Goal: Transaction & Acquisition: Purchase product/service

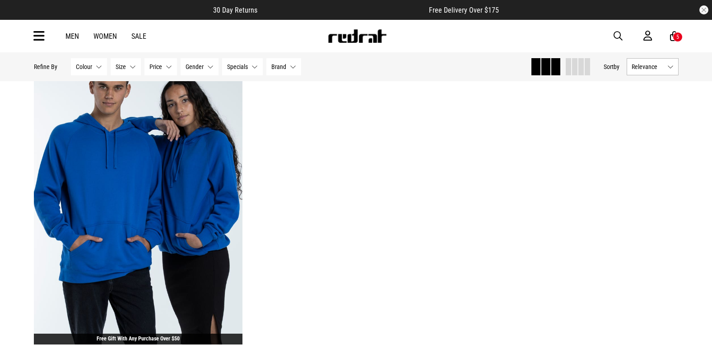
click at [45, 38] on div "Men Women Sale Sign in New Back Footwear Back Mens Back Womens Back Youth & Kid…" at bounding box center [356, 36] width 659 height 33
click at [41, 31] on icon at bounding box center [38, 36] width 11 height 15
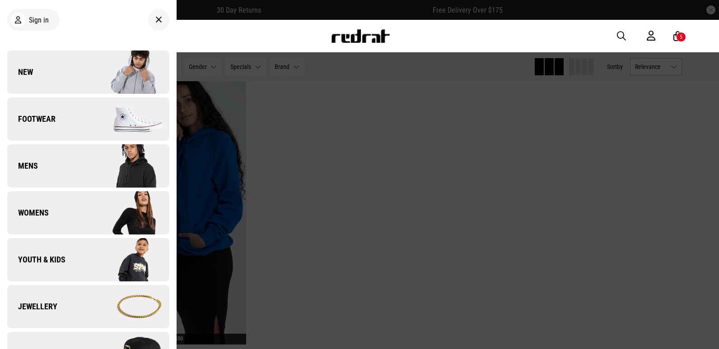
click at [78, 217] on link "Womens" at bounding box center [88, 212] width 162 height 43
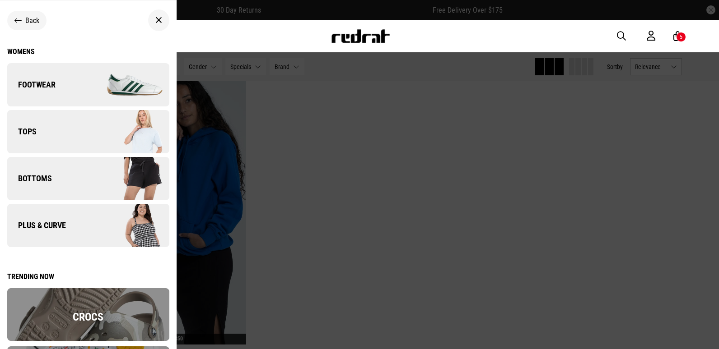
click at [92, 134] on img at bounding box center [128, 131] width 81 height 45
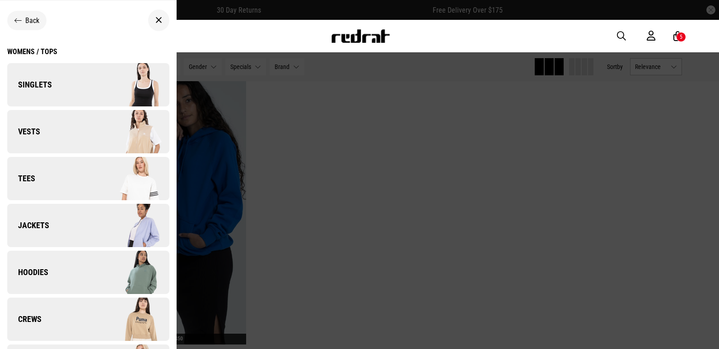
click at [66, 277] on link "Hoodies" at bounding box center [88, 272] width 162 height 43
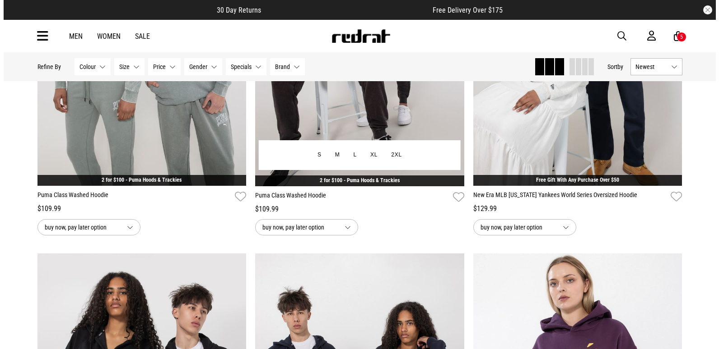
scroll to position [1400, 0]
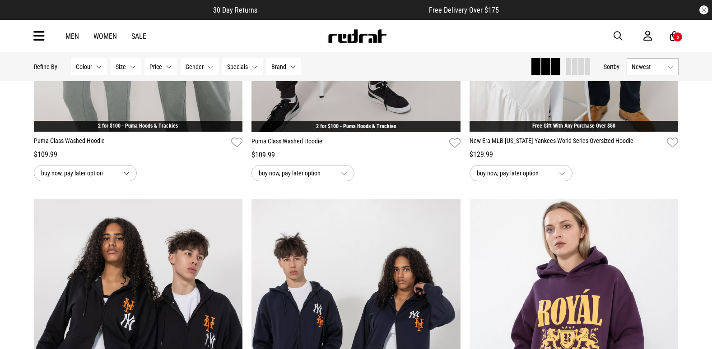
click at [36, 36] on icon at bounding box center [38, 36] width 11 height 15
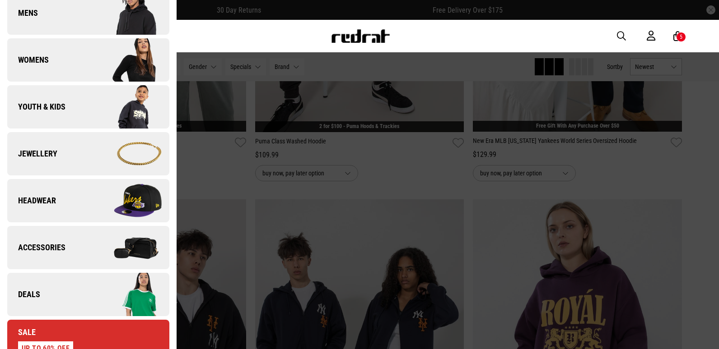
scroll to position [271, 0]
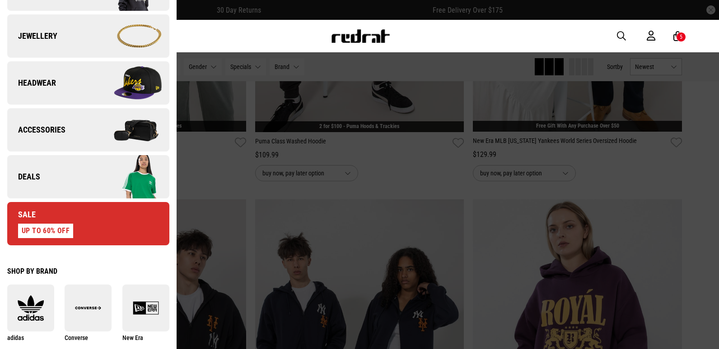
click at [96, 174] on img at bounding box center [128, 176] width 81 height 45
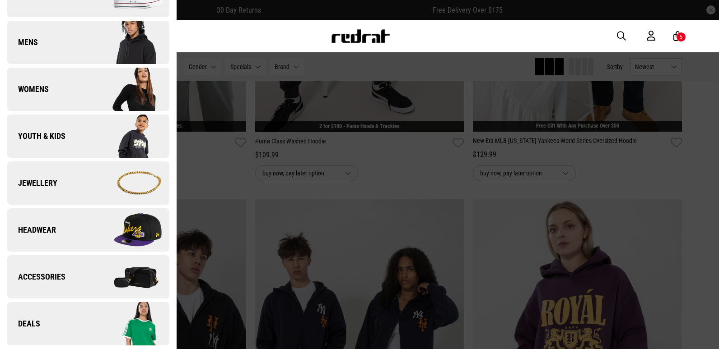
scroll to position [0, 0]
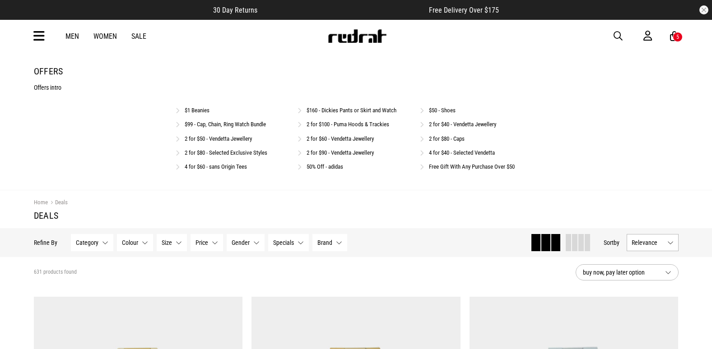
click at [355, 124] on link "2 for $100 - Puma Hoods & Trackies" at bounding box center [348, 124] width 83 height 7
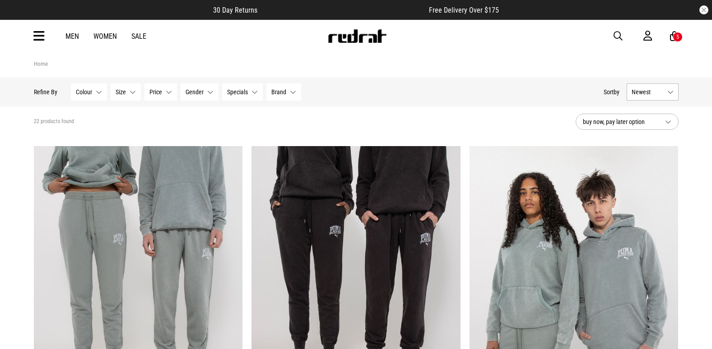
scroll to position [90, 0]
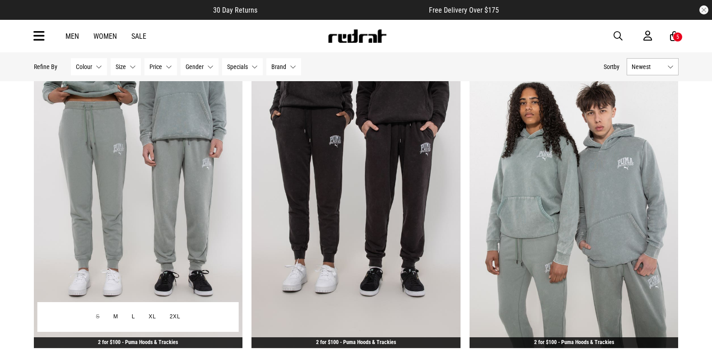
click at [159, 224] on img at bounding box center [138, 202] width 209 height 293
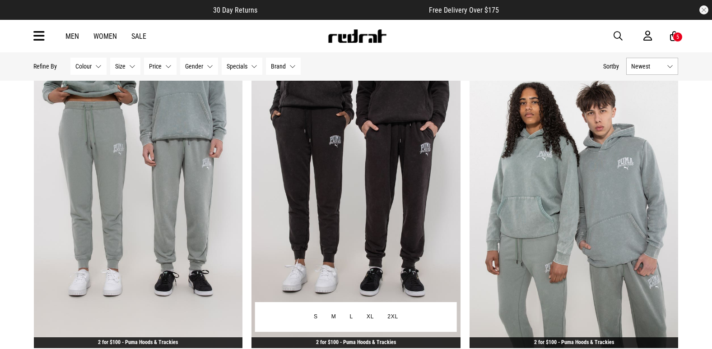
click at [314, 167] on img at bounding box center [356, 202] width 209 height 293
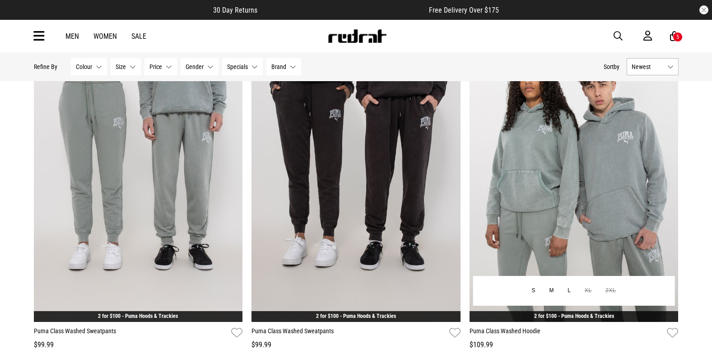
click at [560, 171] on img at bounding box center [574, 176] width 209 height 293
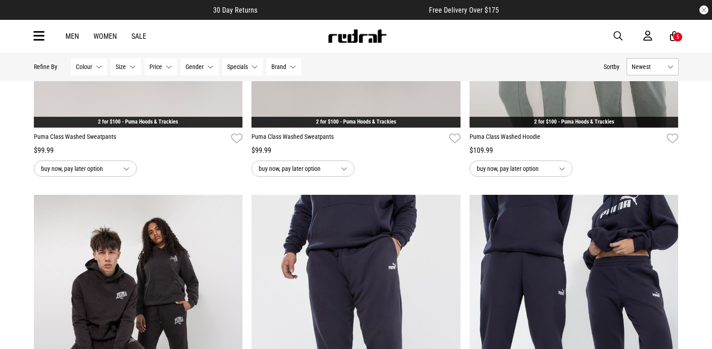
scroll to position [414, 0]
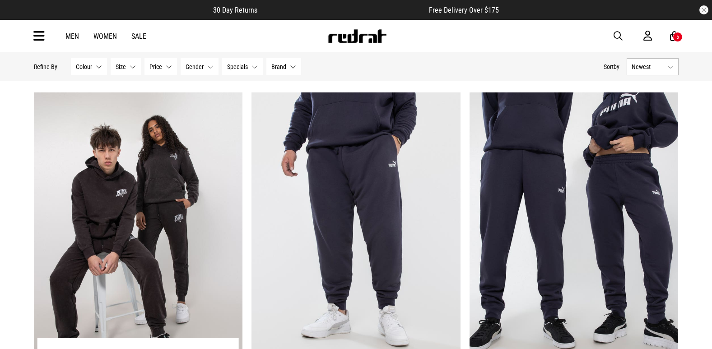
click at [140, 212] on img at bounding box center [138, 239] width 209 height 293
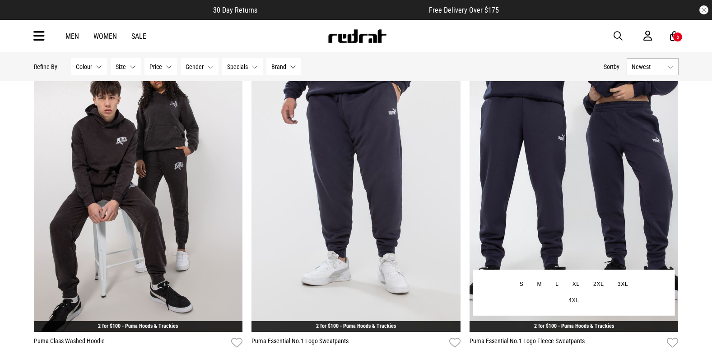
click at [621, 162] on img at bounding box center [574, 186] width 209 height 293
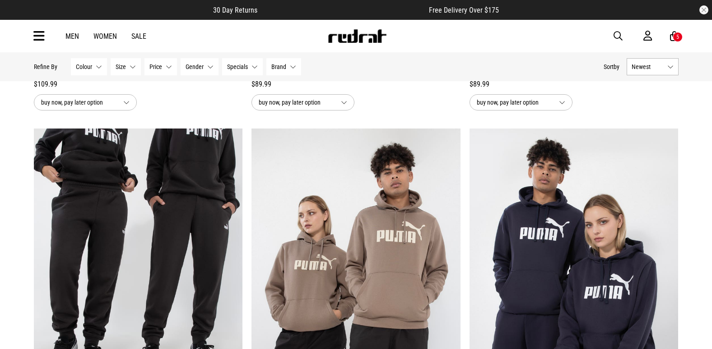
click at [145, 249] on img at bounding box center [138, 275] width 209 height 293
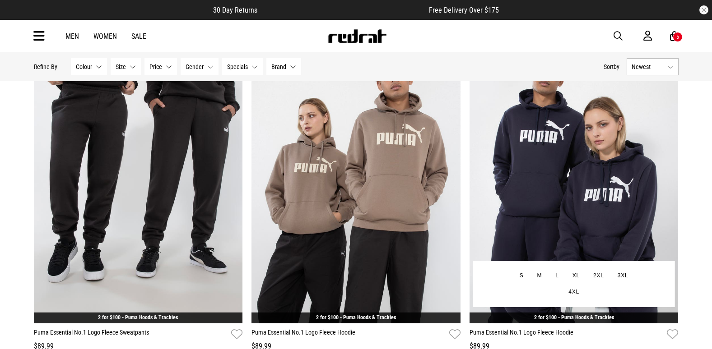
drag, startPoint x: 0, startPoint y: 0, endPoint x: 570, endPoint y: 221, distance: 611.5
click at [570, 221] on img at bounding box center [574, 177] width 209 height 293
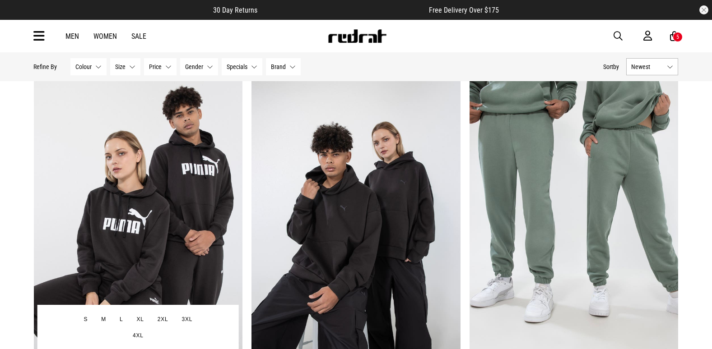
click at [118, 158] on img at bounding box center [138, 221] width 209 height 293
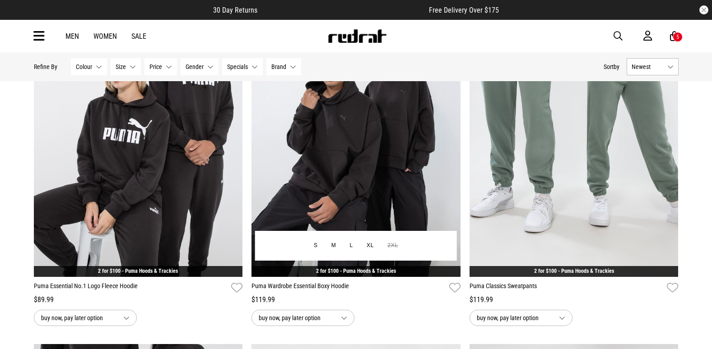
click at [349, 196] on img at bounding box center [356, 131] width 209 height 293
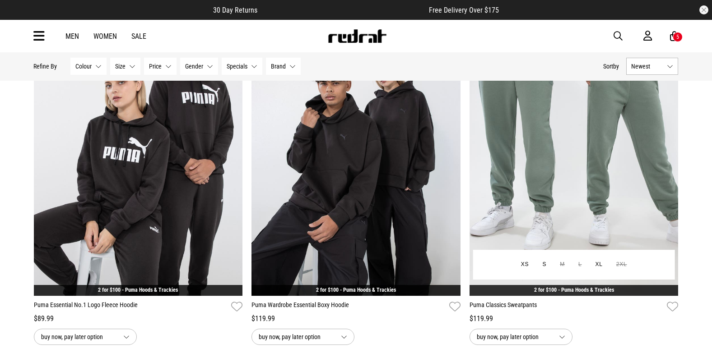
drag, startPoint x: 0, startPoint y: 0, endPoint x: 560, endPoint y: 203, distance: 595.5
click at [560, 203] on img at bounding box center [574, 150] width 209 height 293
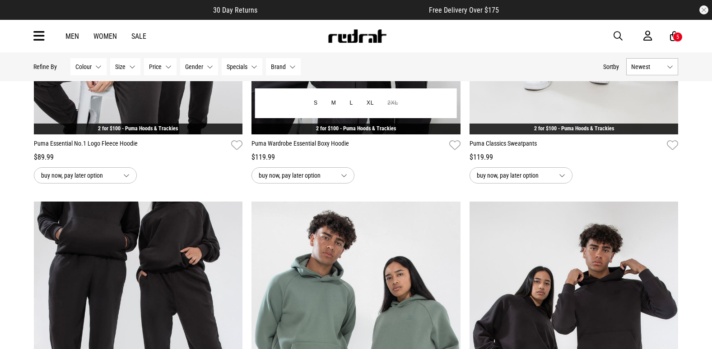
scroll to position [1564, 0]
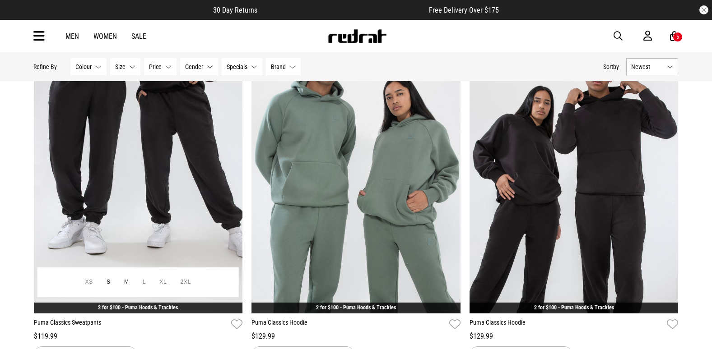
click at [192, 186] on img at bounding box center [138, 167] width 209 height 293
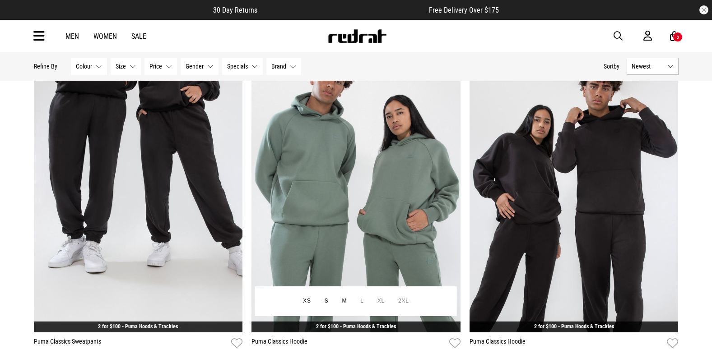
drag, startPoint x: 0, startPoint y: 0, endPoint x: 371, endPoint y: 205, distance: 423.6
click at [371, 205] on img at bounding box center [356, 186] width 209 height 293
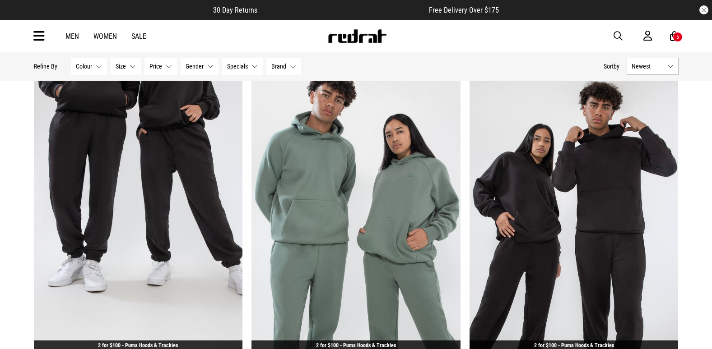
click at [568, 204] on img at bounding box center [574, 205] width 209 height 293
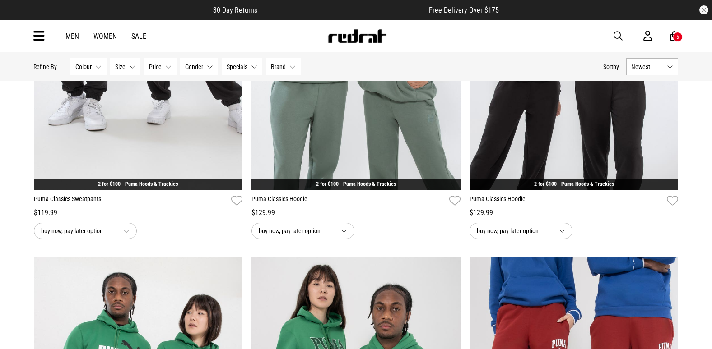
scroll to position [1868, 0]
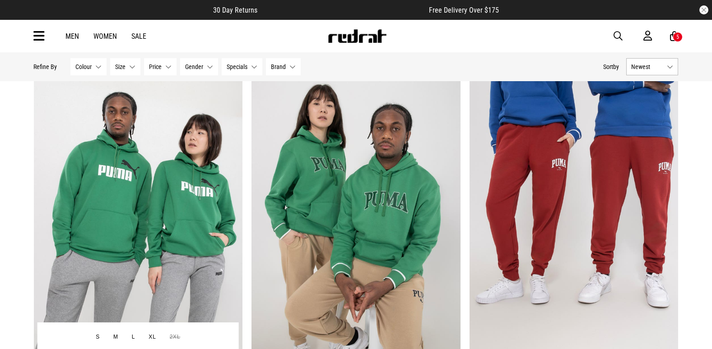
click at [116, 198] on img at bounding box center [138, 223] width 209 height 293
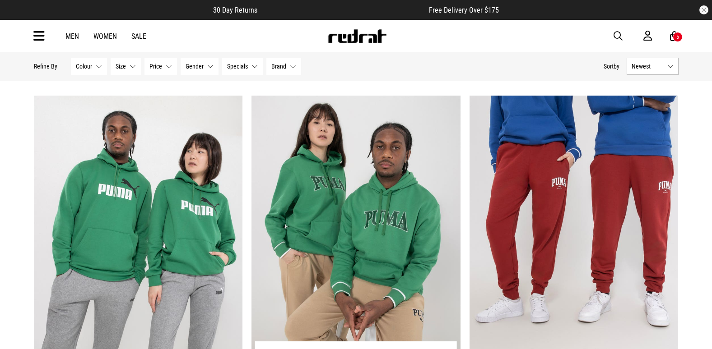
click at [329, 209] on img at bounding box center [356, 242] width 209 height 293
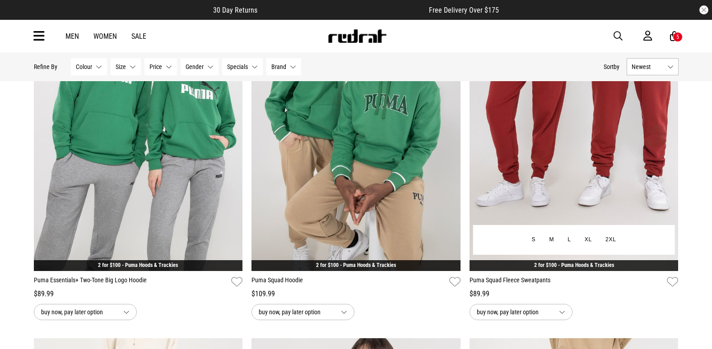
scroll to position [1966, 0]
click at [590, 177] on img at bounding box center [574, 125] width 209 height 293
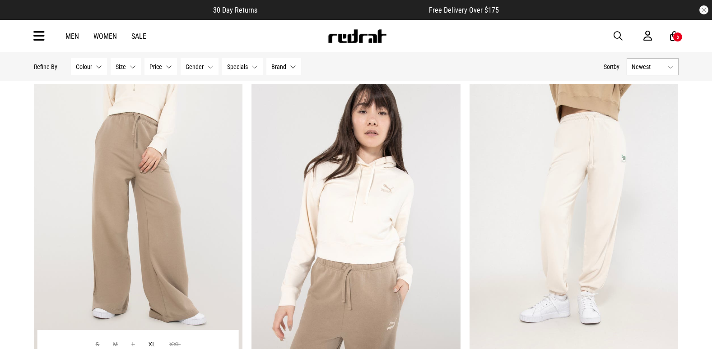
scroll to position [2263, 0]
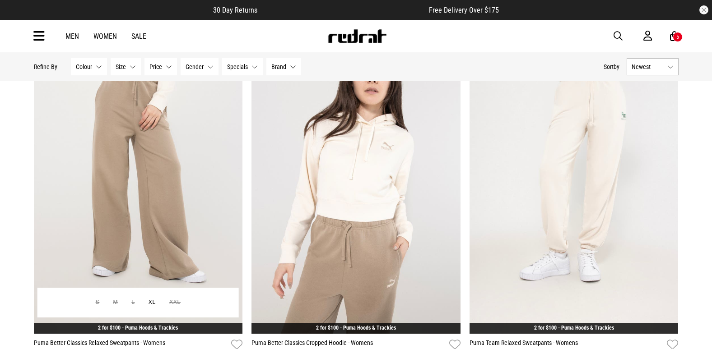
click at [181, 202] on img at bounding box center [138, 188] width 209 height 293
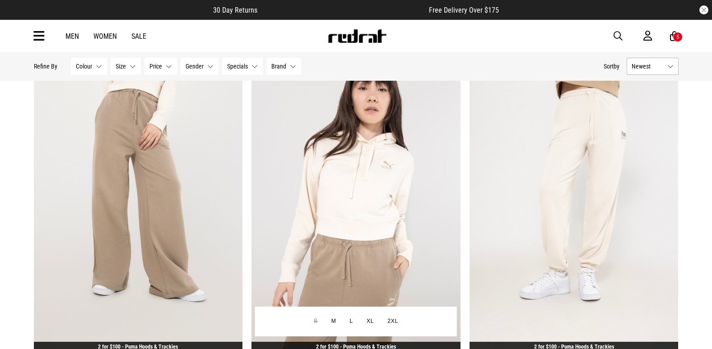
click at [351, 177] on img at bounding box center [356, 207] width 209 height 293
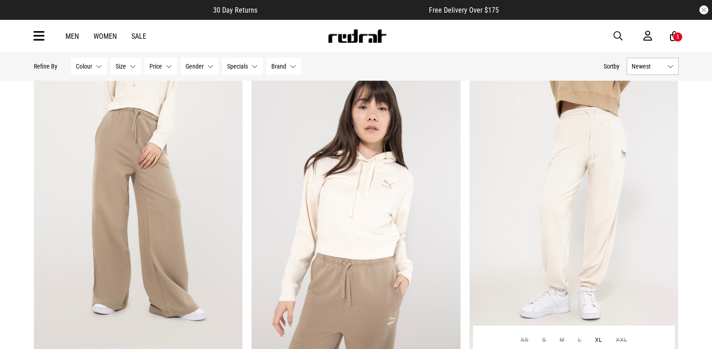
click at [586, 221] on img at bounding box center [574, 225] width 209 height 293
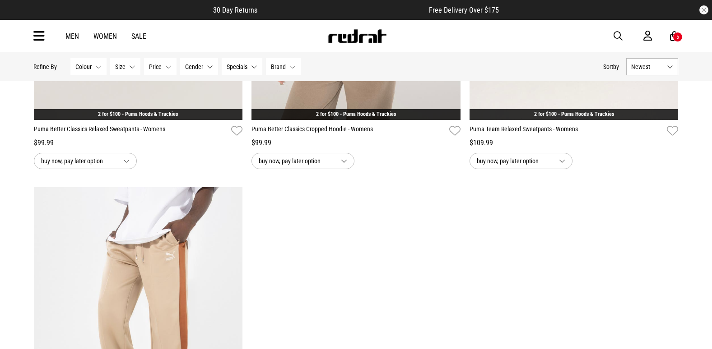
scroll to position [2658, 0]
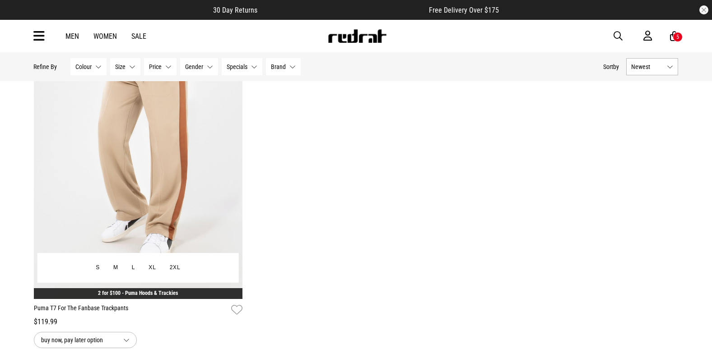
click at [200, 182] on img at bounding box center [138, 153] width 209 height 293
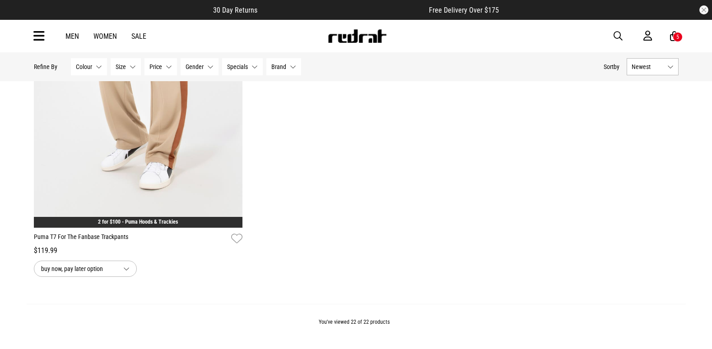
drag, startPoint x: 40, startPoint y: 40, endPoint x: 41, endPoint y: 48, distance: 8.2
click at [40, 40] on icon at bounding box center [38, 36] width 11 height 15
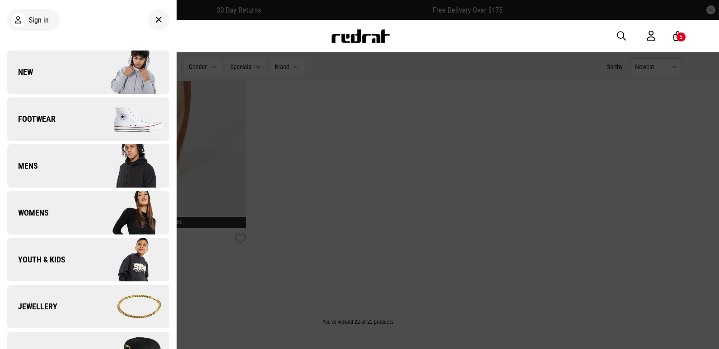
drag, startPoint x: 295, startPoint y: 114, endPoint x: 298, endPoint y: 6, distance: 107.5
click at [295, 114] on div at bounding box center [359, 174] width 719 height 349
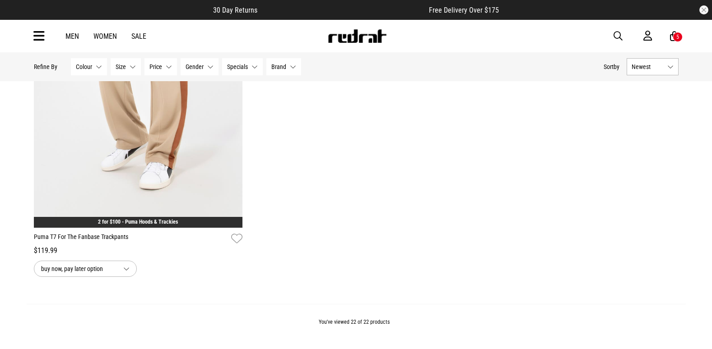
click at [36, 41] on icon at bounding box center [38, 36] width 11 height 15
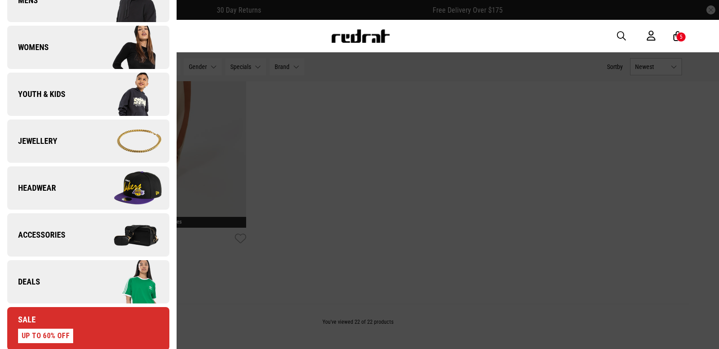
scroll to position [226, 0]
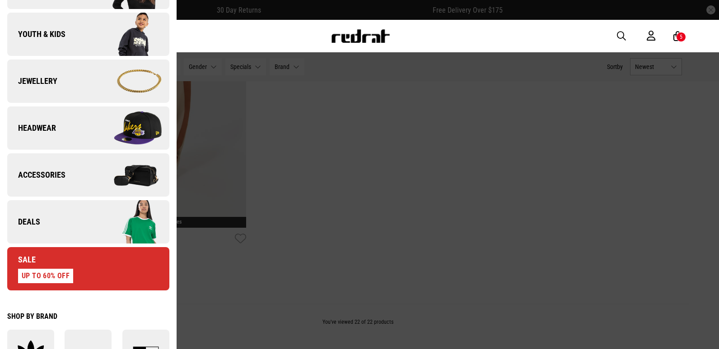
drag, startPoint x: 107, startPoint y: 230, endPoint x: 104, endPoint y: 237, distance: 8.1
click at [107, 230] on img at bounding box center [128, 222] width 81 height 45
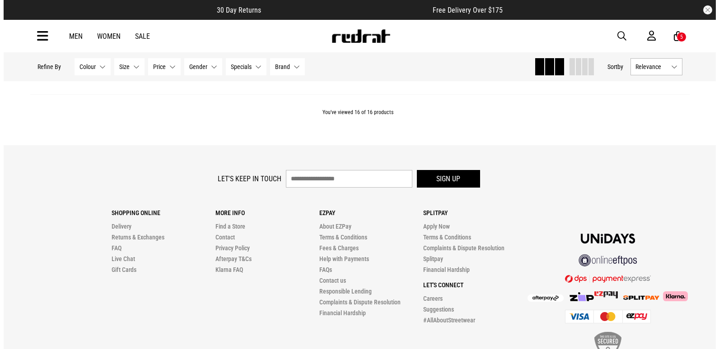
scroll to position [2269, 0]
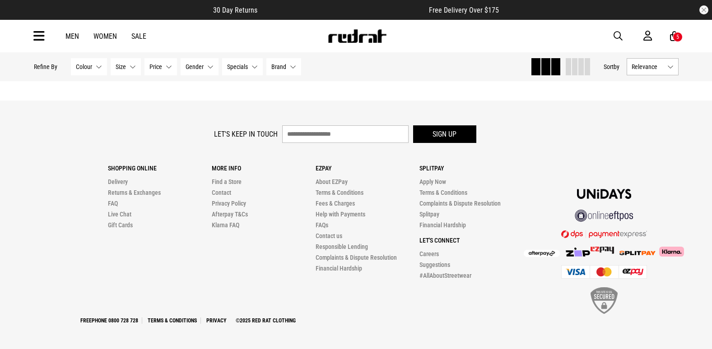
click at [34, 42] on icon at bounding box center [38, 36] width 11 height 15
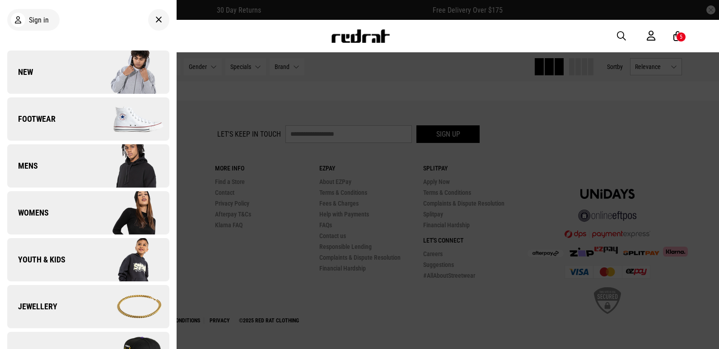
click at [204, 90] on div at bounding box center [359, 174] width 719 height 349
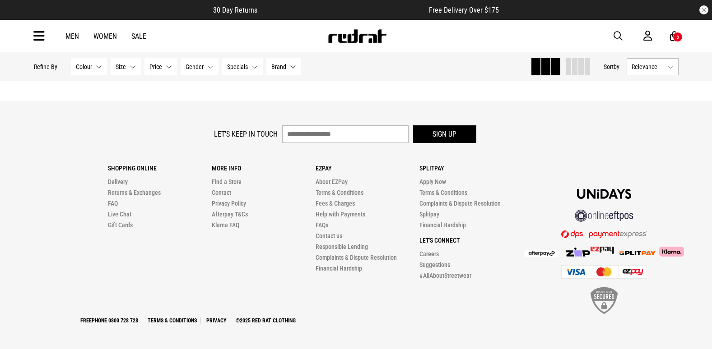
click at [38, 31] on icon at bounding box center [38, 36] width 11 height 15
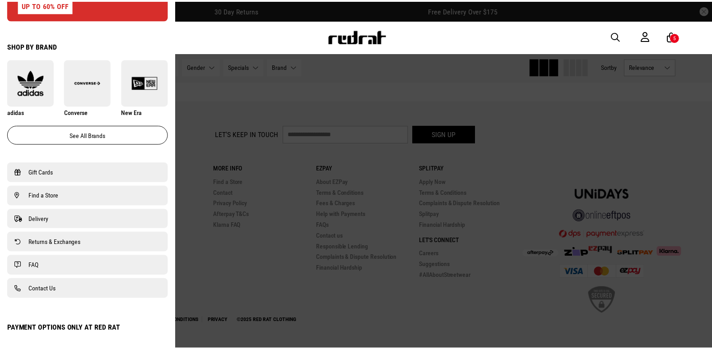
scroll to position [627, 0]
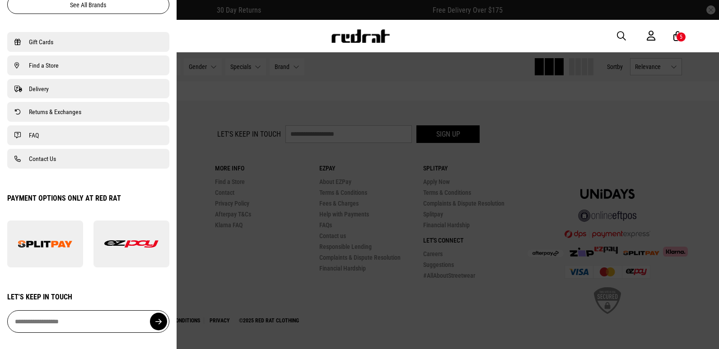
click at [229, 195] on div at bounding box center [359, 174] width 719 height 349
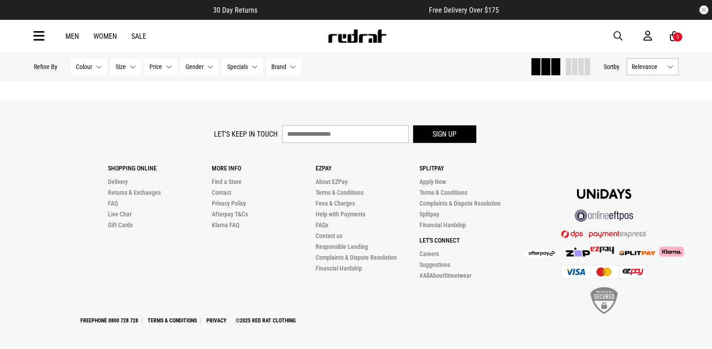
click at [431, 304] on div "Shopping Online Delivery Returns & Exchanges FAQ Live Chat Gift Cards More Info…" at bounding box center [356, 232] width 645 height 168
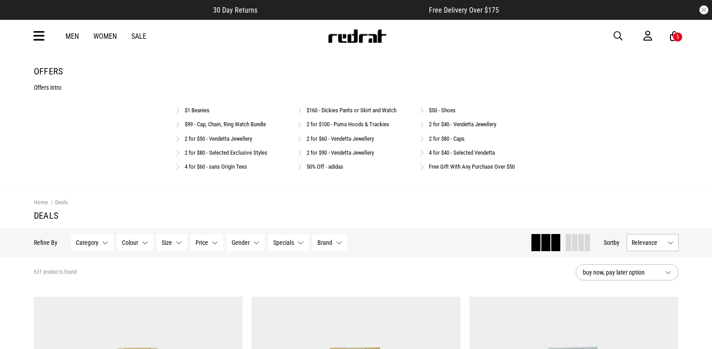
click at [233, 124] on link "$99 - Cap, Chain, Ring Watch Bundle" at bounding box center [225, 124] width 81 height 7
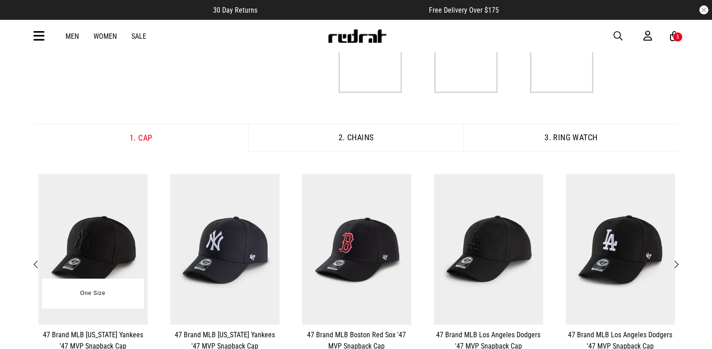
scroll to position [90, 0]
click at [107, 225] on img at bounding box center [92, 249] width 109 height 151
click at [108, 244] on img at bounding box center [92, 249] width 109 height 151
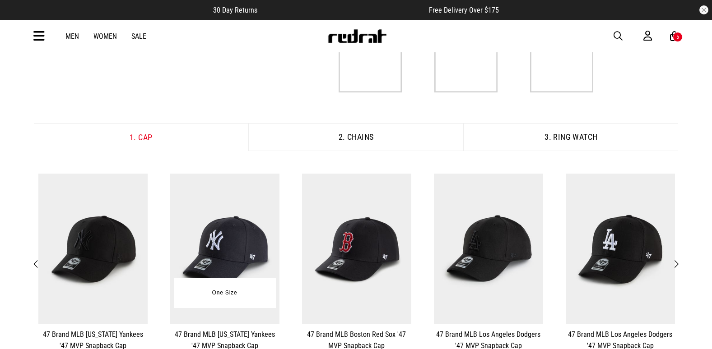
click at [214, 239] on img at bounding box center [224, 249] width 109 height 151
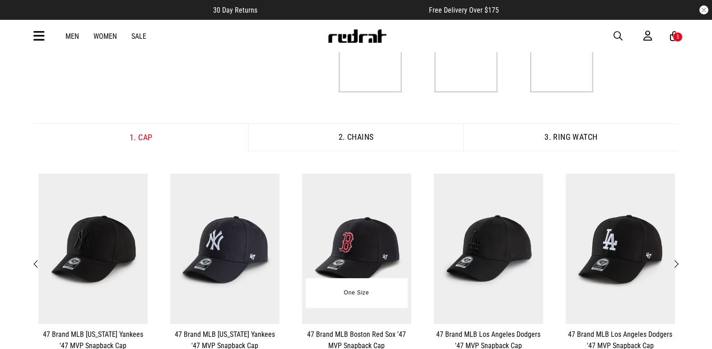
click at [356, 246] on img at bounding box center [356, 249] width 109 height 151
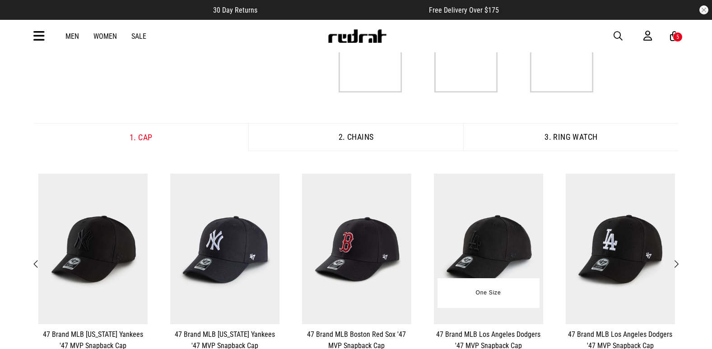
click at [476, 226] on img at bounding box center [488, 249] width 109 height 151
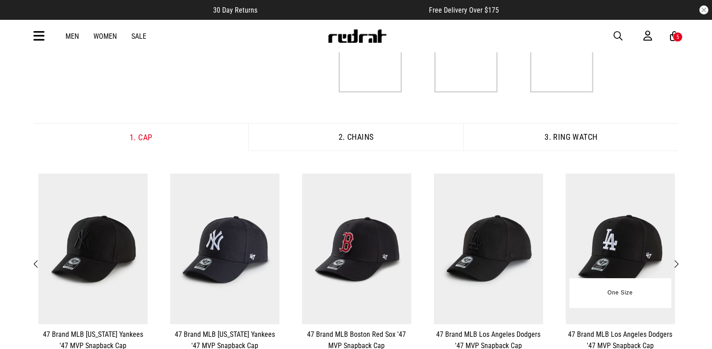
click at [596, 224] on img at bounding box center [620, 249] width 109 height 151
click at [676, 260] on span "Next" at bounding box center [676, 264] width 6 height 11
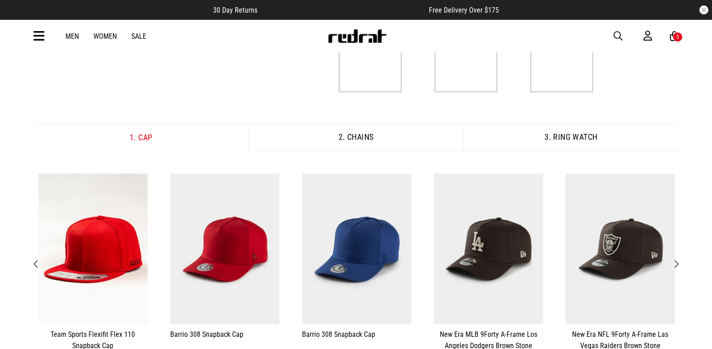
click at [676, 261] on span "Next" at bounding box center [676, 264] width 6 height 11
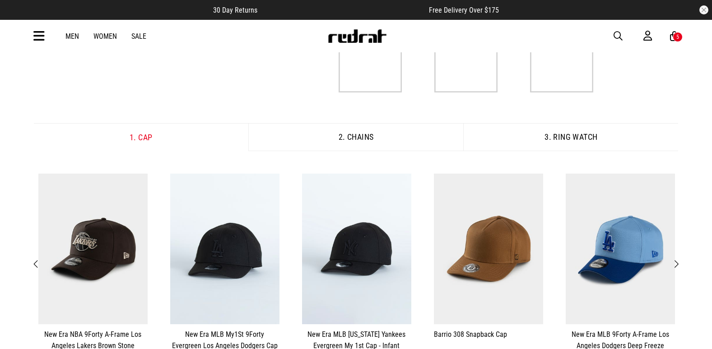
click at [676, 261] on span "Next" at bounding box center [676, 264] width 6 height 11
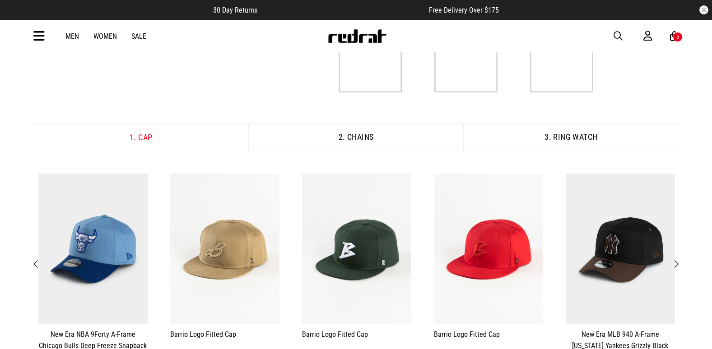
click at [676, 261] on span "Next" at bounding box center [676, 264] width 6 height 11
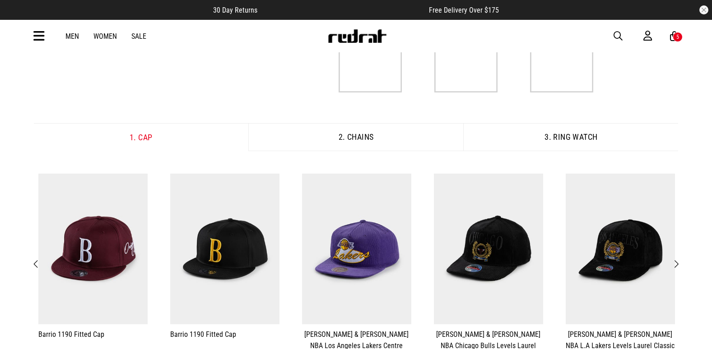
click at [676, 261] on span "Next" at bounding box center [676, 264] width 6 height 11
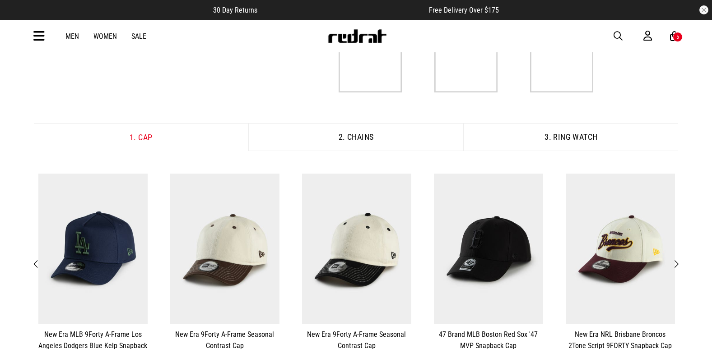
click at [676, 261] on span "Next" at bounding box center [676, 264] width 6 height 11
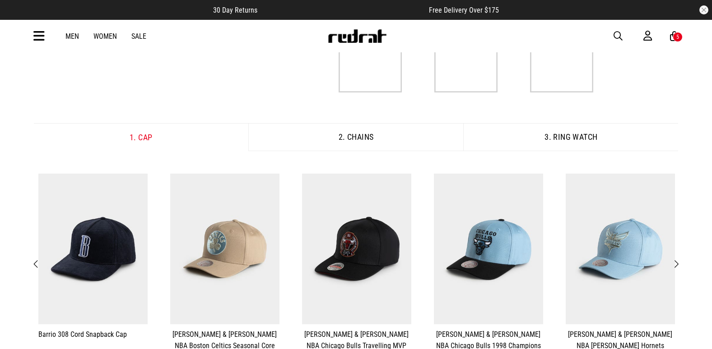
click at [676, 261] on span "Next" at bounding box center [676, 264] width 6 height 11
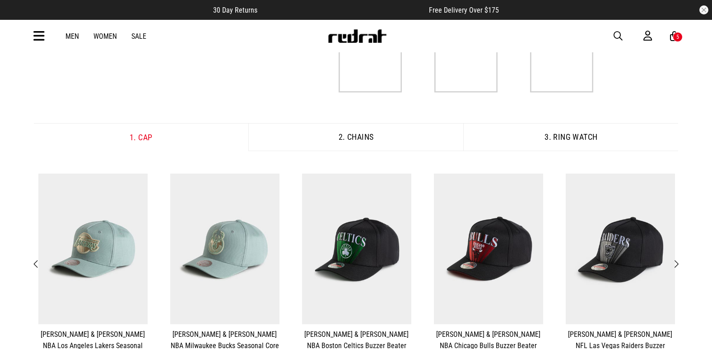
click at [676, 261] on span "Next" at bounding box center [676, 264] width 6 height 11
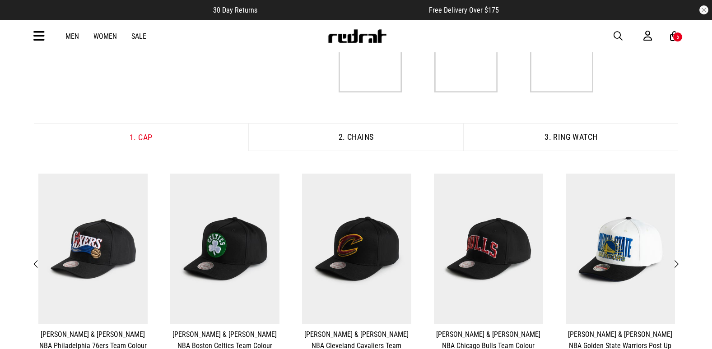
click at [676, 261] on span "Next" at bounding box center [676, 264] width 6 height 11
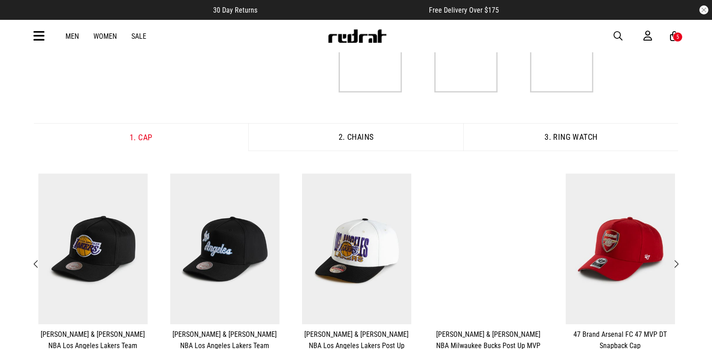
click at [676, 261] on span "Next" at bounding box center [676, 264] width 6 height 11
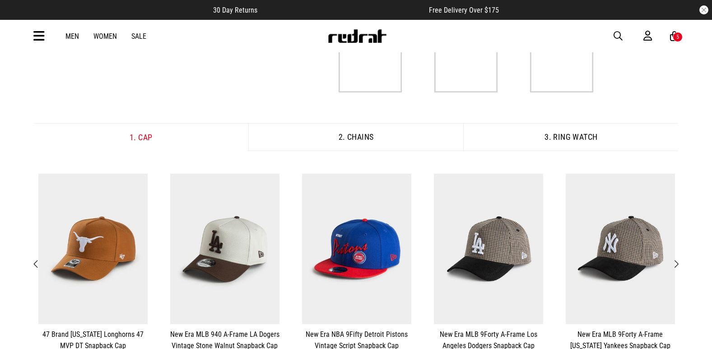
click at [676, 261] on span "Next" at bounding box center [676, 264] width 6 height 11
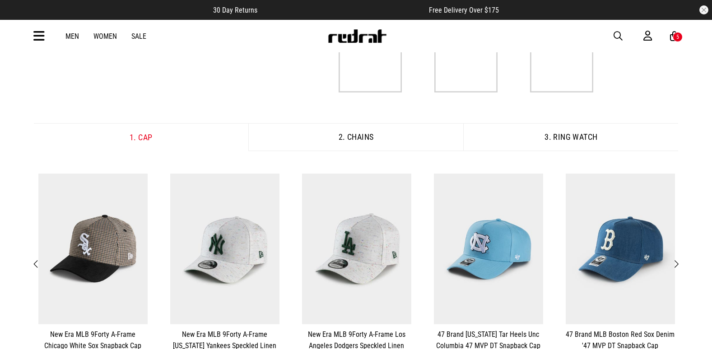
click at [676, 261] on span "Next" at bounding box center [676, 264] width 6 height 11
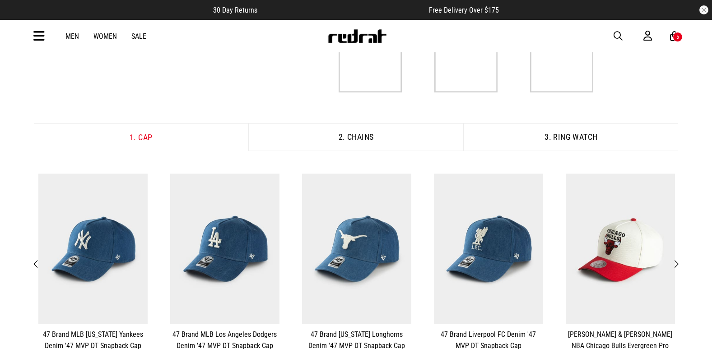
click at [676, 261] on span "Next" at bounding box center [676, 264] width 6 height 11
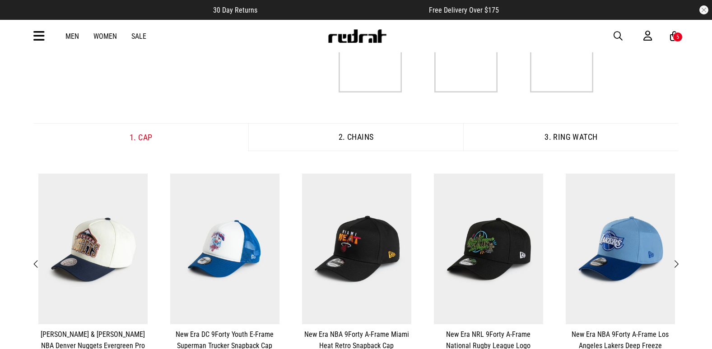
click at [676, 261] on span "Next" at bounding box center [676, 264] width 6 height 11
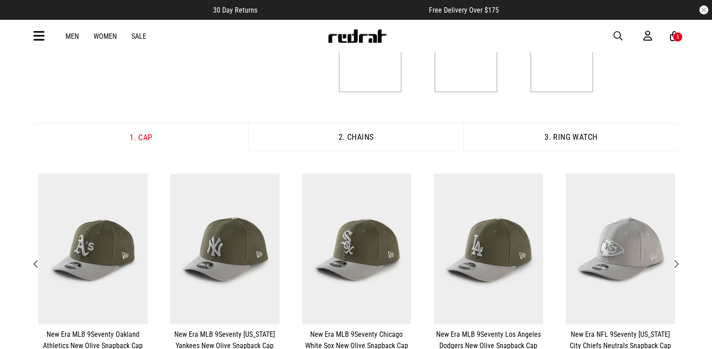
click at [676, 261] on span "Next" at bounding box center [676, 264] width 6 height 11
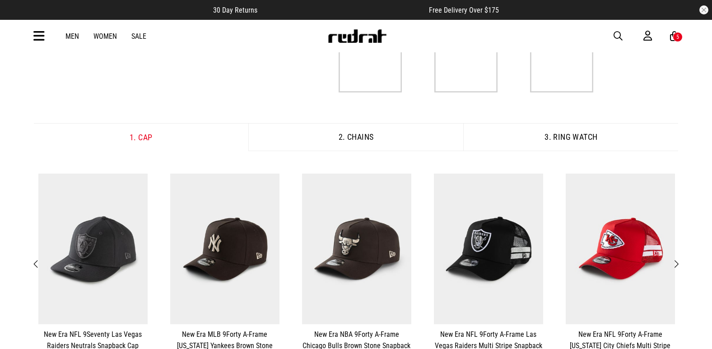
click at [676, 261] on span "Next" at bounding box center [676, 264] width 6 height 11
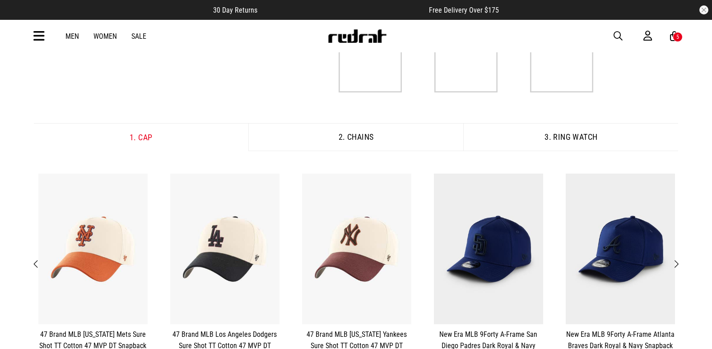
click at [676, 261] on span "Next" at bounding box center [676, 264] width 6 height 11
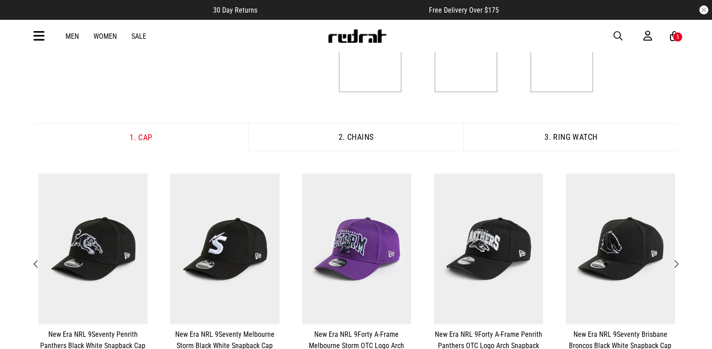
click at [676, 261] on span "Next" at bounding box center [676, 264] width 6 height 11
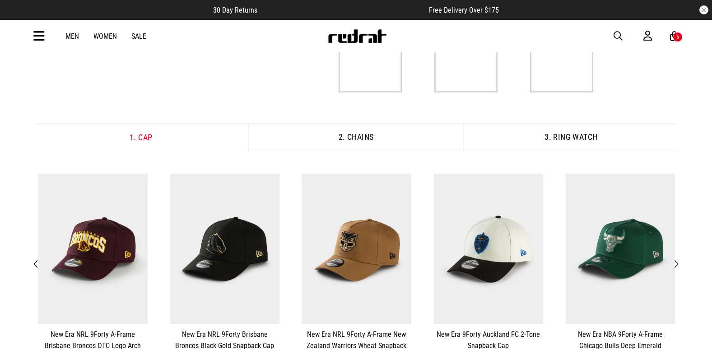
click at [676, 261] on span "Next" at bounding box center [676, 264] width 6 height 11
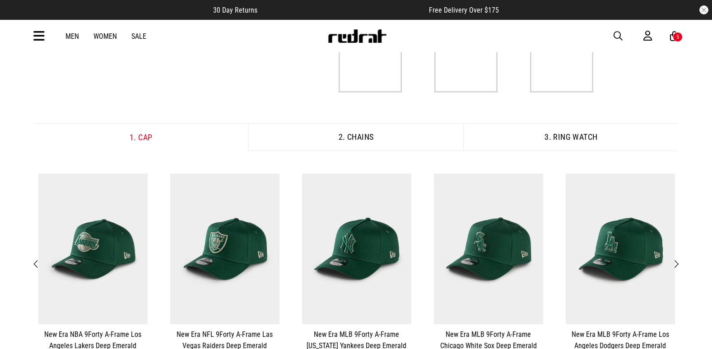
click at [676, 261] on span "Next" at bounding box center [676, 264] width 6 height 11
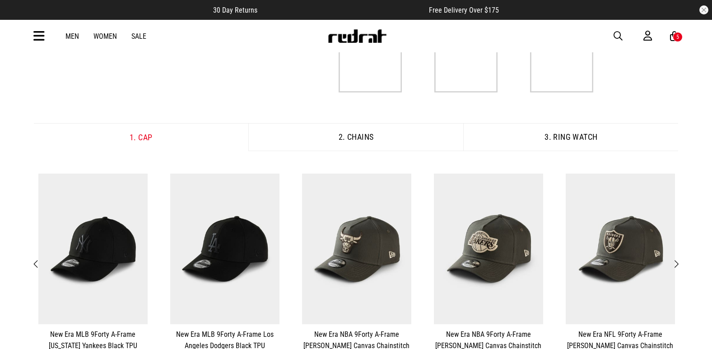
click at [675, 269] on span "Next" at bounding box center [676, 264] width 6 height 11
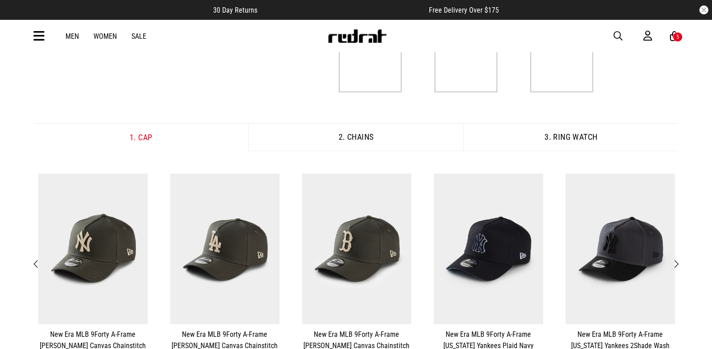
click at [675, 269] on span "Next" at bounding box center [676, 264] width 6 height 11
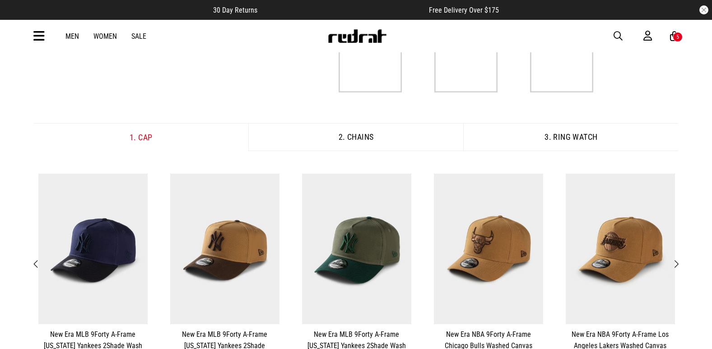
click at [675, 269] on span "Next" at bounding box center [676, 264] width 6 height 11
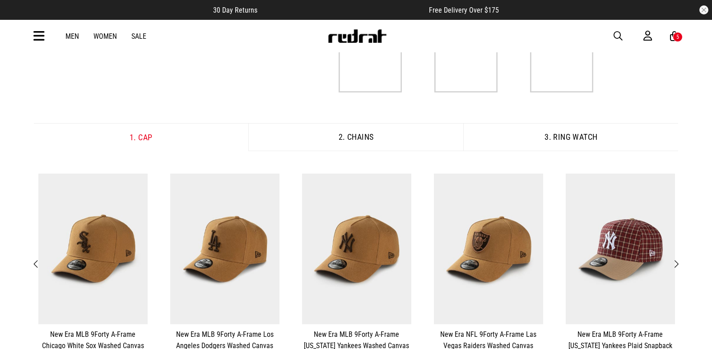
click at [675, 269] on span "Next" at bounding box center [676, 264] width 6 height 11
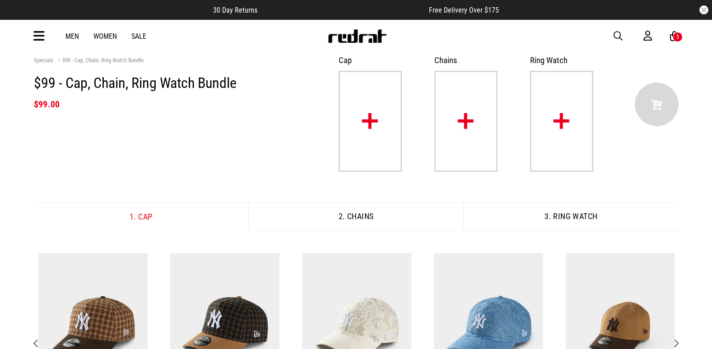
scroll to position [0, 0]
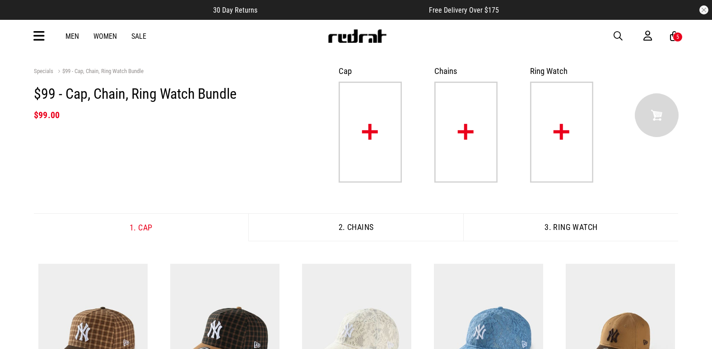
drag, startPoint x: 436, startPoint y: 106, endPoint x: 443, endPoint y: 109, distance: 7.7
click at [436, 107] on img at bounding box center [465, 132] width 63 height 101
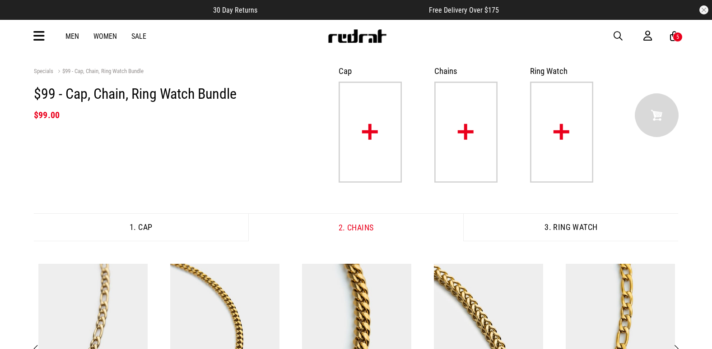
click at [569, 106] on img at bounding box center [561, 132] width 63 height 101
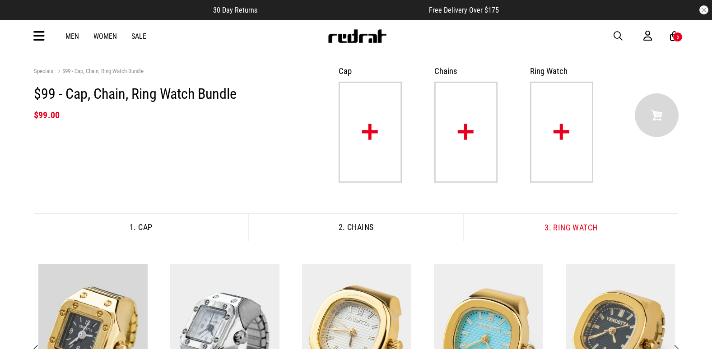
click at [477, 125] on img at bounding box center [465, 132] width 63 height 101
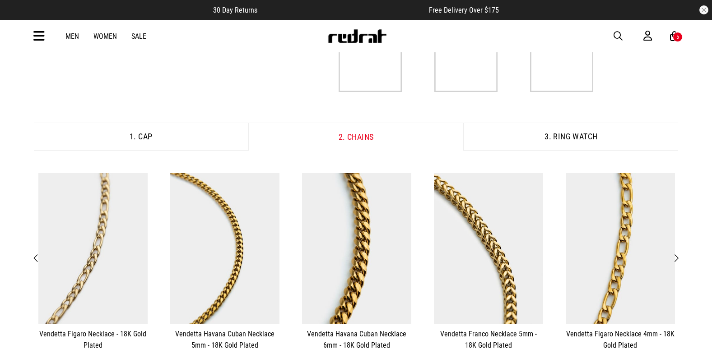
scroll to position [181, 0]
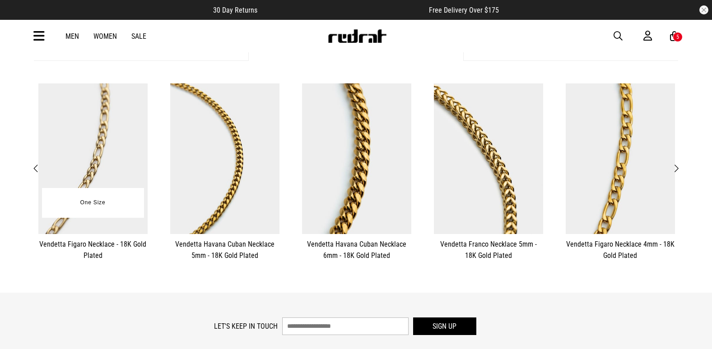
click at [96, 169] on img at bounding box center [92, 159] width 109 height 151
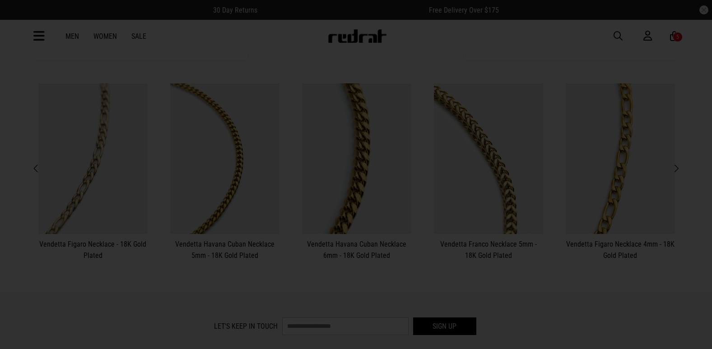
click at [127, 234] on div at bounding box center [356, 174] width 712 height 349
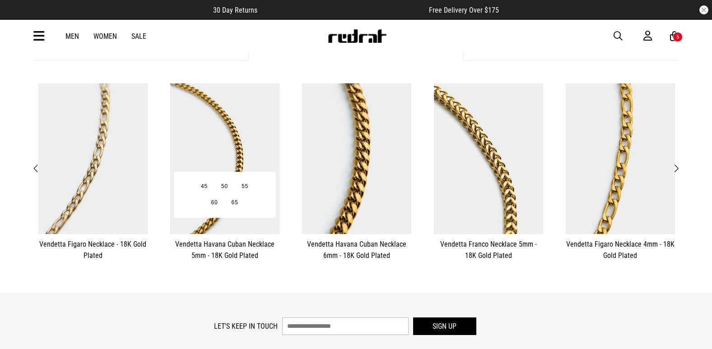
click at [250, 143] on img at bounding box center [224, 159] width 109 height 151
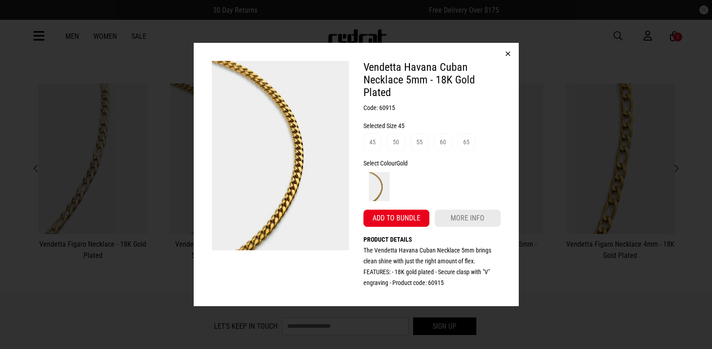
click at [606, 162] on div "Vendetta Havana Cuban Necklace 5mm - 18K Gold Plated Code: 60915 Selected Size …" at bounding box center [356, 174] width 712 height 349
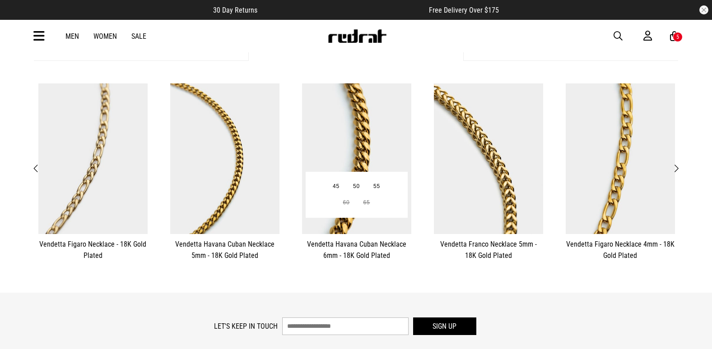
click at [364, 131] on img at bounding box center [356, 159] width 109 height 151
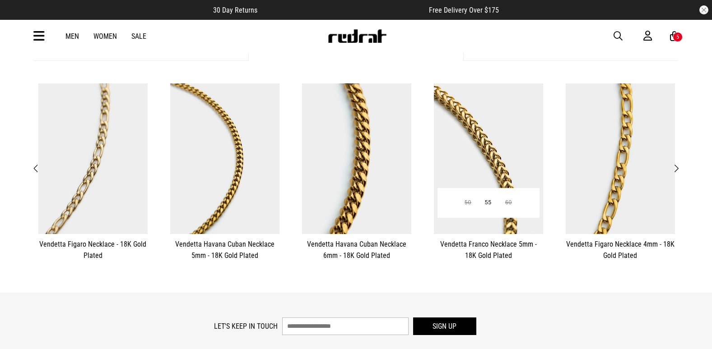
click at [513, 133] on img at bounding box center [488, 159] width 109 height 151
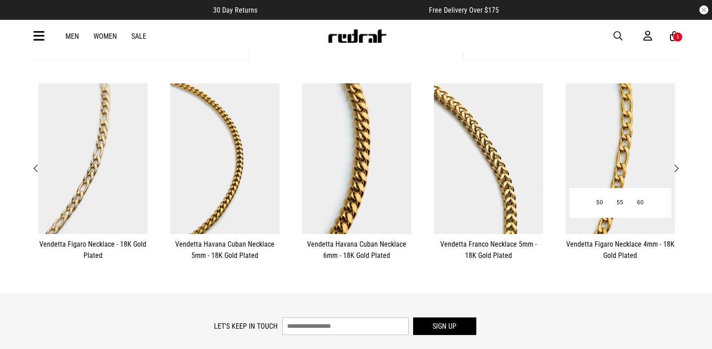
click at [605, 127] on img at bounding box center [620, 159] width 109 height 151
click at [678, 170] on span "Next" at bounding box center [676, 168] width 6 height 11
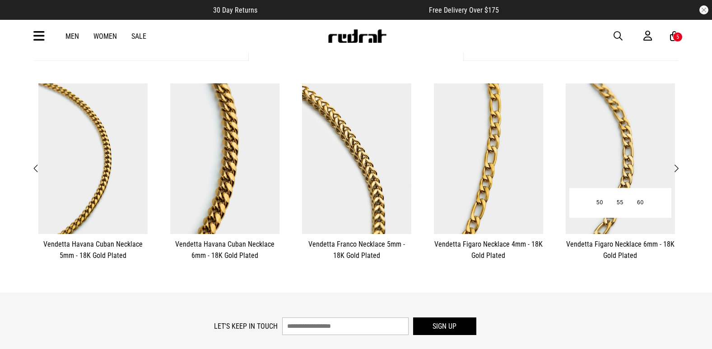
click at [594, 142] on img at bounding box center [620, 159] width 109 height 151
click at [679, 169] on button "Next" at bounding box center [676, 169] width 11 height 12
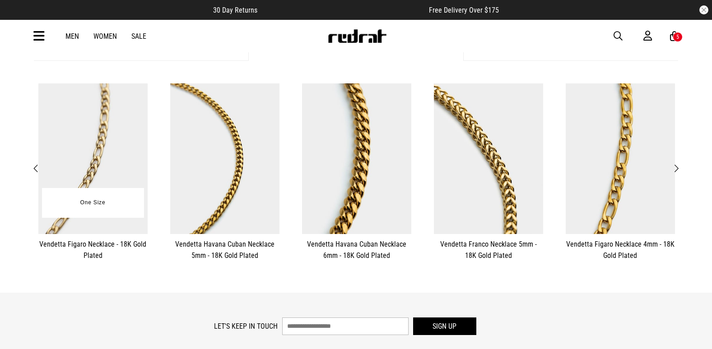
click at [86, 144] on img at bounding box center [92, 159] width 109 height 151
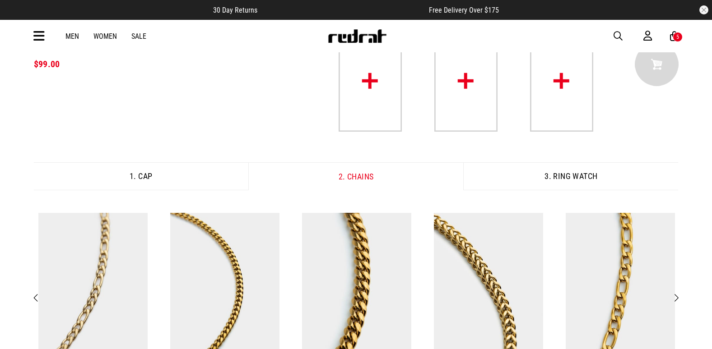
scroll to position [0, 0]
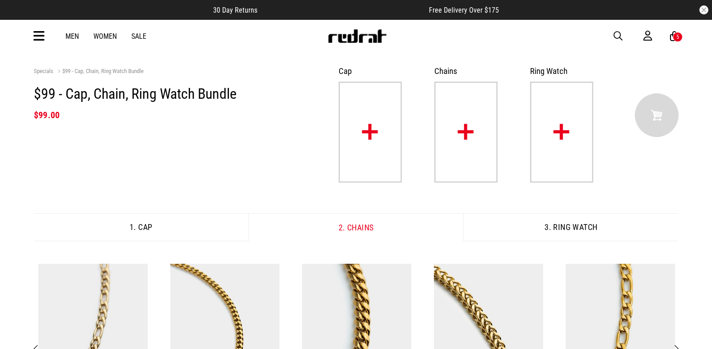
click at [578, 114] on img at bounding box center [561, 132] width 63 height 101
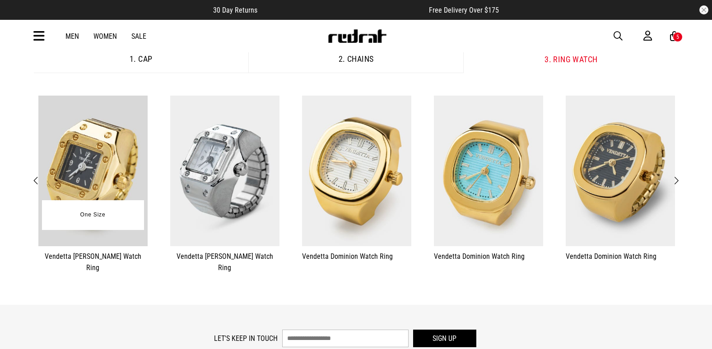
scroll to position [181, 0]
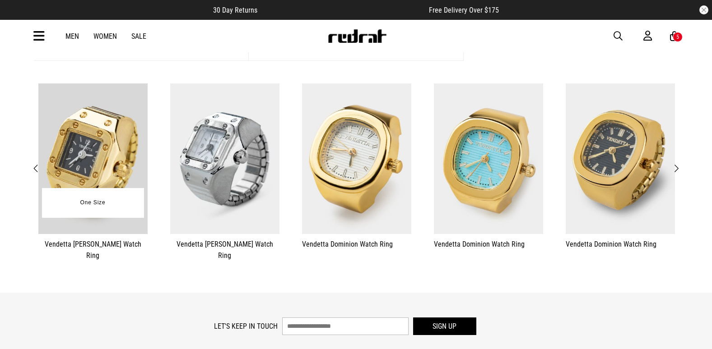
click at [67, 175] on img at bounding box center [92, 159] width 109 height 151
click at [111, 122] on img at bounding box center [92, 159] width 109 height 151
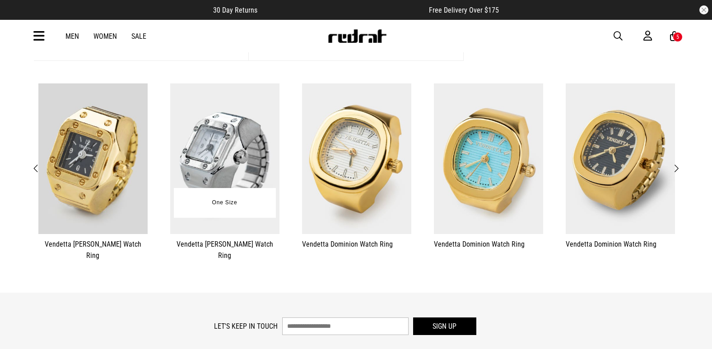
click at [257, 119] on img at bounding box center [224, 159] width 109 height 151
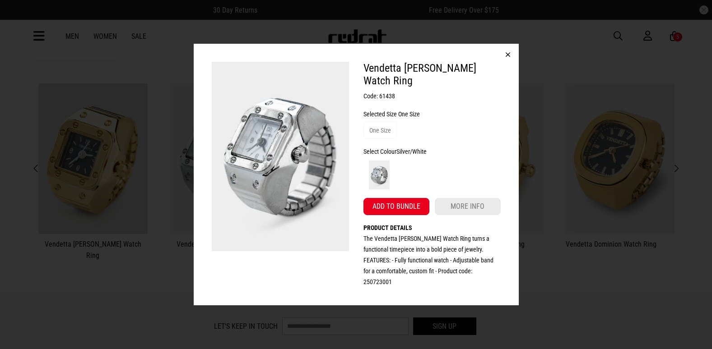
drag, startPoint x: 534, startPoint y: 129, endPoint x: 516, endPoint y: 129, distance: 17.6
click at [534, 129] on div "Vendetta [PERSON_NAME] Watch Ring Code: 61438 Selected Size One Size One Size S…" at bounding box center [356, 174] width 712 height 349
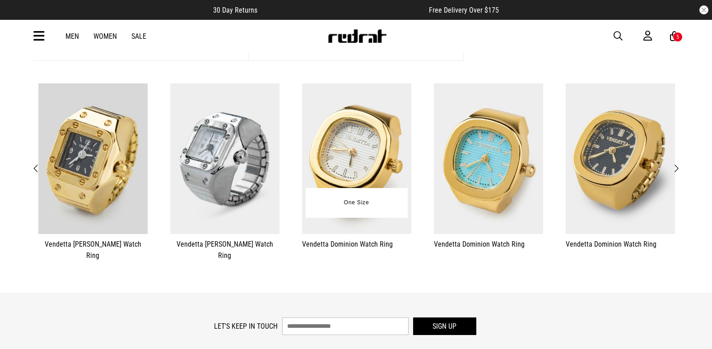
click at [335, 132] on img at bounding box center [356, 159] width 109 height 151
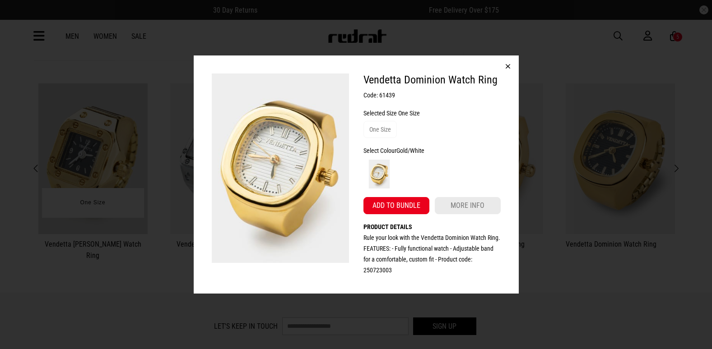
click at [131, 145] on div "Vendetta Dominion Watch Ring Code: 61439 Selected Size One Size One Size Select…" at bounding box center [356, 174] width 712 height 349
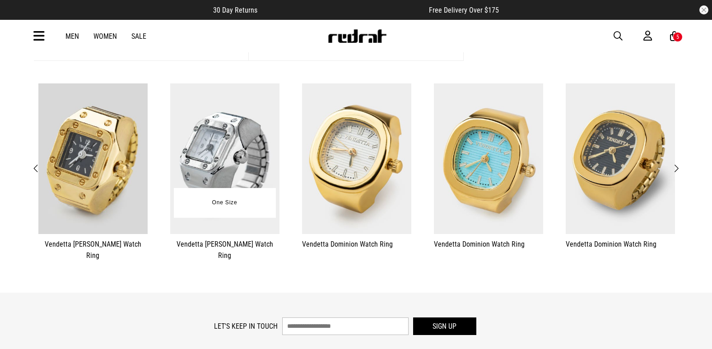
click at [216, 139] on img at bounding box center [224, 159] width 109 height 151
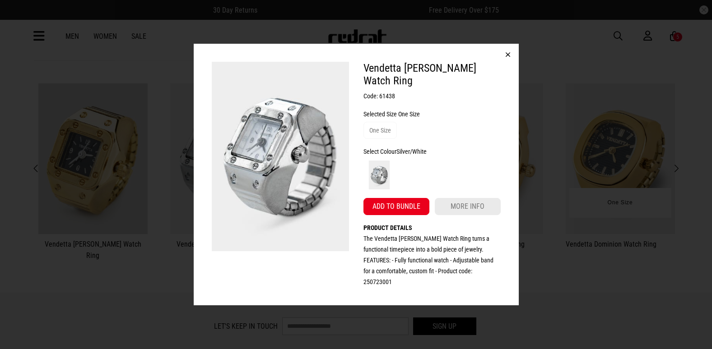
drag, startPoint x: 592, startPoint y: 148, endPoint x: 561, endPoint y: 150, distance: 31.7
click at [592, 148] on div "Vendetta [PERSON_NAME] Watch Ring Code: 61438 Selected Size One Size One Size S…" at bounding box center [356, 174] width 712 height 349
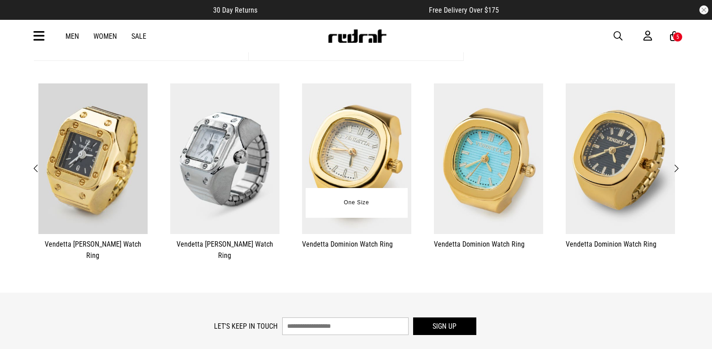
click at [347, 131] on img at bounding box center [356, 159] width 109 height 151
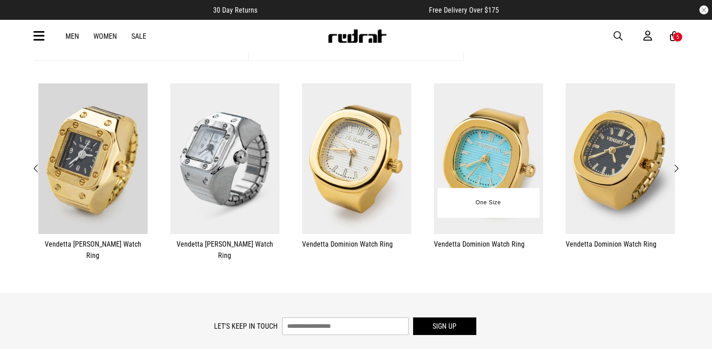
click at [508, 143] on img at bounding box center [488, 159] width 109 height 151
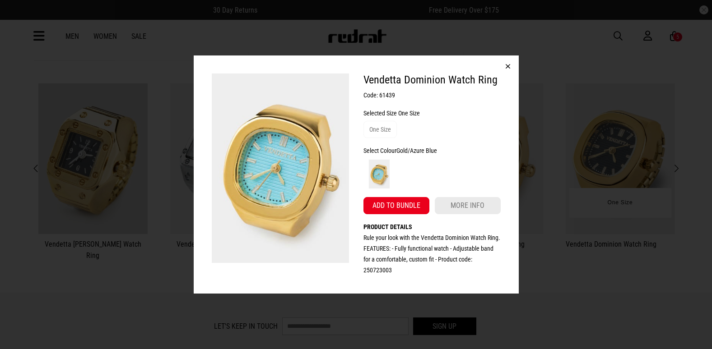
drag, startPoint x: 565, startPoint y: 146, endPoint x: 651, endPoint y: 160, distance: 87.4
click at [565, 146] on div "Vendetta Dominion Watch Ring Code: 61439 Selected Size One Size One Size Select…" at bounding box center [356, 174] width 712 height 349
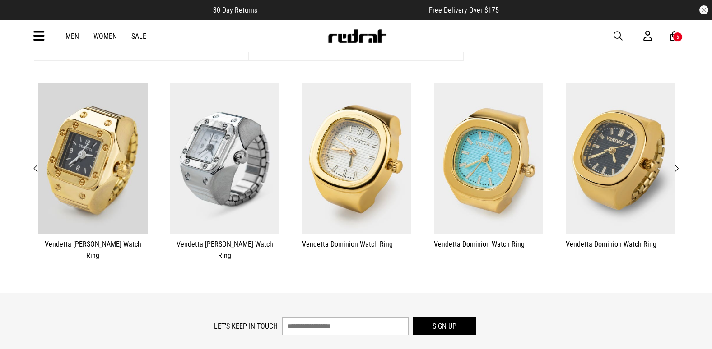
click at [677, 167] on span "Next" at bounding box center [676, 168] width 6 height 11
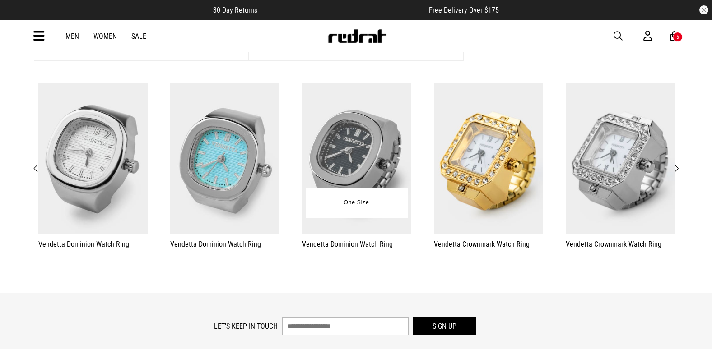
click at [341, 168] on img at bounding box center [356, 159] width 109 height 151
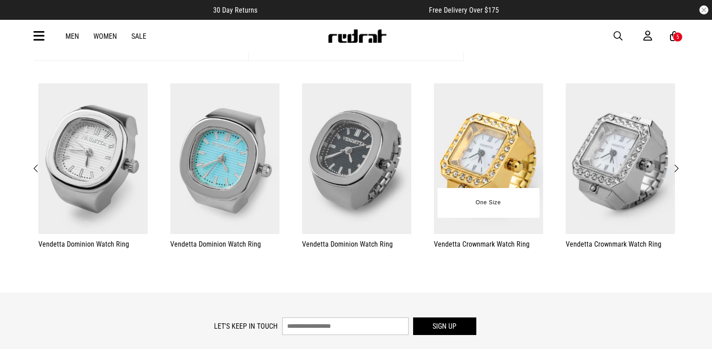
click at [477, 137] on img at bounding box center [488, 159] width 109 height 151
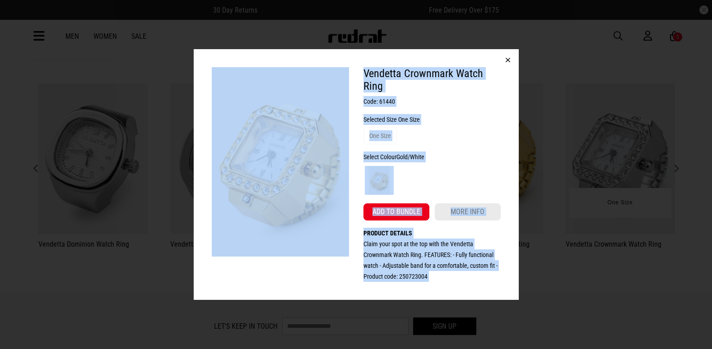
click at [565, 147] on div "Vendetta Crownmark Watch Ring Code: 61440 Selected Size One Size One Size Selec…" at bounding box center [356, 174] width 712 height 349
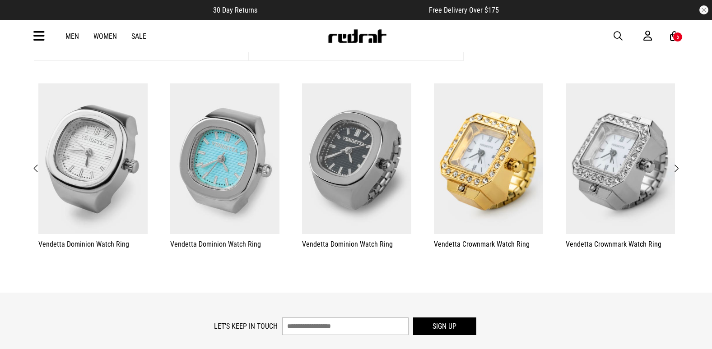
click at [673, 165] on span "Next" at bounding box center [676, 168] width 6 height 11
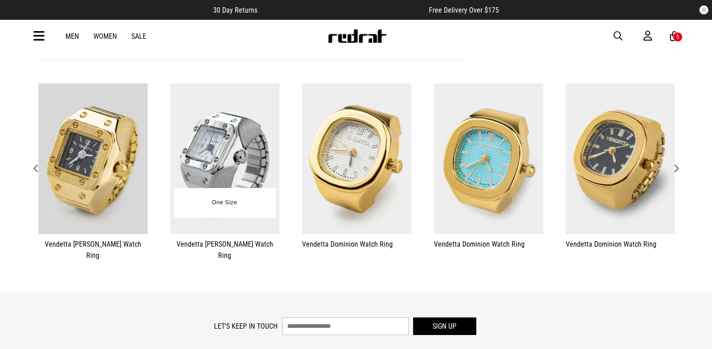
click at [190, 156] on img at bounding box center [224, 159] width 109 height 151
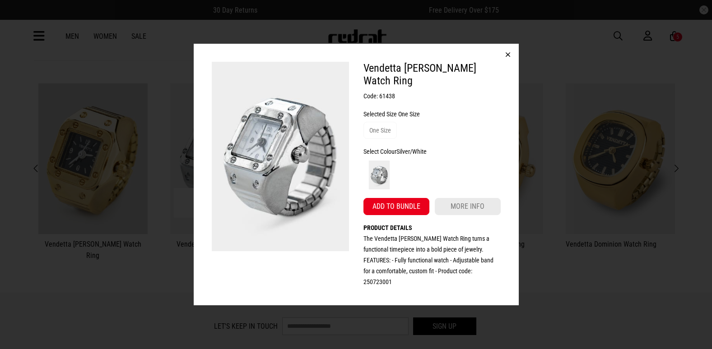
drag, startPoint x: 130, startPoint y: 190, endPoint x: 184, endPoint y: 186, distance: 54.3
click at [130, 190] on div "Vendetta [PERSON_NAME] Watch Ring Code: 61438 Selected Size One Size One Size S…" at bounding box center [356, 174] width 712 height 349
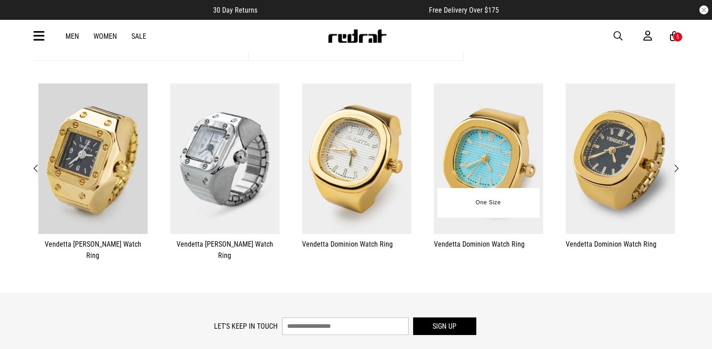
click at [455, 144] on img at bounding box center [488, 159] width 109 height 151
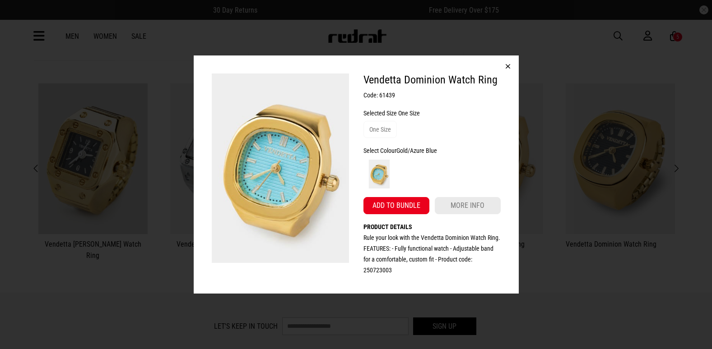
drag, startPoint x: 150, startPoint y: 155, endPoint x: 226, endPoint y: 149, distance: 75.7
click at [150, 155] on div "Vendetta Dominion Watch Ring Code: 61439 Selected Size One Size One Size Select…" at bounding box center [356, 174] width 712 height 349
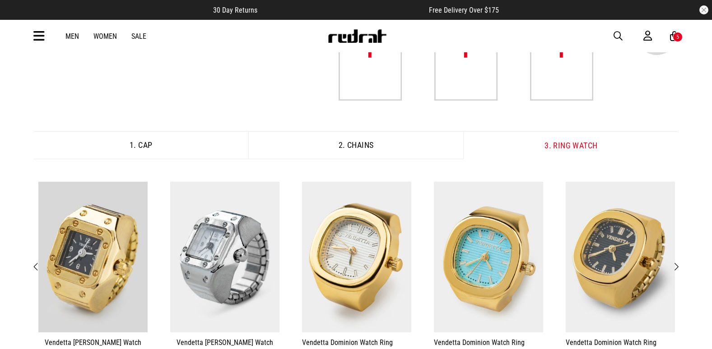
scroll to position [0, 0]
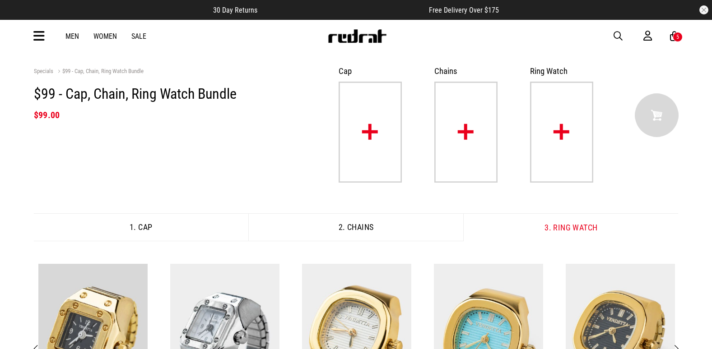
click at [373, 118] on img at bounding box center [370, 132] width 63 height 101
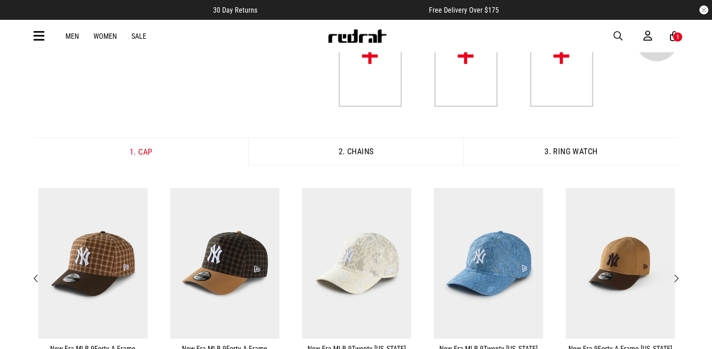
scroll to position [135, 0]
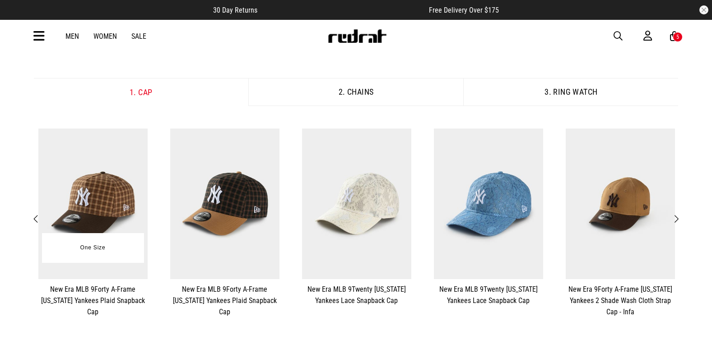
click at [113, 190] on img at bounding box center [92, 204] width 109 height 151
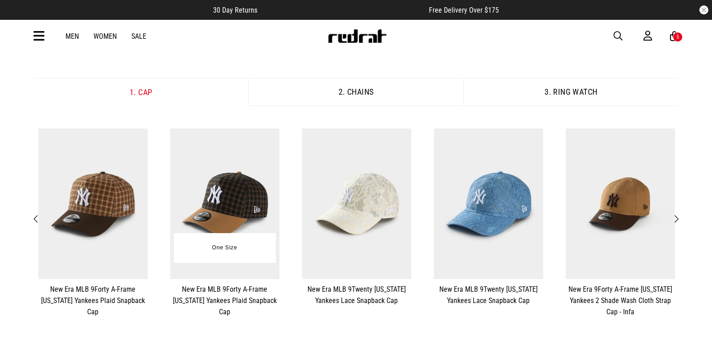
click at [216, 172] on img at bounding box center [224, 204] width 109 height 151
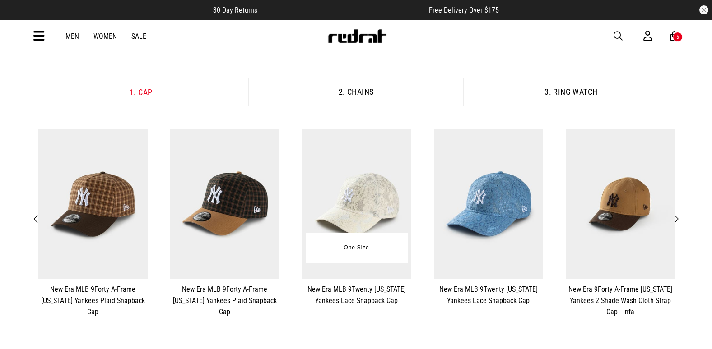
click at [366, 177] on img at bounding box center [356, 204] width 109 height 151
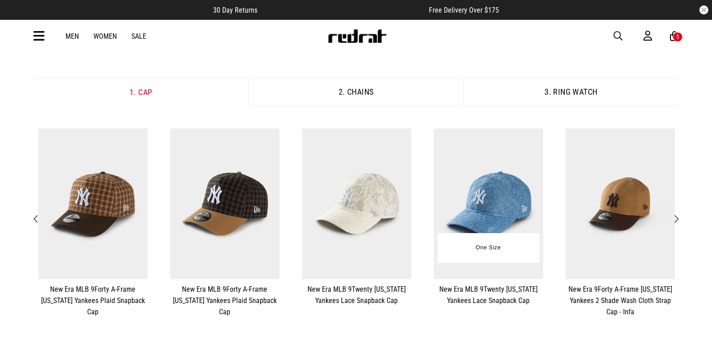
click at [522, 179] on img at bounding box center [488, 204] width 109 height 151
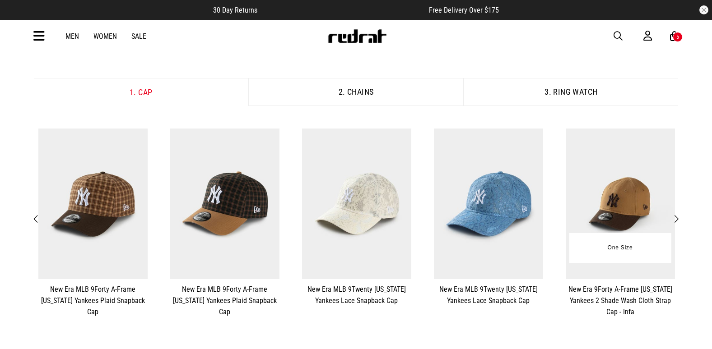
click at [620, 168] on img at bounding box center [620, 204] width 109 height 151
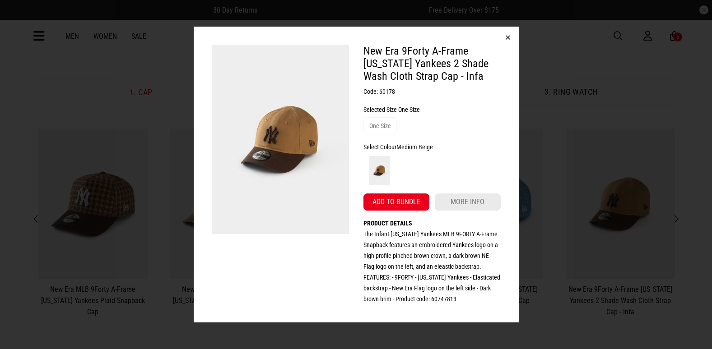
click at [601, 171] on div "New Era 9Forty A-Frame [US_STATE] Yankees 2 Shade Wash Cloth Strap Cap - Infa C…" at bounding box center [356, 174] width 712 height 349
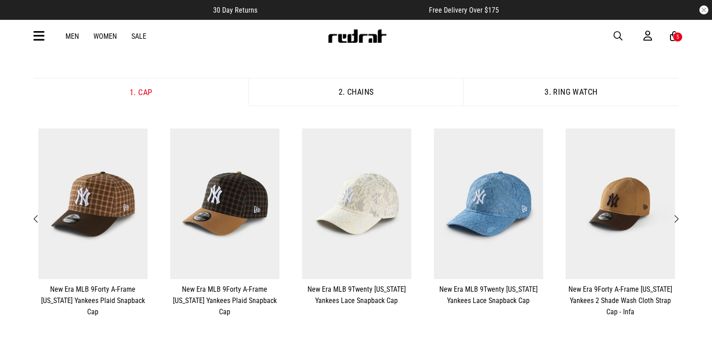
click at [680, 224] on button "Next" at bounding box center [676, 220] width 11 height 12
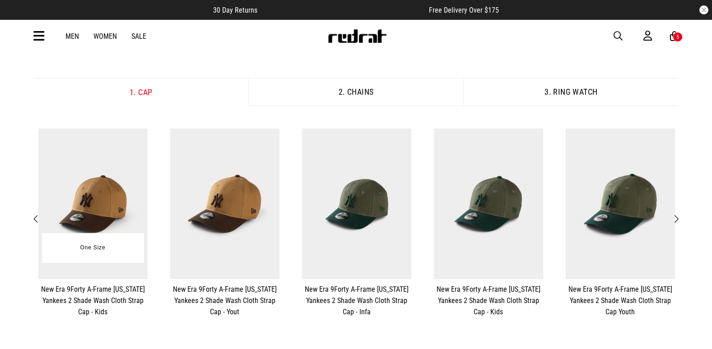
click at [100, 195] on img at bounding box center [92, 204] width 109 height 151
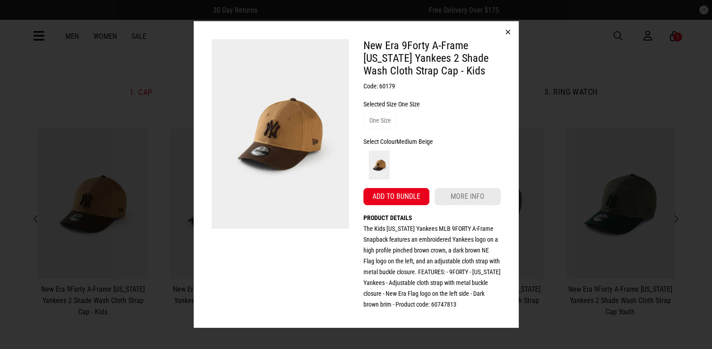
click at [603, 174] on div "New Era 9Forty A-Frame [US_STATE] Yankees 2 Shade Wash Cloth Strap Cap - Kids C…" at bounding box center [356, 174] width 712 height 349
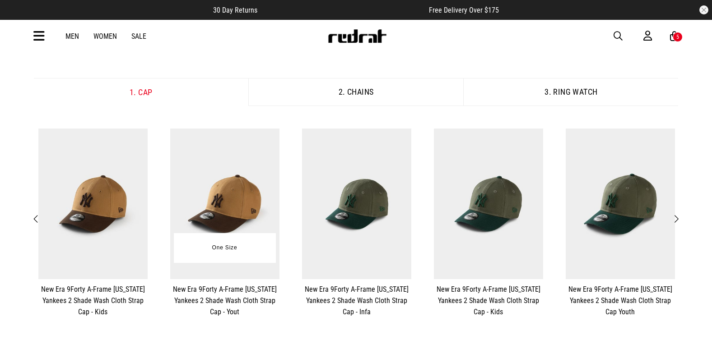
click at [248, 183] on img at bounding box center [224, 204] width 109 height 151
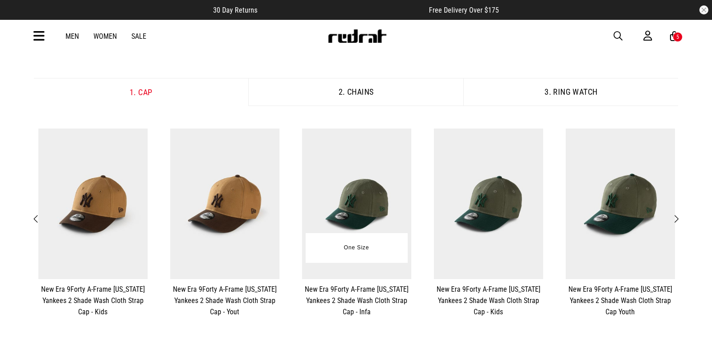
click at [348, 177] on img at bounding box center [356, 204] width 109 height 151
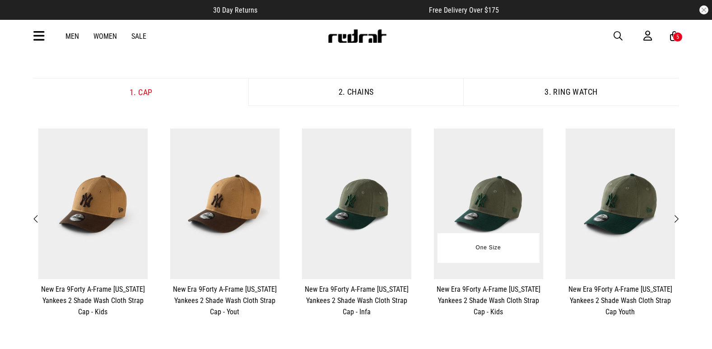
click at [515, 185] on img at bounding box center [488, 204] width 109 height 151
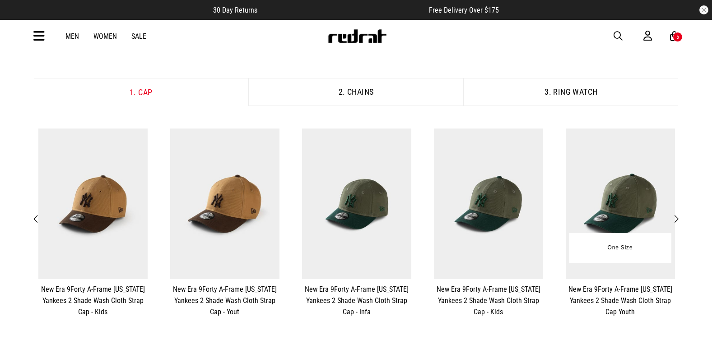
drag, startPoint x: 600, startPoint y: 170, endPoint x: 604, endPoint y: 198, distance: 28.3
click at [604, 198] on img at bounding box center [620, 204] width 109 height 151
click at [680, 220] on button "Next" at bounding box center [676, 220] width 11 height 12
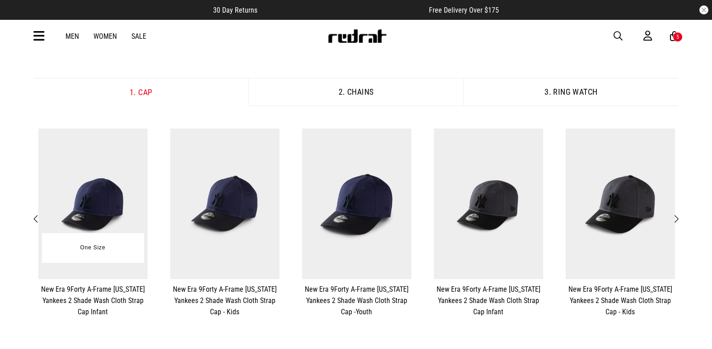
click at [95, 205] on img at bounding box center [92, 204] width 109 height 151
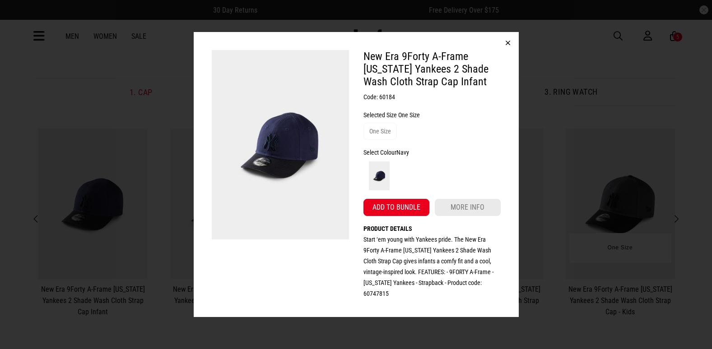
click at [562, 173] on div "New Era 9Forty A-Frame [US_STATE] Yankees 2 Shade Wash Cloth Strap Cap Infant C…" at bounding box center [356, 174] width 712 height 349
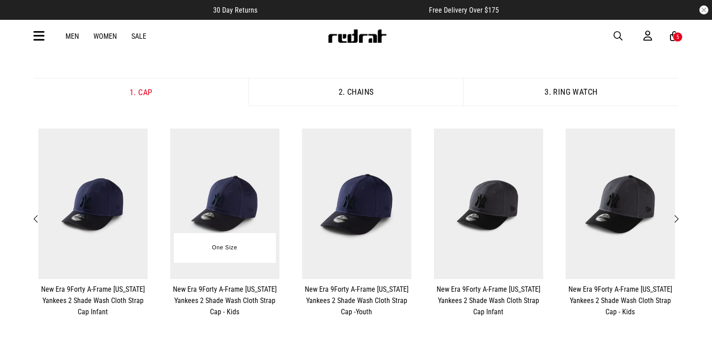
click at [243, 177] on img at bounding box center [224, 204] width 109 height 151
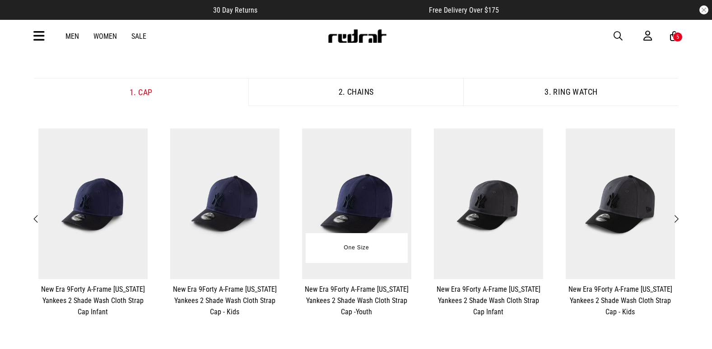
click at [310, 222] on img at bounding box center [356, 204] width 109 height 151
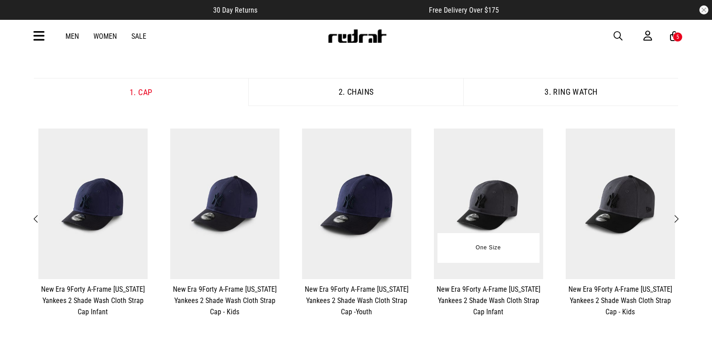
click at [480, 180] on img at bounding box center [488, 204] width 109 height 151
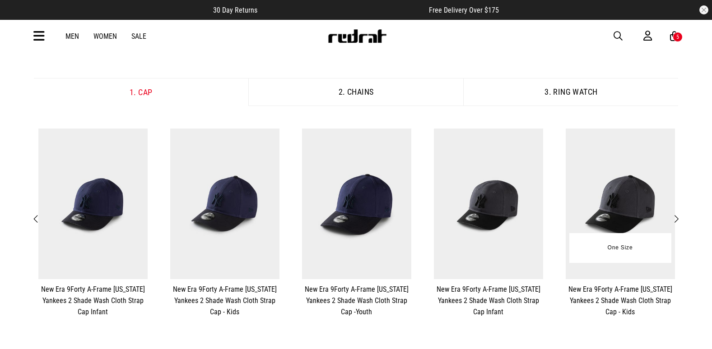
click at [635, 182] on img at bounding box center [620, 204] width 109 height 151
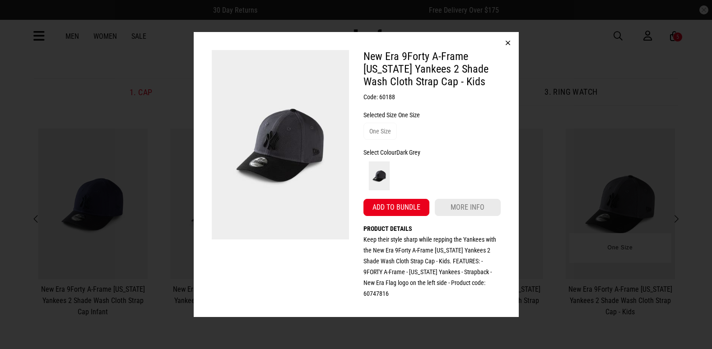
drag, startPoint x: 605, startPoint y: 152, endPoint x: 642, endPoint y: 178, distance: 45.1
click at [605, 152] on div "New Era 9Forty A-Frame [US_STATE] Yankees 2 Shade Wash Cloth Strap Cap - Kids C…" at bounding box center [356, 174] width 712 height 349
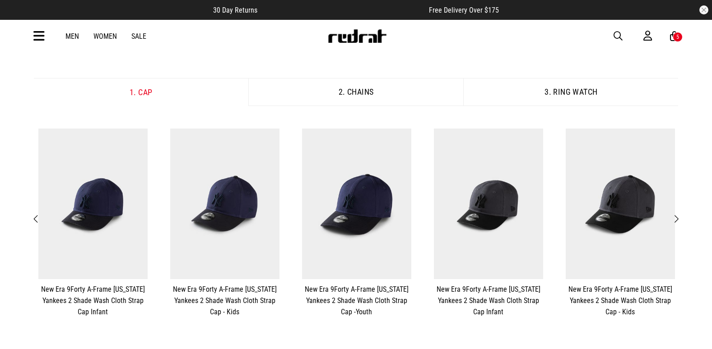
drag, startPoint x: 674, startPoint y: 218, endPoint x: 541, endPoint y: 227, distance: 133.1
click at [674, 218] on span "Next" at bounding box center [676, 219] width 6 height 11
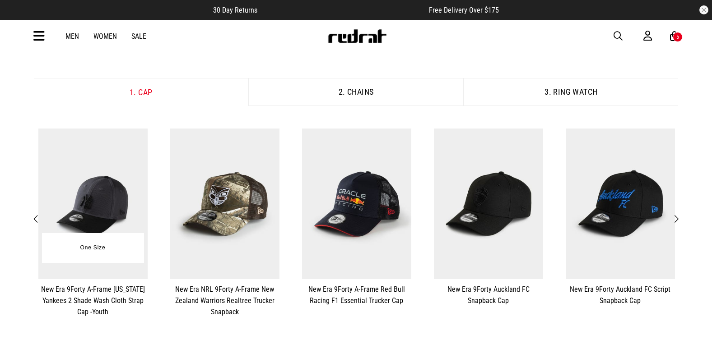
click at [86, 211] on img at bounding box center [92, 204] width 109 height 151
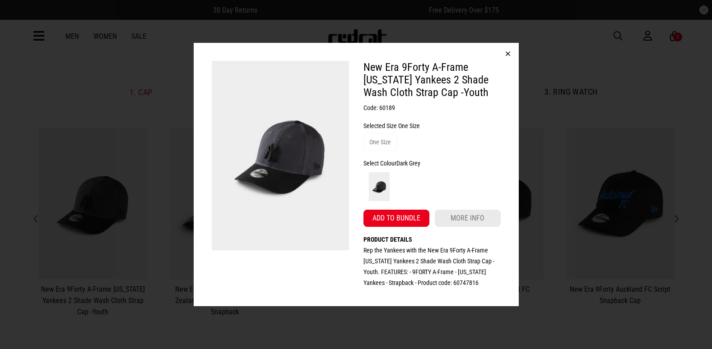
click at [555, 142] on div "New Era 9Forty A-Frame [US_STATE] Yankees 2 Shade Wash Cloth Strap Cap -Youth C…" at bounding box center [356, 174] width 712 height 349
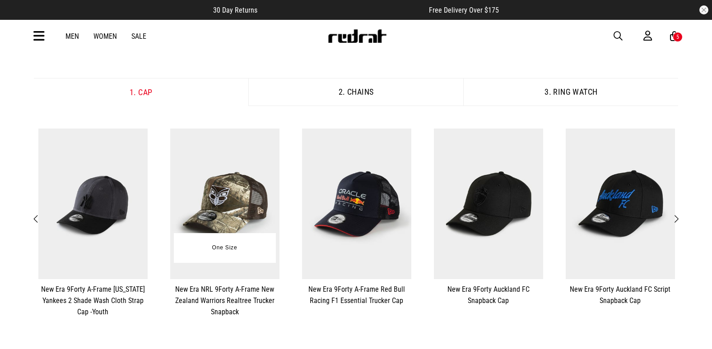
click at [235, 189] on img at bounding box center [224, 204] width 109 height 151
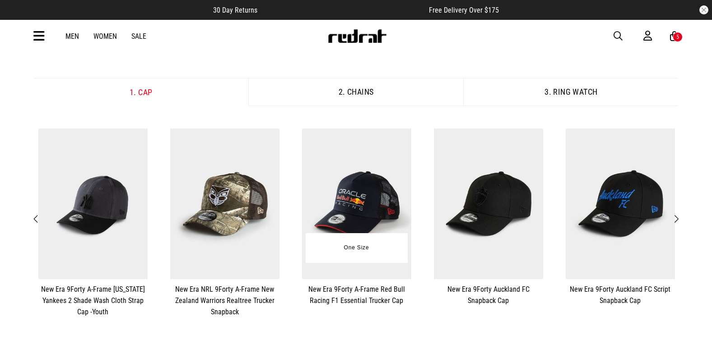
click at [298, 201] on div "**********" at bounding box center [357, 217] width 118 height 187
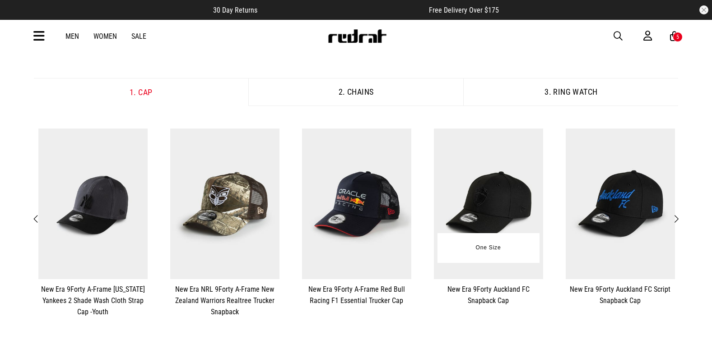
click at [522, 166] on img at bounding box center [488, 204] width 109 height 151
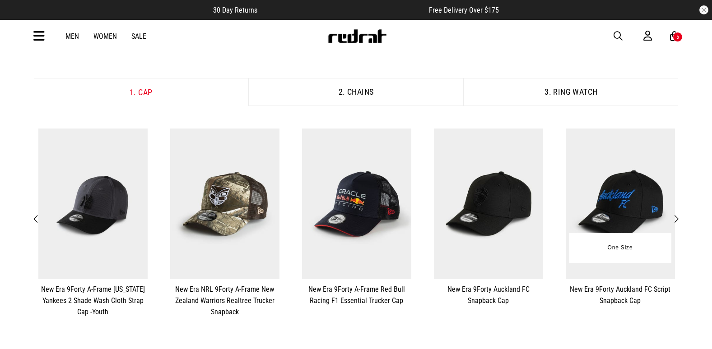
click at [619, 182] on img at bounding box center [620, 204] width 109 height 151
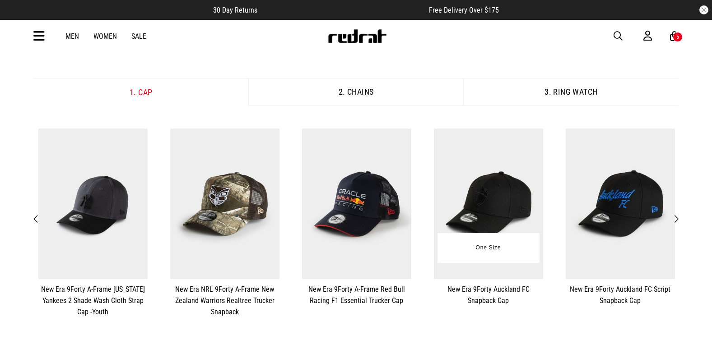
click at [484, 195] on img at bounding box center [488, 204] width 109 height 151
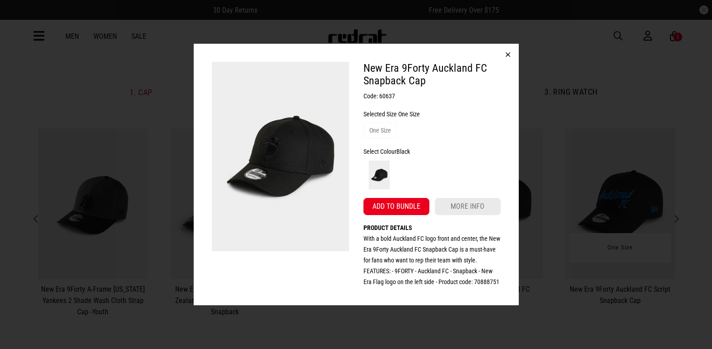
drag, startPoint x: 581, startPoint y: 184, endPoint x: 641, endPoint y: 186, distance: 60.1
click at [581, 184] on div "New Era 9Forty Auckland FC Snapback Cap Code: 60637 Selected Size One Size One …" at bounding box center [356, 174] width 712 height 349
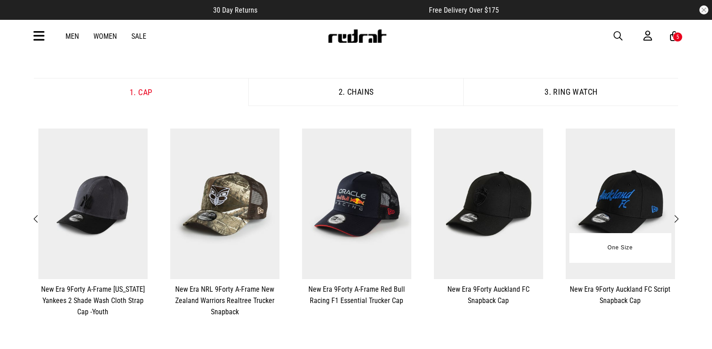
click at [657, 186] on img at bounding box center [620, 204] width 109 height 151
click at [680, 224] on button "Next" at bounding box center [676, 220] width 11 height 12
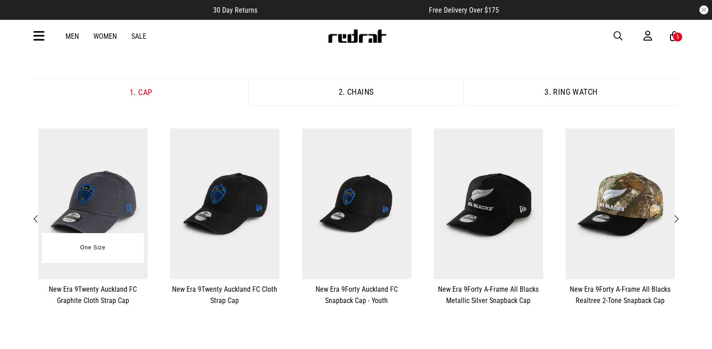
click at [119, 185] on img at bounding box center [92, 204] width 109 height 151
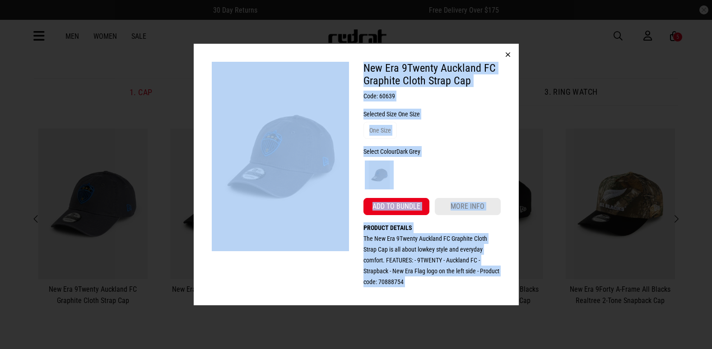
click at [122, 139] on div "New Era 9Twenty Auckland FC Graphite Cloth Strap Cap Code: 60639 Selected Size …" at bounding box center [356, 174] width 712 height 349
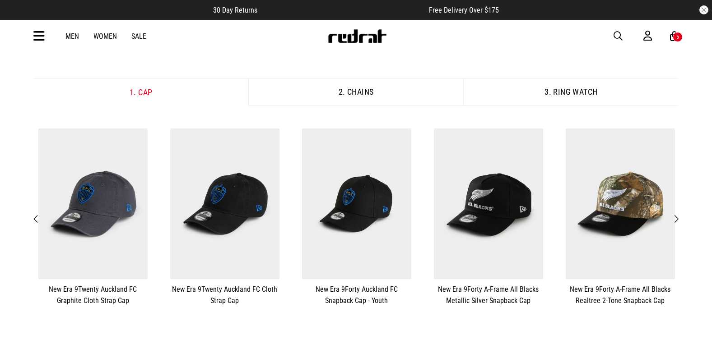
drag, startPoint x: 33, startPoint y: 219, endPoint x: 48, endPoint y: 211, distance: 17.0
click at [33, 219] on span "Previous" at bounding box center [36, 219] width 6 height 11
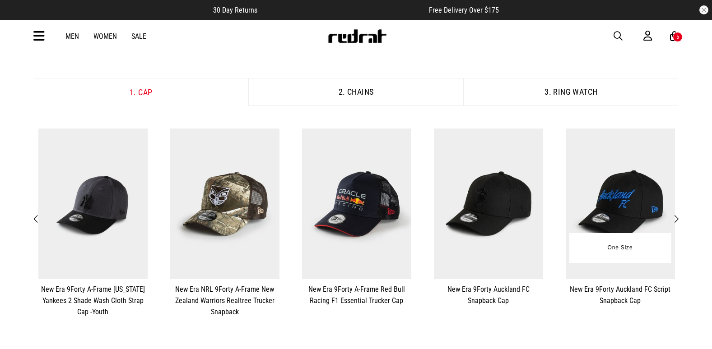
click at [639, 216] on img at bounding box center [620, 204] width 109 height 151
drag, startPoint x: 639, startPoint y: 216, endPoint x: 678, endPoint y: 222, distance: 39.2
click at [678, 222] on span "Next" at bounding box center [676, 219] width 6 height 11
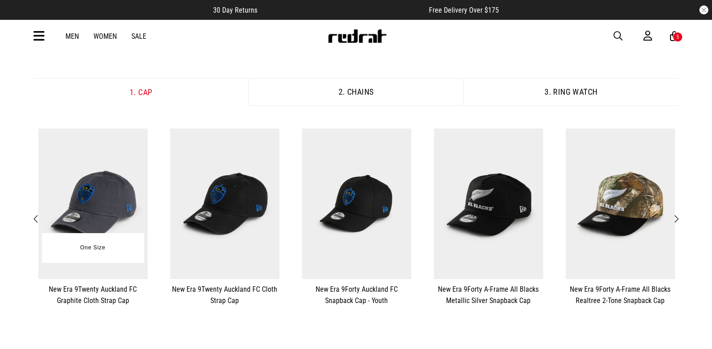
click at [116, 182] on img at bounding box center [92, 204] width 109 height 151
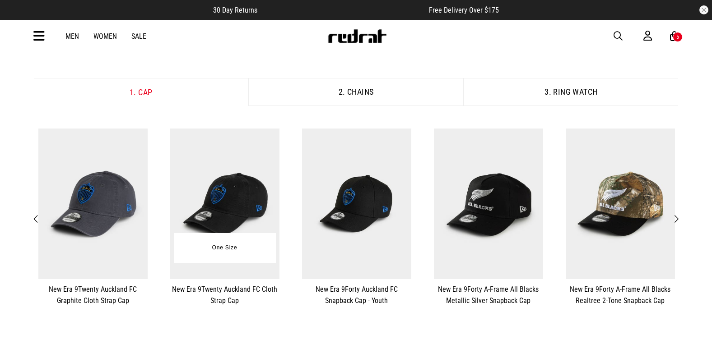
click at [210, 190] on img at bounding box center [224, 204] width 109 height 151
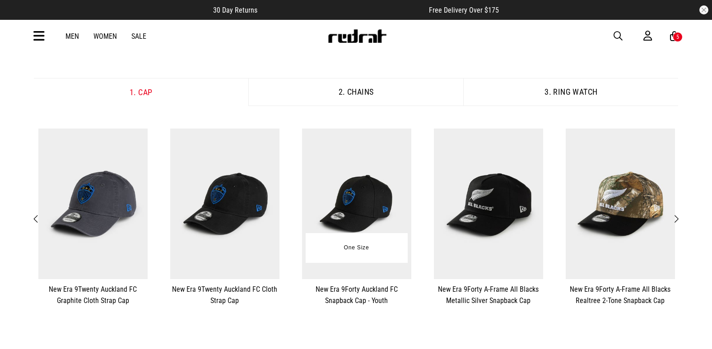
click at [381, 170] on img at bounding box center [356, 204] width 109 height 151
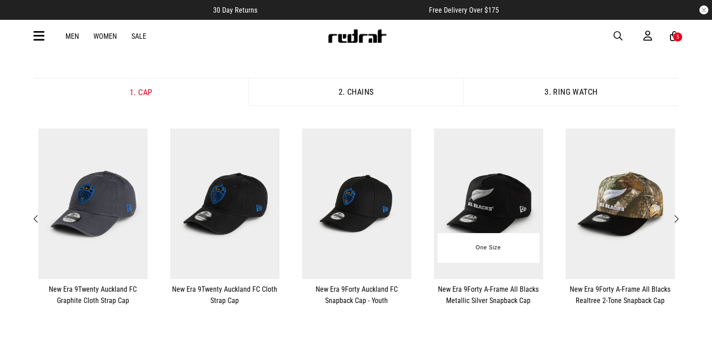
click at [469, 205] on img at bounding box center [488, 204] width 109 height 151
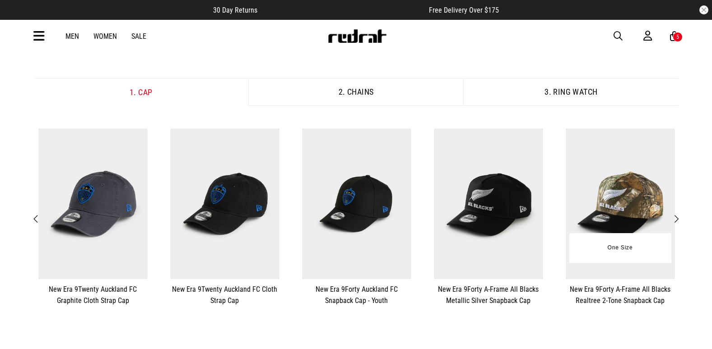
click at [589, 147] on img at bounding box center [620, 204] width 109 height 151
click at [641, 206] on img at bounding box center [620, 204] width 109 height 151
drag, startPoint x: 675, startPoint y: 220, endPoint x: 667, endPoint y: 222, distance: 7.9
click at [675, 220] on span "Next" at bounding box center [676, 219] width 6 height 11
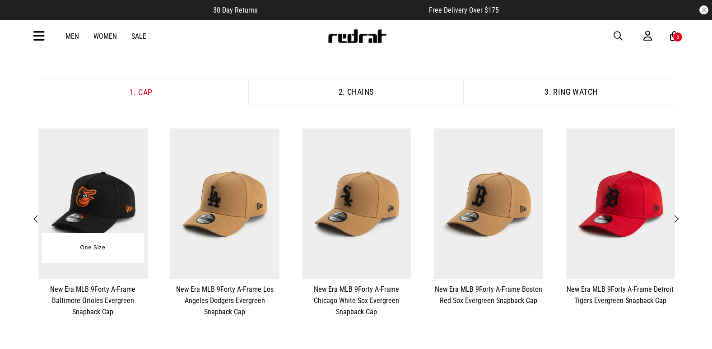
click at [70, 194] on img at bounding box center [92, 204] width 109 height 151
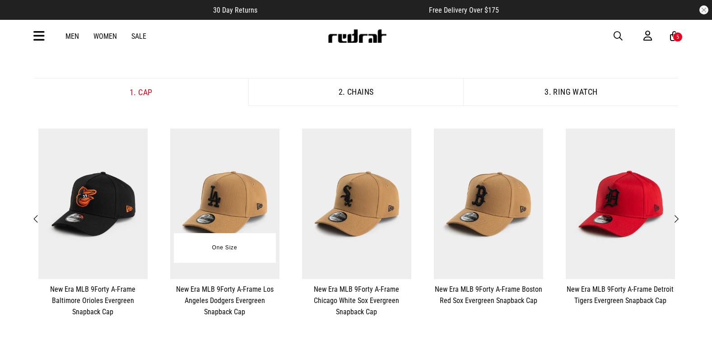
click at [226, 193] on img at bounding box center [224, 204] width 109 height 151
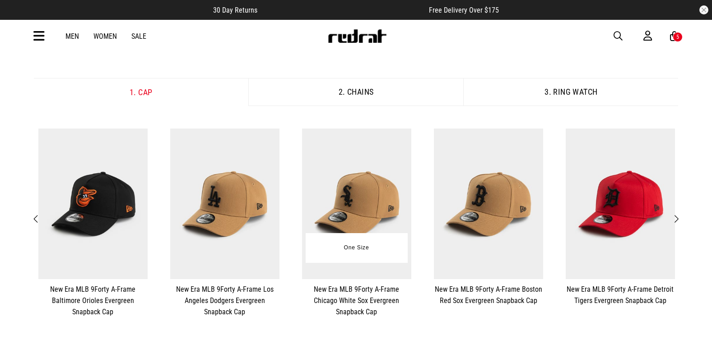
click at [349, 195] on img at bounding box center [356, 204] width 109 height 151
click at [305, 191] on img at bounding box center [356, 204] width 109 height 151
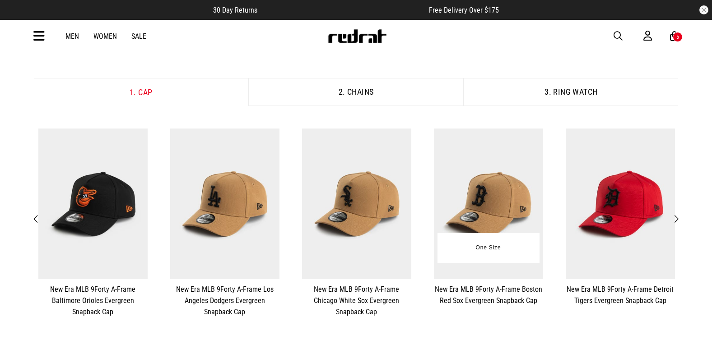
click at [514, 164] on img at bounding box center [488, 204] width 109 height 151
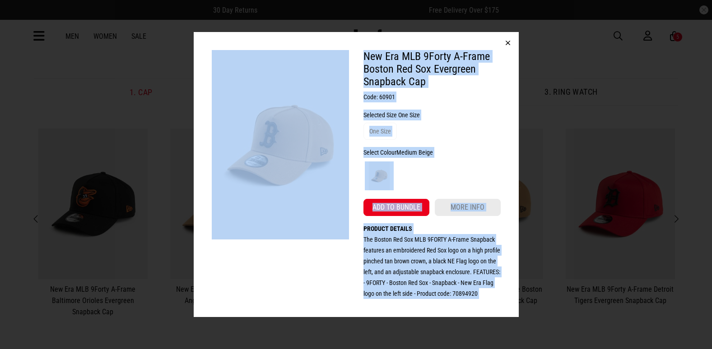
click at [569, 150] on div "New Era MLB 9Forty A-Frame Boston Red Sox Evergreen Snapback Cap Code: 60901 Se…" at bounding box center [356, 174] width 712 height 349
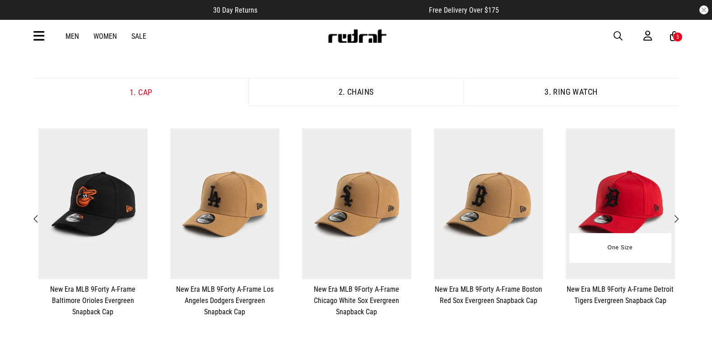
click at [618, 195] on img at bounding box center [620, 204] width 109 height 151
click at [681, 220] on button "Next" at bounding box center [676, 220] width 11 height 12
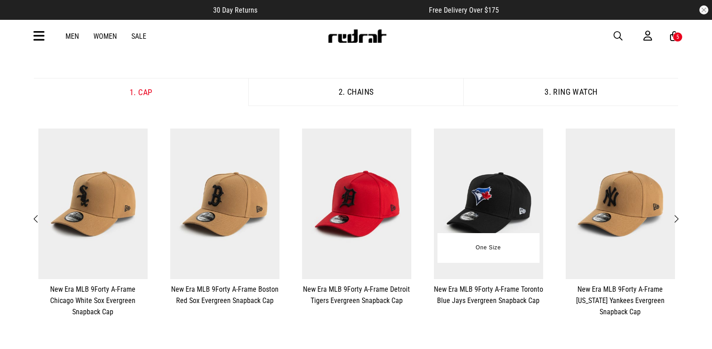
click at [488, 196] on img at bounding box center [488, 204] width 109 height 151
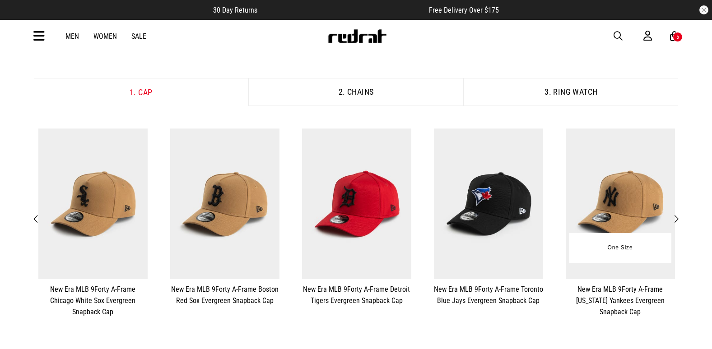
drag, startPoint x: 564, startPoint y: 144, endPoint x: 607, endPoint y: 184, distance: 58.5
click at [607, 184] on img at bounding box center [620, 204] width 109 height 151
drag, startPoint x: 678, startPoint y: 217, endPoint x: 679, endPoint y: 213, distance: 4.6
click at [678, 217] on span "Next" at bounding box center [676, 219] width 6 height 11
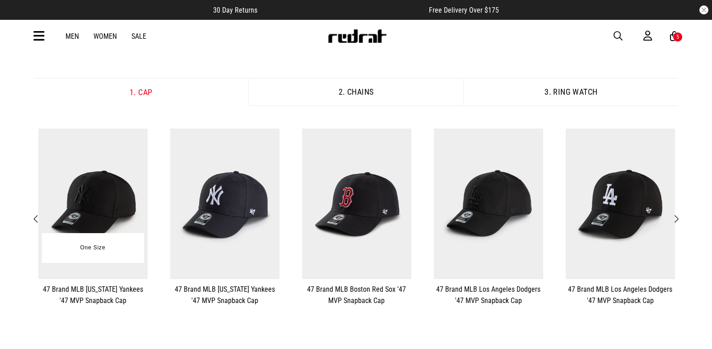
click at [114, 176] on img at bounding box center [92, 204] width 109 height 151
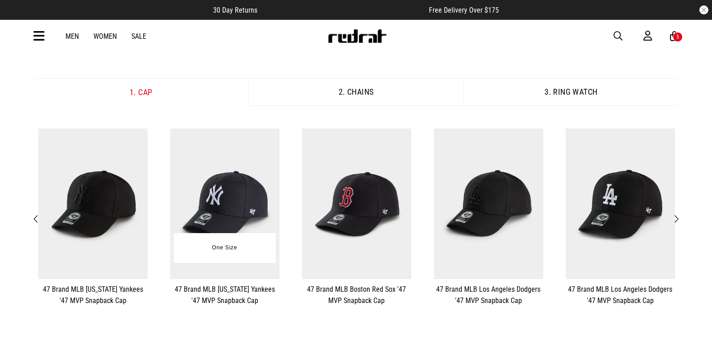
click at [237, 172] on img at bounding box center [224, 204] width 109 height 151
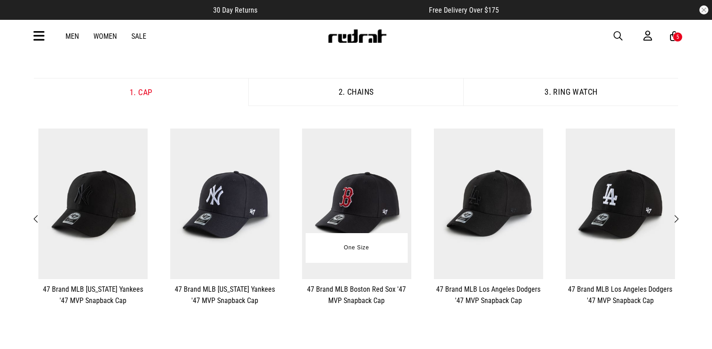
click at [380, 200] on img at bounding box center [356, 204] width 109 height 151
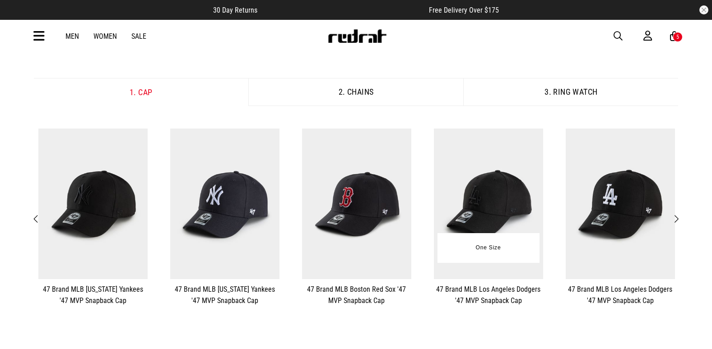
click at [479, 206] on img at bounding box center [488, 204] width 109 height 151
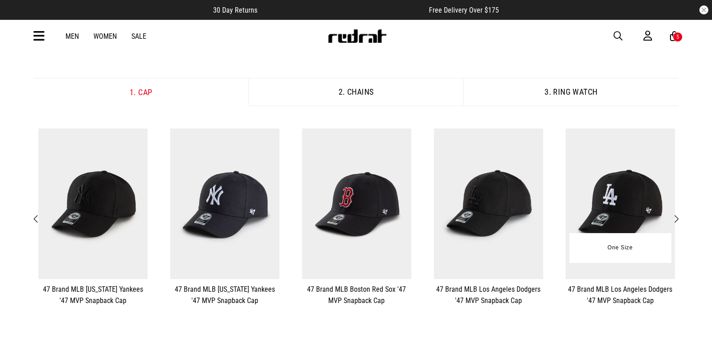
click at [635, 178] on img at bounding box center [620, 204] width 109 height 151
click at [680, 215] on button "Next" at bounding box center [676, 220] width 11 height 12
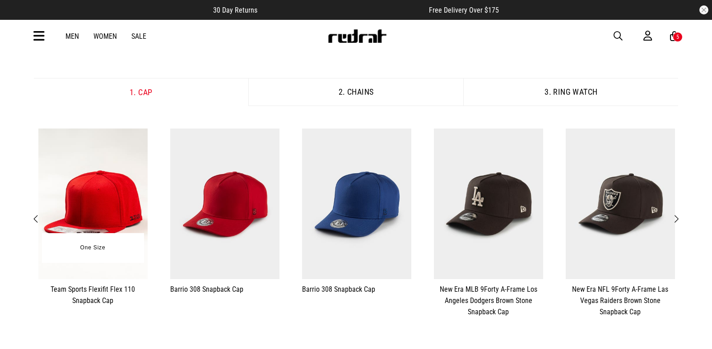
click at [80, 198] on img at bounding box center [92, 204] width 109 height 151
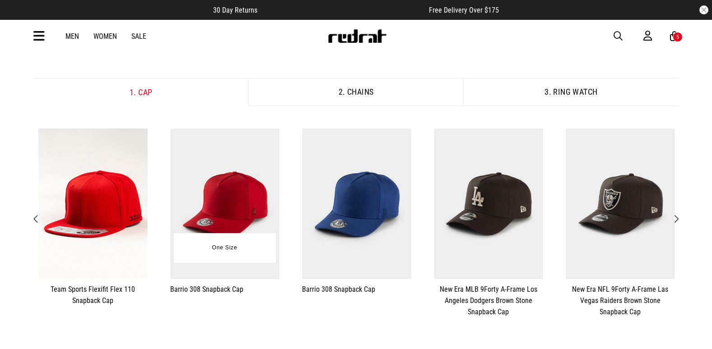
click at [240, 202] on img at bounding box center [224, 204] width 109 height 151
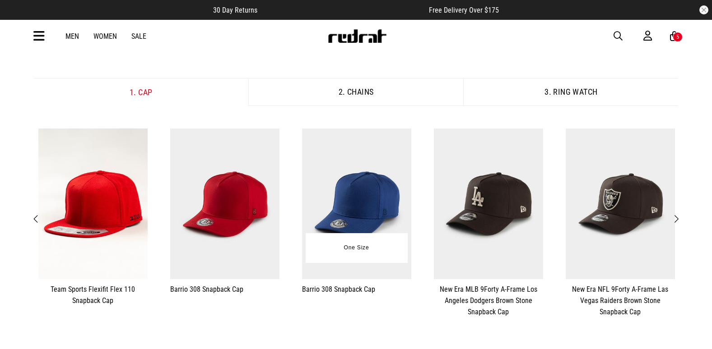
click at [358, 208] on img at bounding box center [356, 204] width 109 height 151
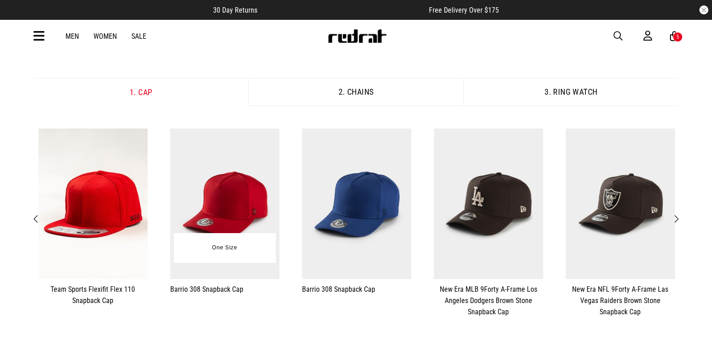
click at [191, 205] on img at bounding box center [224, 204] width 109 height 151
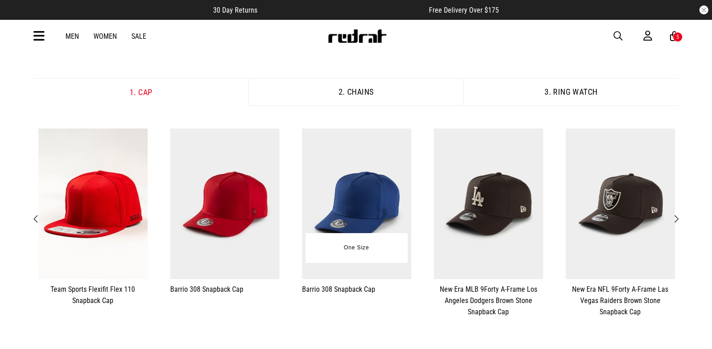
click at [400, 208] on img at bounding box center [356, 204] width 109 height 151
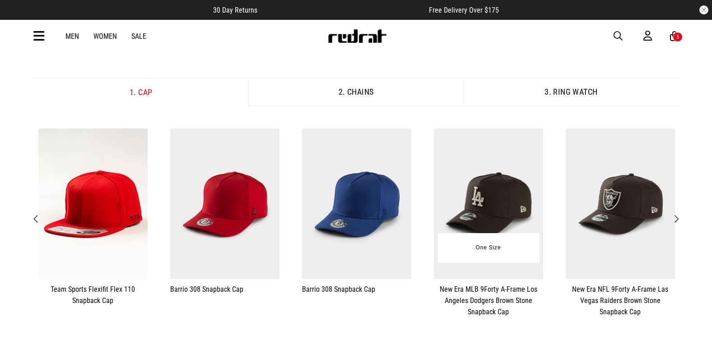
click at [475, 200] on img at bounding box center [488, 204] width 109 height 151
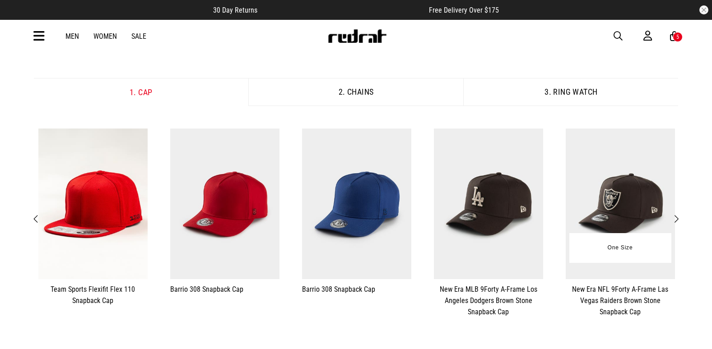
click at [630, 204] on img at bounding box center [620, 204] width 109 height 151
click at [676, 223] on span "Next" at bounding box center [676, 219] width 6 height 11
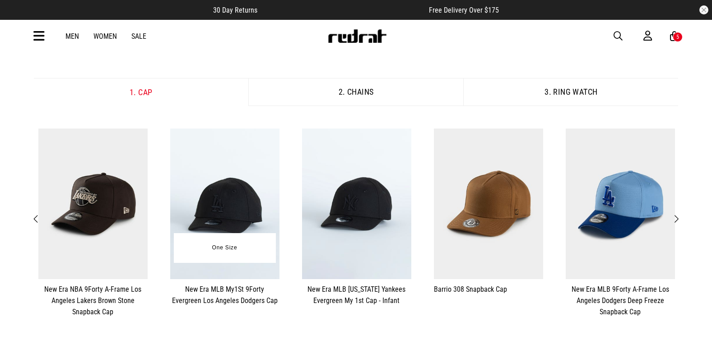
click at [201, 227] on img at bounding box center [224, 204] width 109 height 151
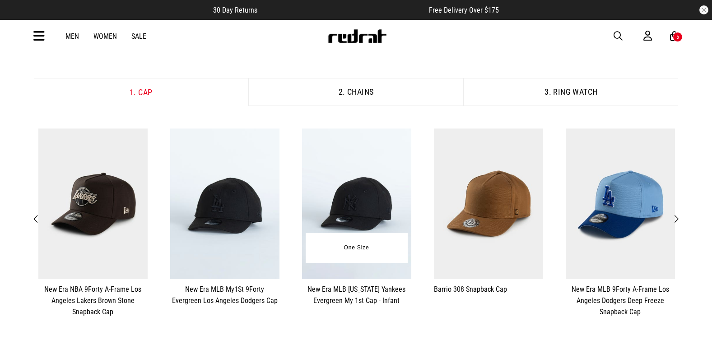
click at [357, 189] on img at bounding box center [356, 204] width 109 height 151
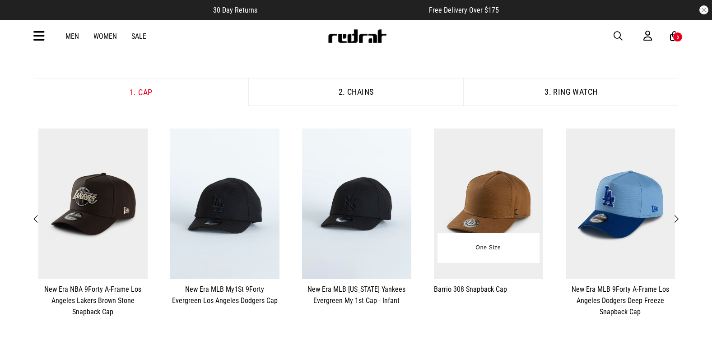
click at [489, 201] on img at bounding box center [488, 204] width 109 height 151
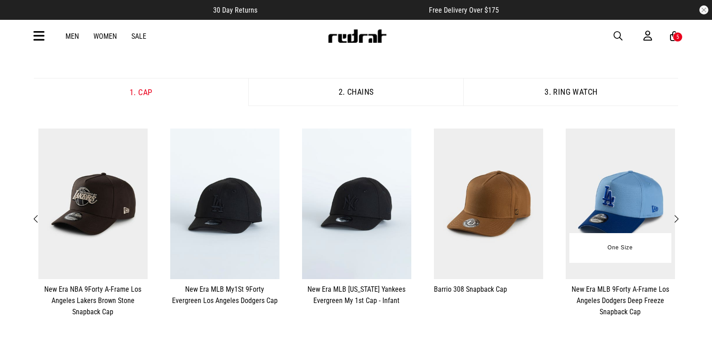
click at [619, 171] on img at bounding box center [620, 204] width 109 height 151
click at [673, 219] on span "Next" at bounding box center [676, 219] width 6 height 11
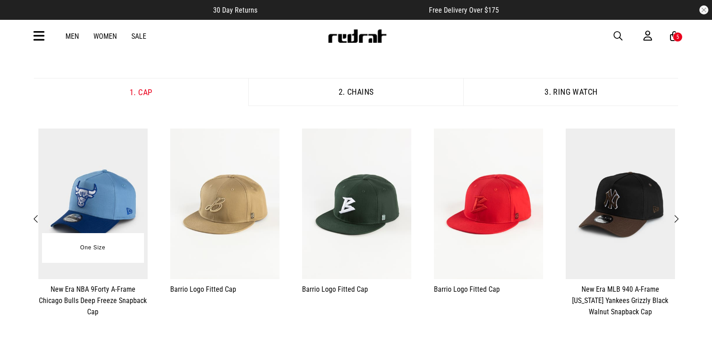
click at [67, 208] on img at bounding box center [92, 204] width 109 height 151
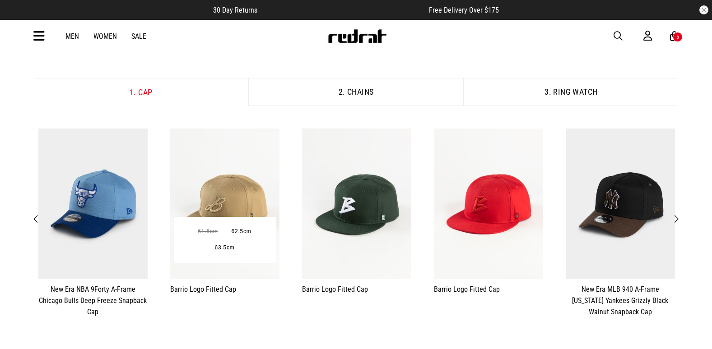
click at [210, 190] on img at bounding box center [224, 204] width 109 height 151
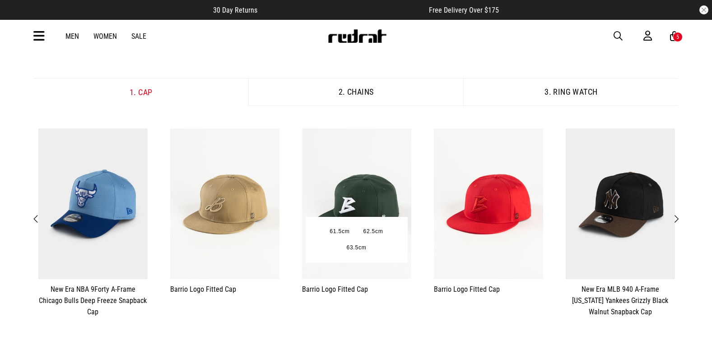
click at [382, 201] on img at bounding box center [356, 204] width 109 height 151
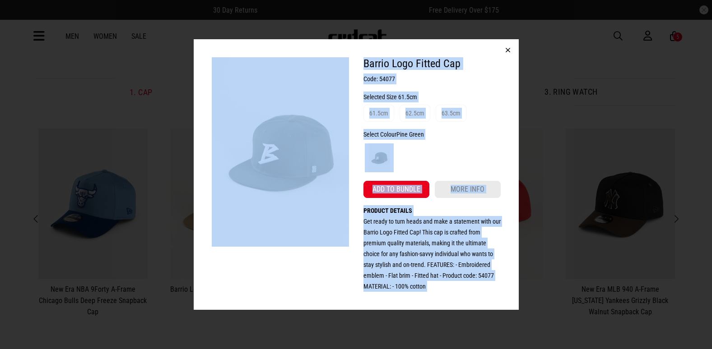
click at [601, 125] on div "Barrio Logo Fitted Cap Code: 54077 Selected Size 61.5cm 61.5cm 62.5cm 63.5cm Se…" at bounding box center [356, 174] width 712 height 349
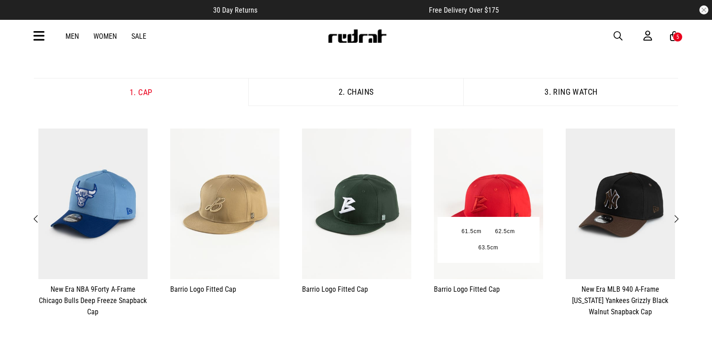
click at [488, 186] on img at bounding box center [488, 204] width 109 height 151
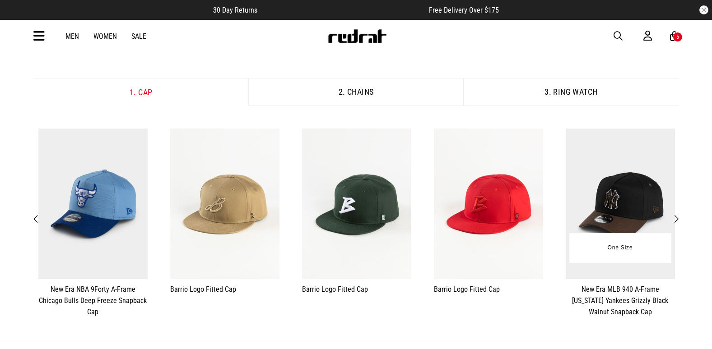
drag, startPoint x: 622, startPoint y: 140, endPoint x: 619, endPoint y: 183, distance: 43.0
click at [619, 183] on img at bounding box center [620, 204] width 109 height 151
click at [679, 225] on button "Next" at bounding box center [676, 220] width 11 height 12
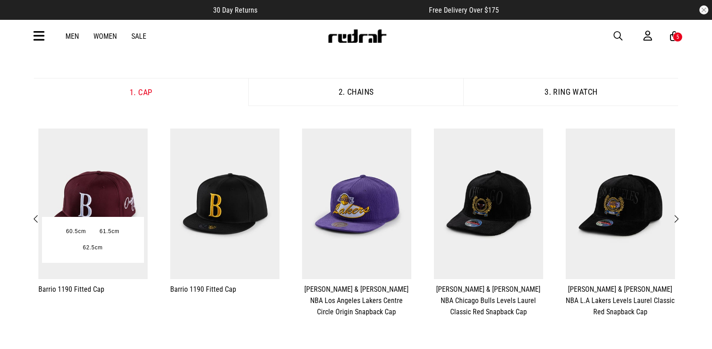
click at [79, 191] on img at bounding box center [92, 204] width 109 height 151
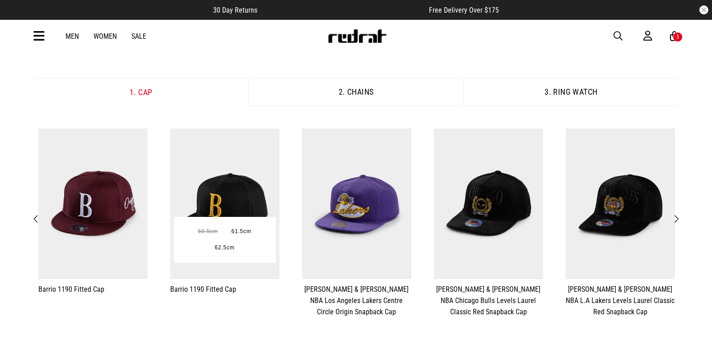
click at [233, 196] on img at bounding box center [224, 204] width 109 height 151
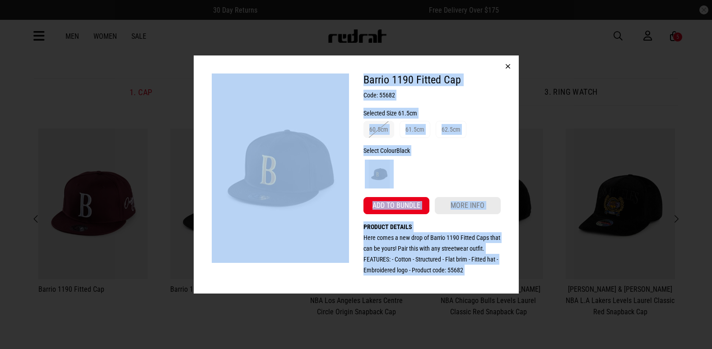
click at [592, 128] on div "Barrio 1190 Fitted Cap Code: 55682 Selected Size 61.5cm 60.5cm 61.5cm 62.5cm Se…" at bounding box center [356, 174] width 712 height 349
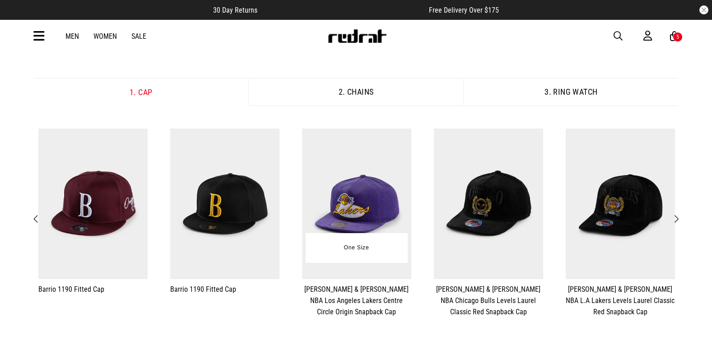
click at [387, 190] on img at bounding box center [356, 204] width 109 height 151
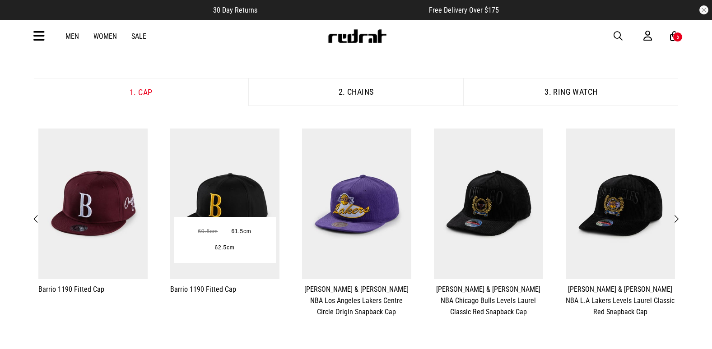
click at [241, 187] on img at bounding box center [224, 204] width 109 height 151
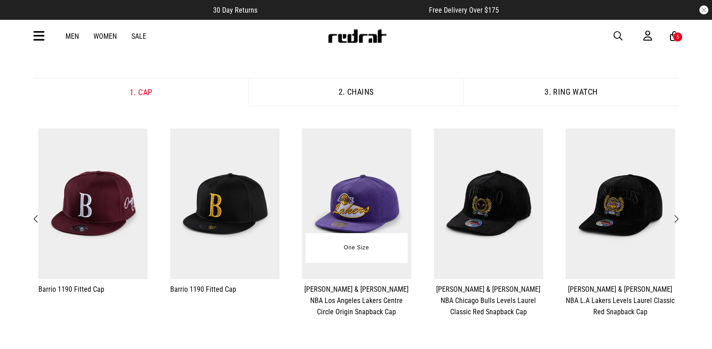
click at [374, 190] on img at bounding box center [356, 204] width 109 height 151
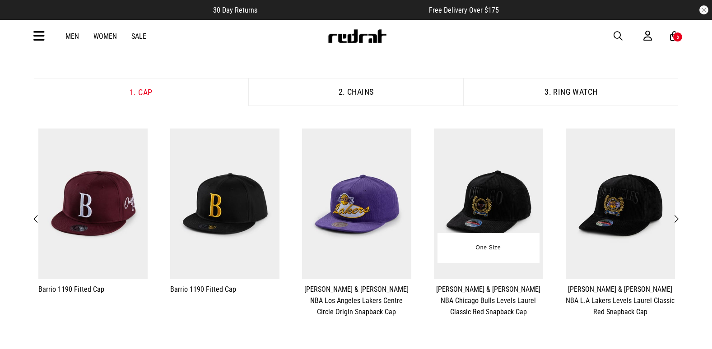
click at [494, 189] on img at bounding box center [488, 204] width 109 height 151
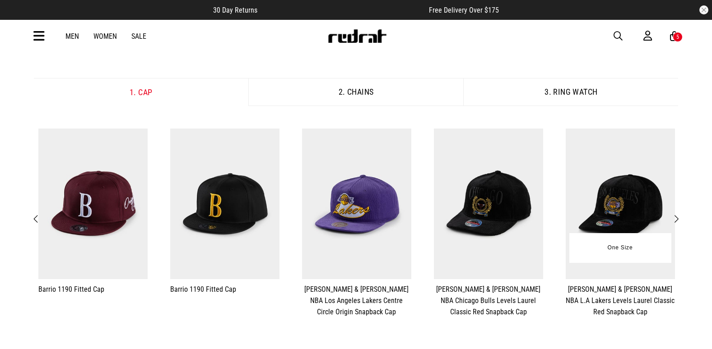
click at [659, 183] on img at bounding box center [620, 204] width 109 height 151
click at [673, 221] on span "Next" at bounding box center [676, 219] width 6 height 11
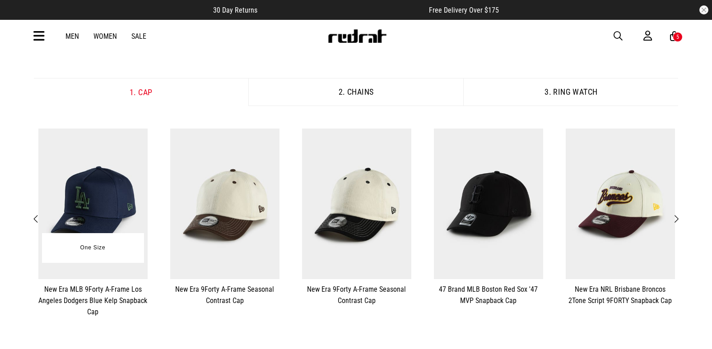
click at [109, 223] on img at bounding box center [92, 204] width 109 height 151
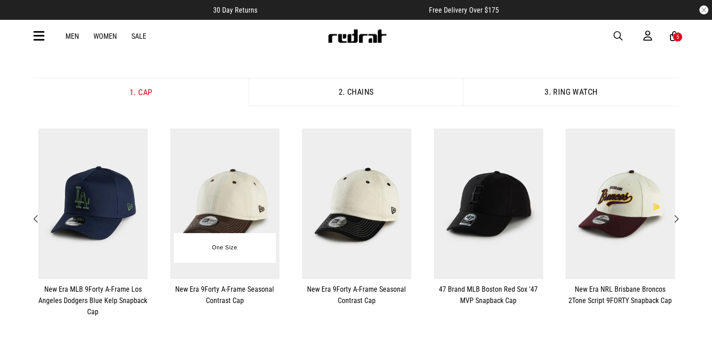
click at [233, 187] on img at bounding box center [224, 204] width 109 height 151
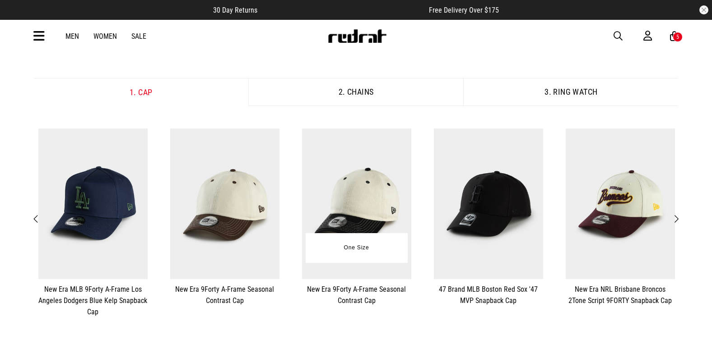
click at [344, 184] on img at bounding box center [356, 204] width 109 height 151
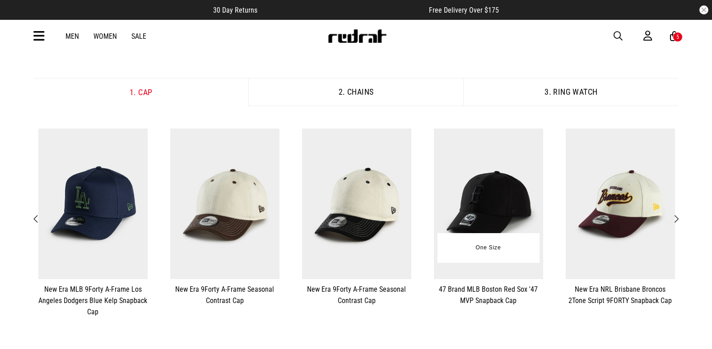
click at [482, 170] on img at bounding box center [488, 204] width 109 height 151
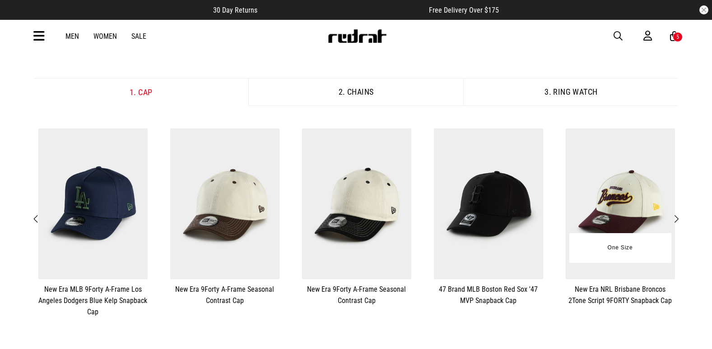
click at [624, 174] on img at bounding box center [620, 204] width 109 height 151
click at [681, 220] on button "Next" at bounding box center [676, 220] width 11 height 12
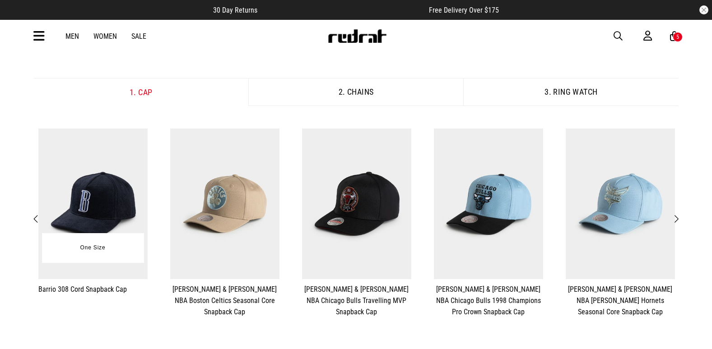
click at [66, 182] on img at bounding box center [92, 204] width 109 height 151
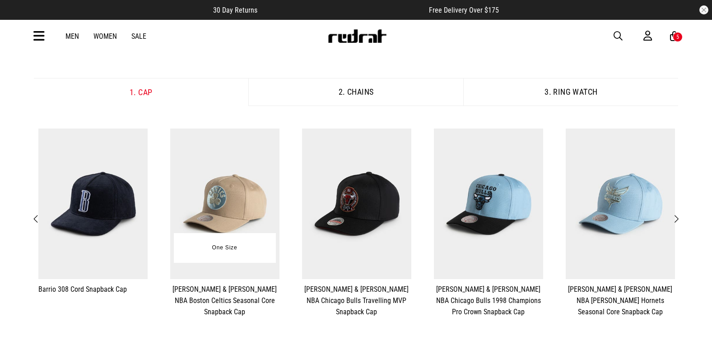
click at [193, 176] on img at bounding box center [224, 204] width 109 height 151
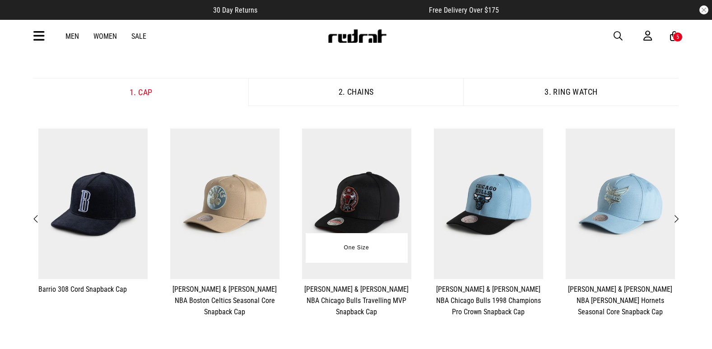
click at [354, 182] on img at bounding box center [356, 204] width 109 height 151
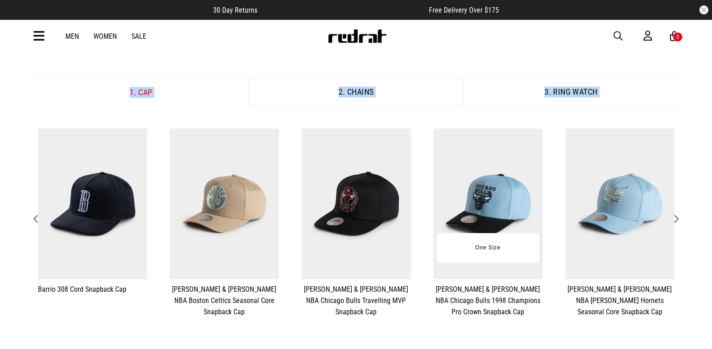
click at [483, 168] on img at bounding box center [487, 204] width 109 height 151
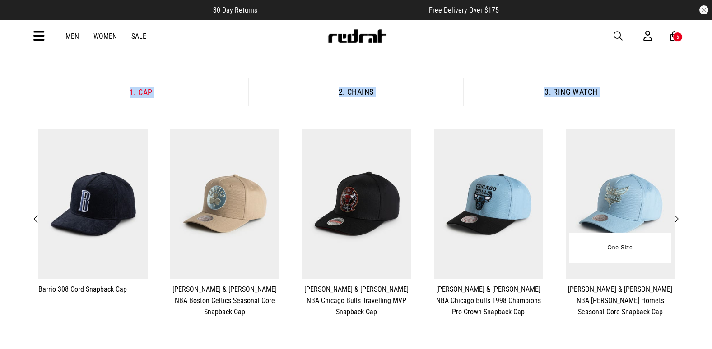
click at [618, 170] on img at bounding box center [620, 204] width 109 height 151
click at [681, 220] on button "Next" at bounding box center [676, 220] width 11 height 12
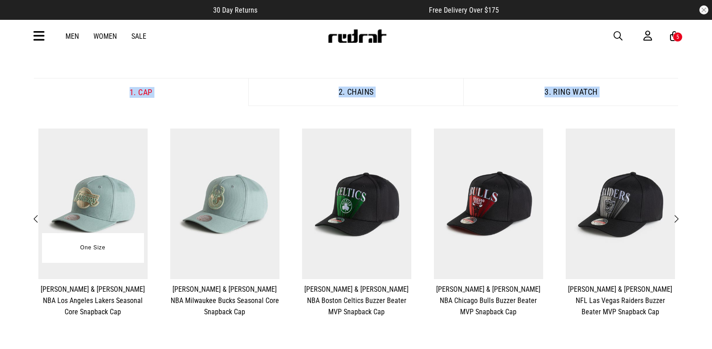
click at [114, 213] on img at bounding box center [92, 204] width 109 height 151
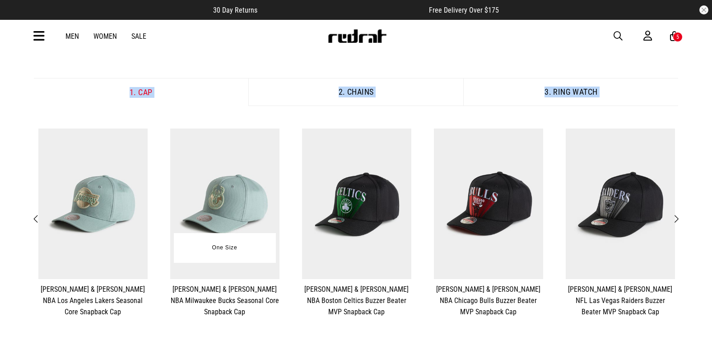
click at [235, 171] on img at bounding box center [224, 204] width 109 height 151
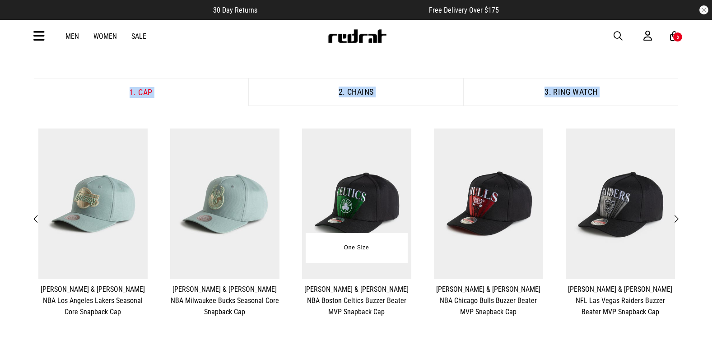
click at [349, 193] on img at bounding box center [356, 204] width 109 height 151
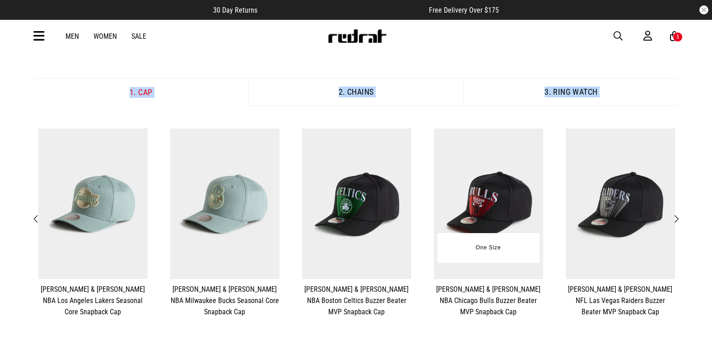
click at [494, 176] on img at bounding box center [488, 204] width 109 height 151
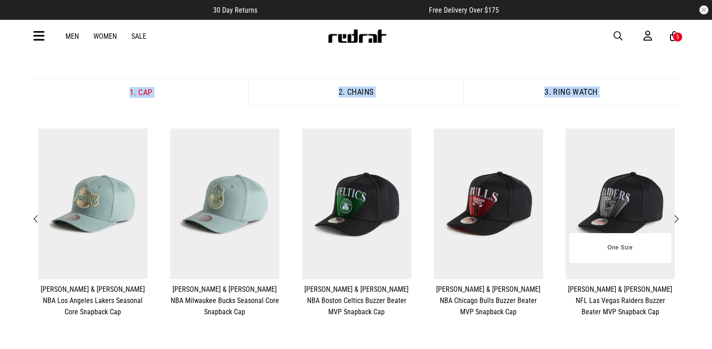
click at [638, 166] on img at bounding box center [620, 204] width 109 height 151
click at [675, 215] on span "Next" at bounding box center [676, 219] width 6 height 11
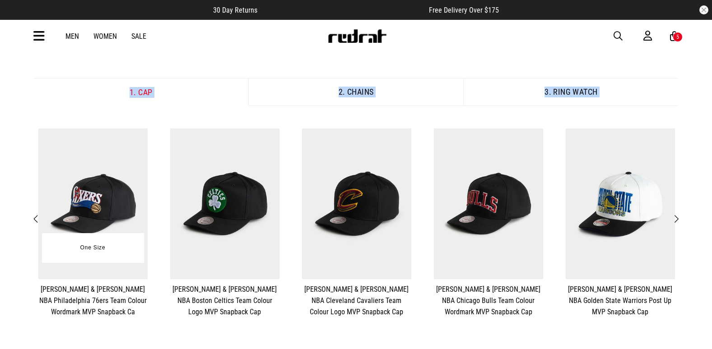
click at [75, 192] on img at bounding box center [92, 204] width 109 height 151
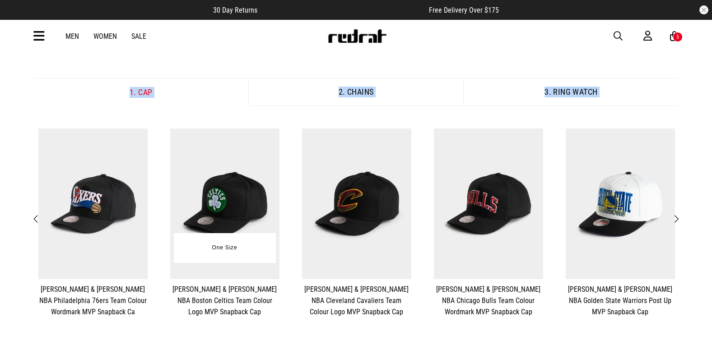
click at [221, 209] on img at bounding box center [224, 204] width 109 height 151
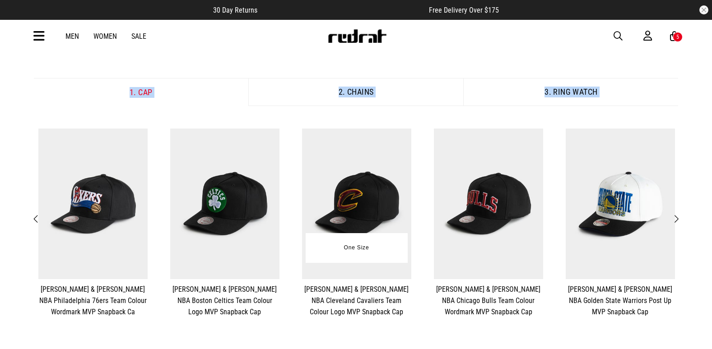
click at [309, 190] on img at bounding box center [356, 204] width 109 height 151
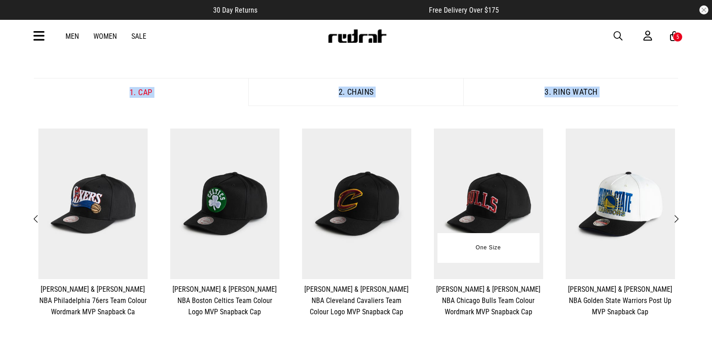
click at [503, 180] on img at bounding box center [488, 204] width 109 height 151
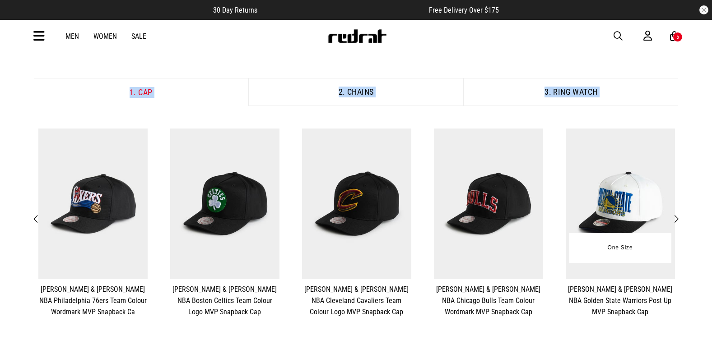
click at [624, 181] on img at bounding box center [620, 204] width 109 height 151
click at [675, 219] on span "Next" at bounding box center [676, 219] width 6 height 11
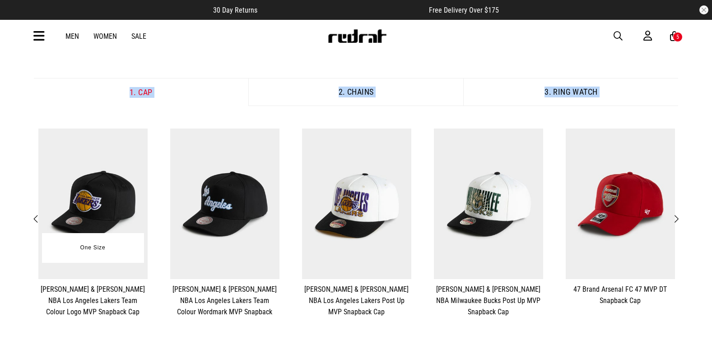
click at [83, 173] on img at bounding box center [92, 204] width 109 height 151
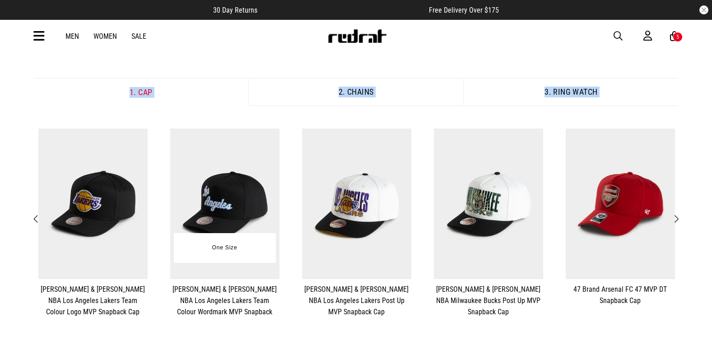
click at [218, 188] on img at bounding box center [224, 204] width 109 height 151
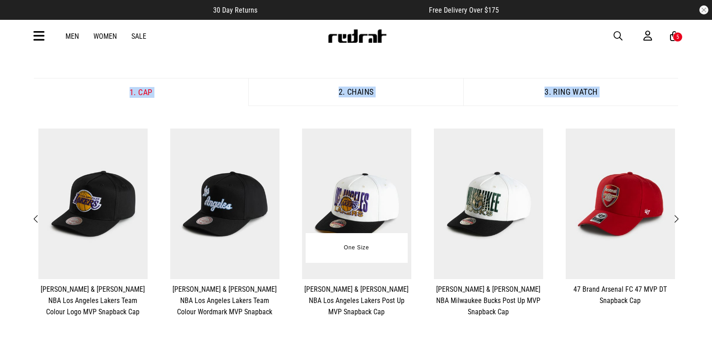
click at [380, 193] on img at bounding box center [356, 204] width 109 height 151
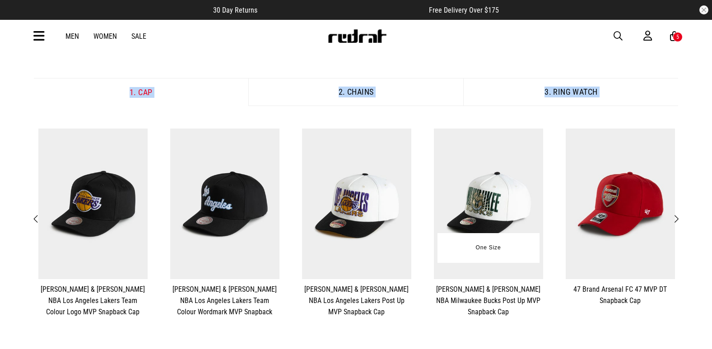
click at [462, 206] on img at bounding box center [488, 204] width 109 height 151
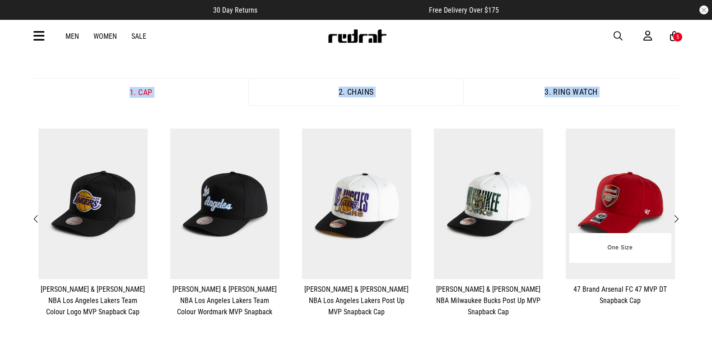
click at [634, 183] on img at bounding box center [620, 204] width 109 height 151
click at [679, 219] on button "Next" at bounding box center [676, 220] width 11 height 12
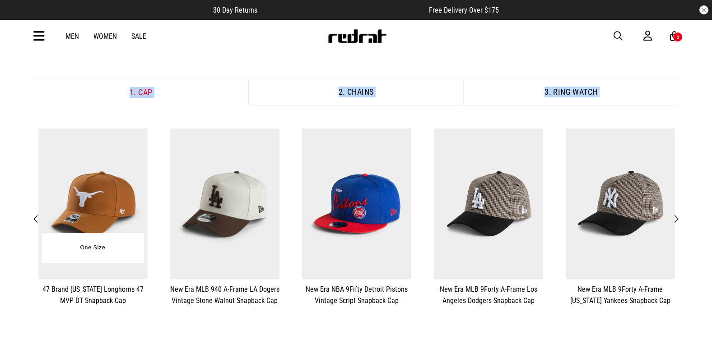
click at [98, 189] on img at bounding box center [92, 204] width 109 height 151
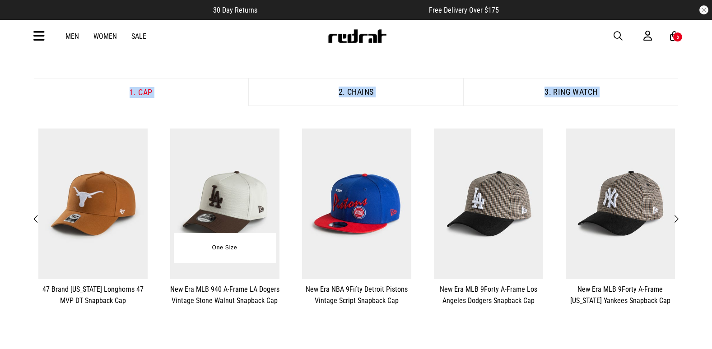
click at [254, 191] on img at bounding box center [224, 204] width 109 height 151
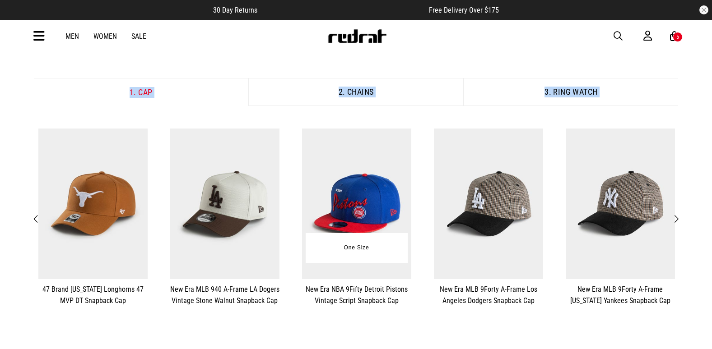
click at [403, 200] on img at bounding box center [356, 204] width 109 height 151
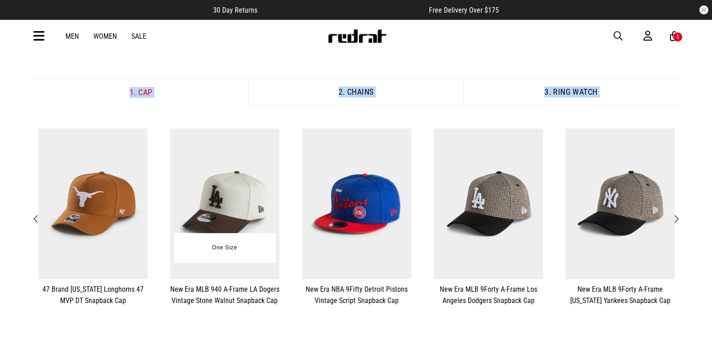
click at [189, 198] on img at bounding box center [224, 204] width 109 height 151
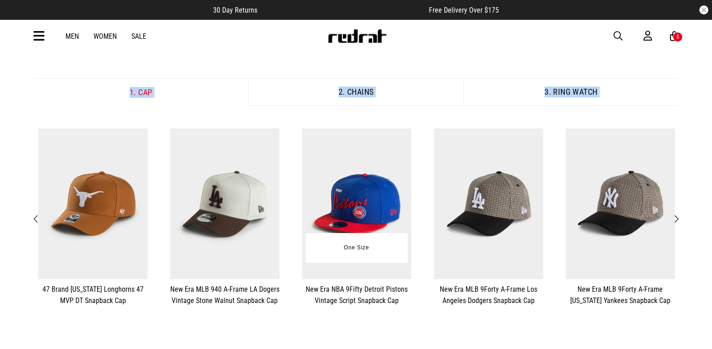
click at [360, 167] on img at bounding box center [356, 204] width 109 height 151
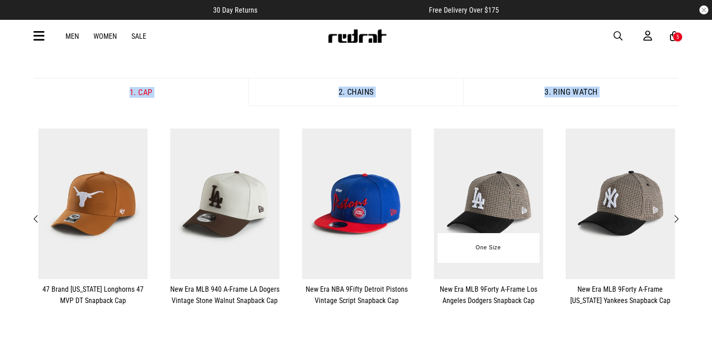
click at [477, 213] on img at bounding box center [488, 204] width 109 height 151
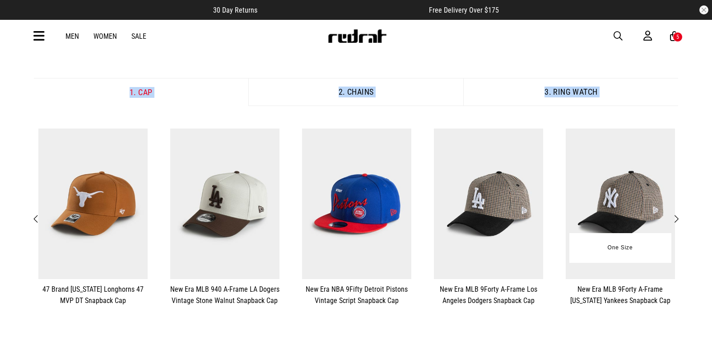
click at [588, 169] on img at bounding box center [620, 204] width 109 height 151
click at [630, 191] on img at bounding box center [620, 204] width 109 height 151
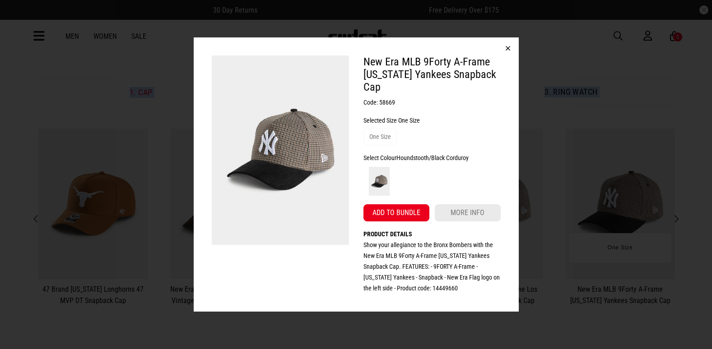
drag, startPoint x: 628, startPoint y: 176, endPoint x: 652, endPoint y: 200, distance: 34.2
click at [628, 176] on div "New Era MLB 9Forty A-Frame [US_STATE] Yankees Snapback Cap Code: 58669 Selected…" at bounding box center [356, 174] width 712 height 349
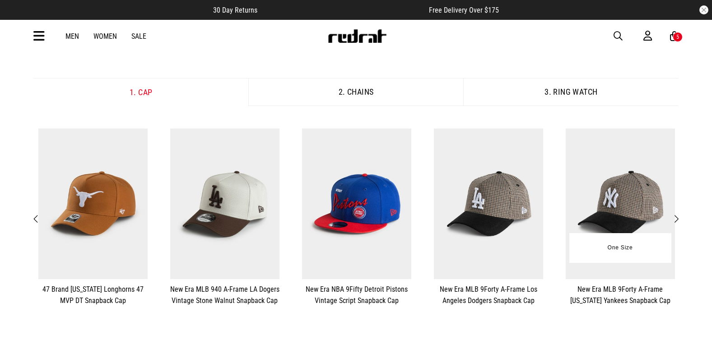
drag, startPoint x: 676, startPoint y: 216, endPoint x: 679, endPoint y: 207, distance: 9.6
click at [676, 216] on span "Next" at bounding box center [676, 219] width 6 height 11
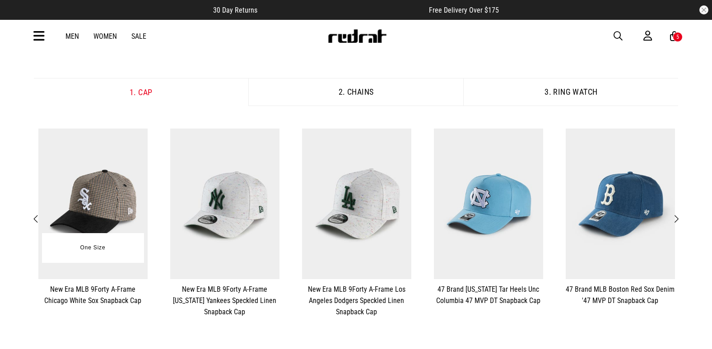
click at [86, 205] on img at bounding box center [92, 204] width 109 height 151
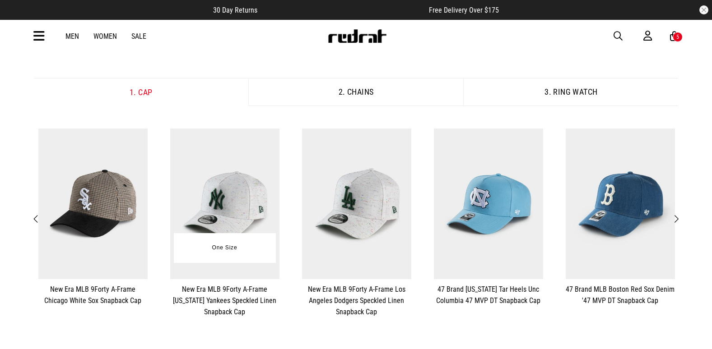
click at [214, 187] on img at bounding box center [224, 204] width 109 height 151
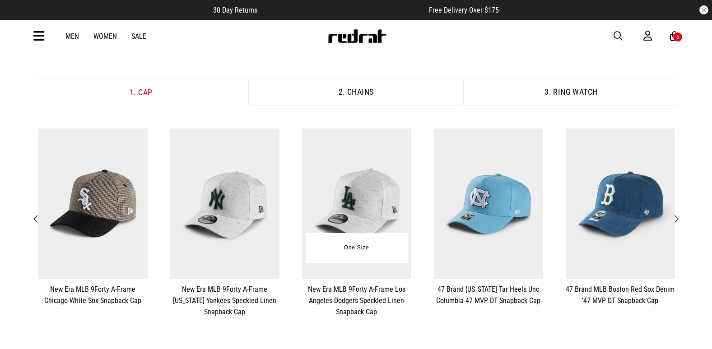
click at [340, 190] on img at bounding box center [356, 204] width 109 height 151
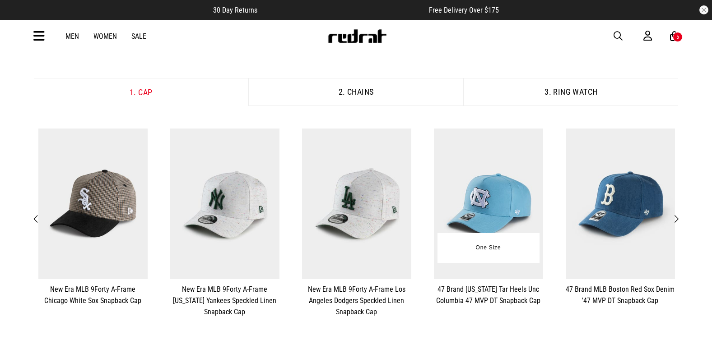
click at [465, 172] on img at bounding box center [488, 204] width 109 height 151
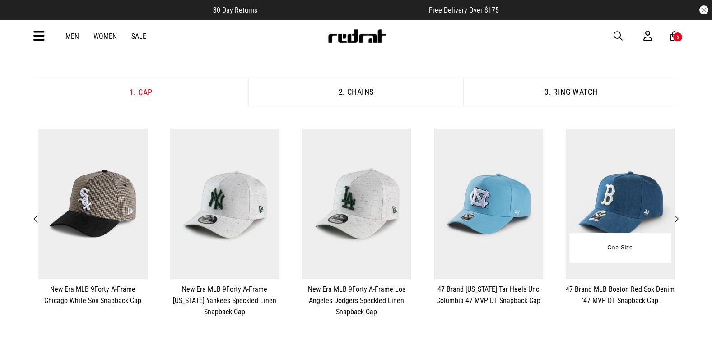
click at [609, 174] on img at bounding box center [620, 204] width 109 height 151
click at [677, 221] on span "Next" at bounding box center [676, 219] width 6 height 11
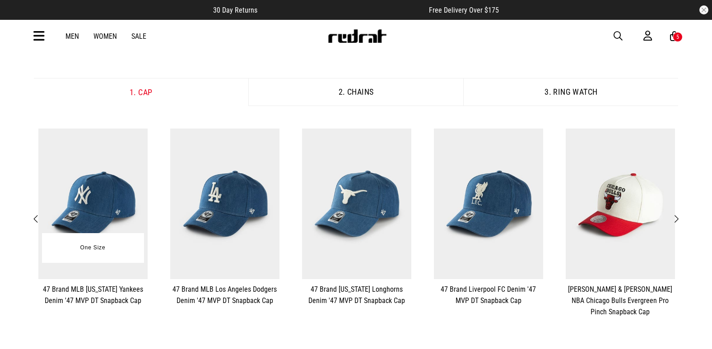
click at [94, 213] on img at bounding box center [92, 204] width 109 height 151
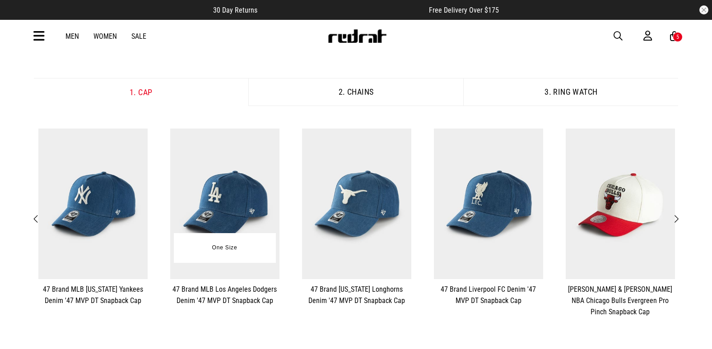
click at [246, 186] on img at bounding box center [224, 204] width 109 height 151
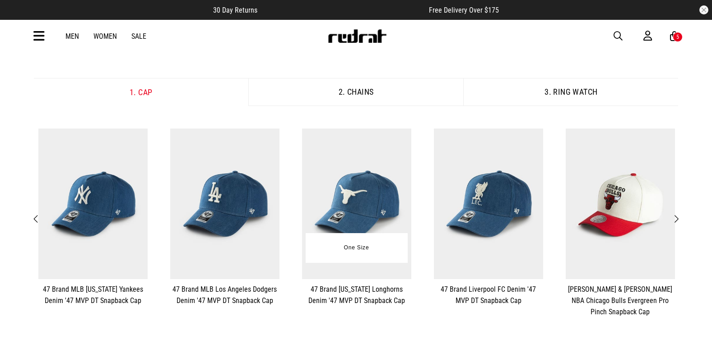
click at [341, 202] on img at bounding box center [356, 204] width 109 height 151
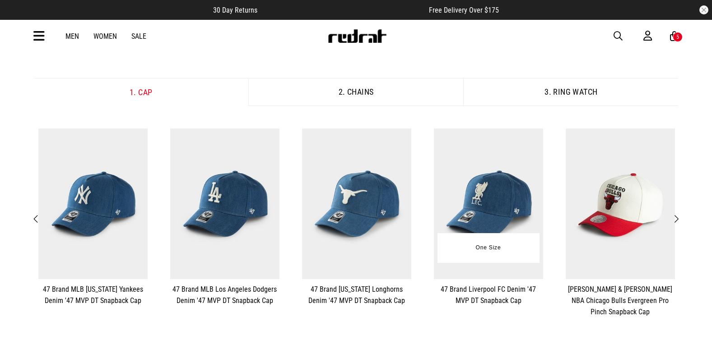
drag, startPoint x: 568, startPoint y: 130, endPoint x: 516, endPoint y: 172, distance: 67.4
click at [516, 172] on img at bounding box center [488, 204] width 109 height 151
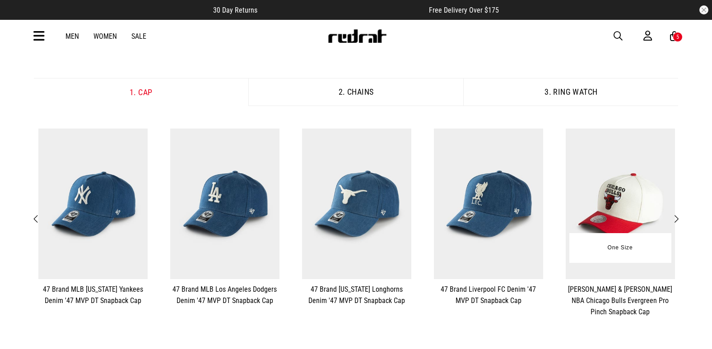
click at [635, 181] on img at bounding box center [620, 204] width 109 height 151
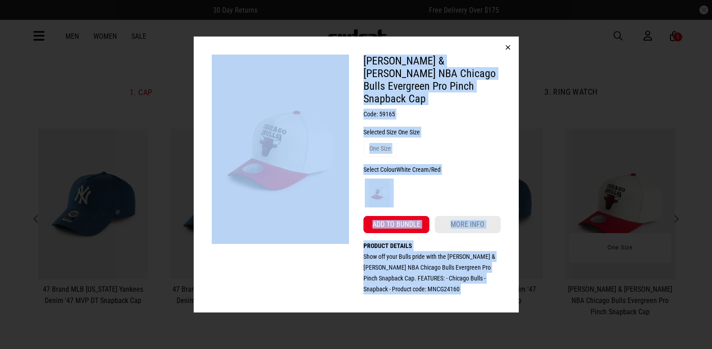
drag, startPoint x: 635, startPoint y: 162, endPoint x: 646, endPoint y: 167, distance: 11.5
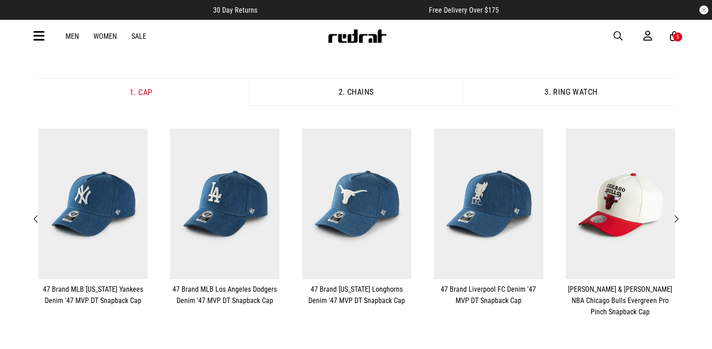
click at [682, 217] on button "**********" at bounding box center [620, 223] width 132 height 198
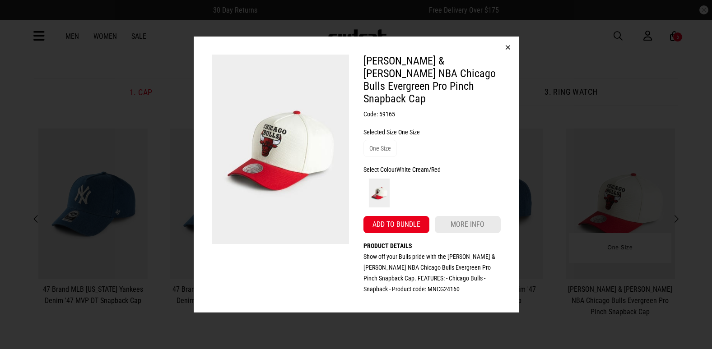
drag, startPoint x: 666, startPoint y: 180, endPoint x: 669, endPoint y: 191, distance: 10.9
click at [666, 180] on div "[PERSON_NAME] & [PERSON_NAME] NBA Chicago Bulls Evergreen Pro Pinch Snapback Ca…" at bounding box center [356, 174] width 712 height 349
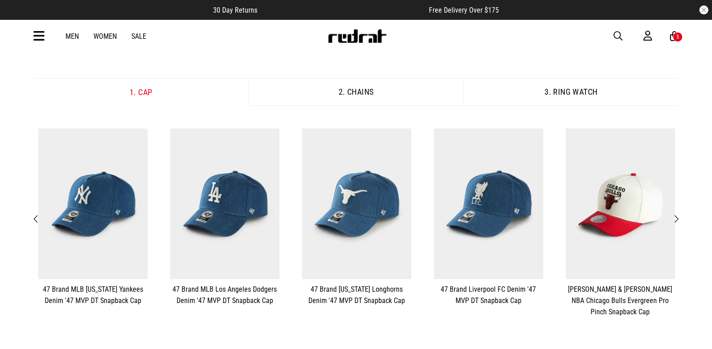
click at [679, 216] on button "Next" at bounding box center [676, 220] width 11 height 12
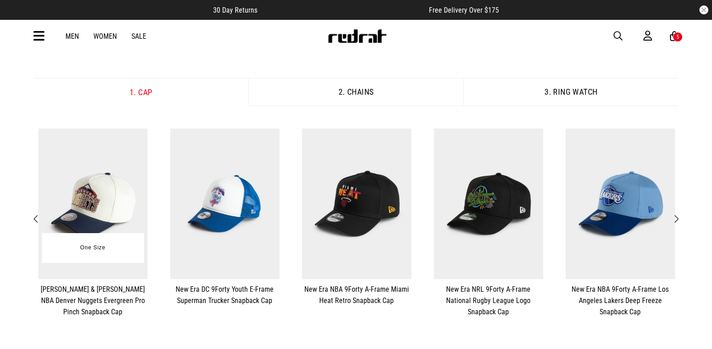
click at [75, 206] on img at bounding box center [92, 204] width 109 height 151
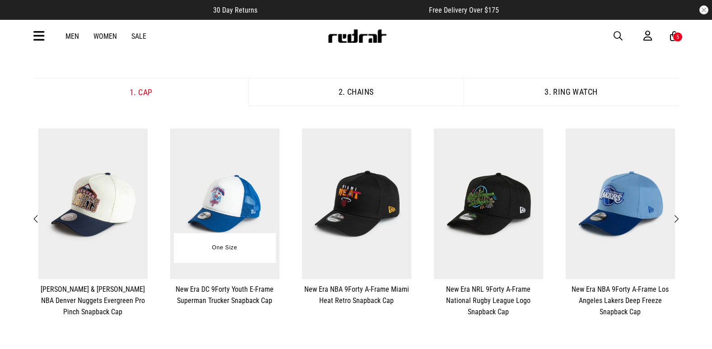
click at [210, 182] on img at bounding box center [224, 204] width 109 height 151
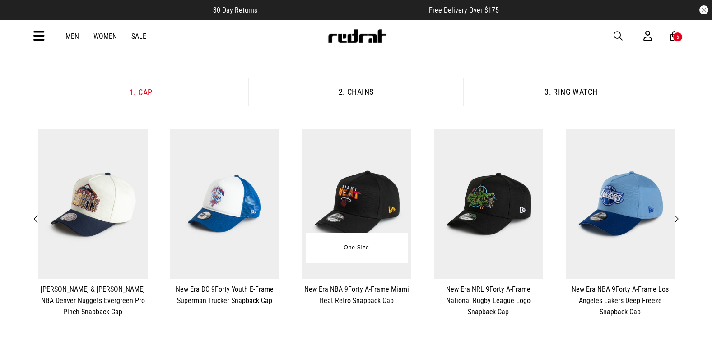
click at [380, 183] on img at bounding box center [356, 204] width 109 height 151
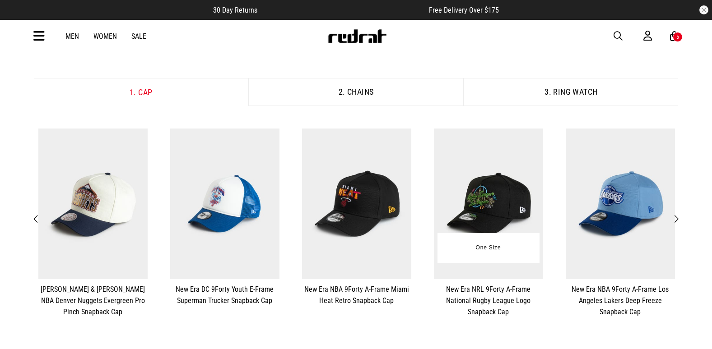
click at [484, 185] on img at bounding box center [488, 204] width 109 height 151
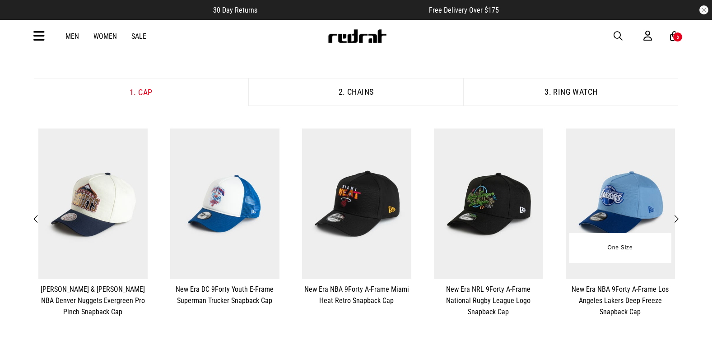
click at [591, 176] on img at bounding box center [620, 204] width 109 height 151
click at [678, 220] on span "Next" at bounding box center [676, 219] width 6 height 11
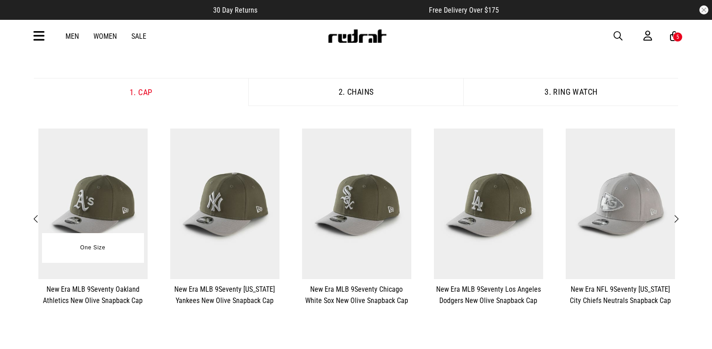
click at [110, 223] on img at bounding box center [92, 204] width 109 height 151
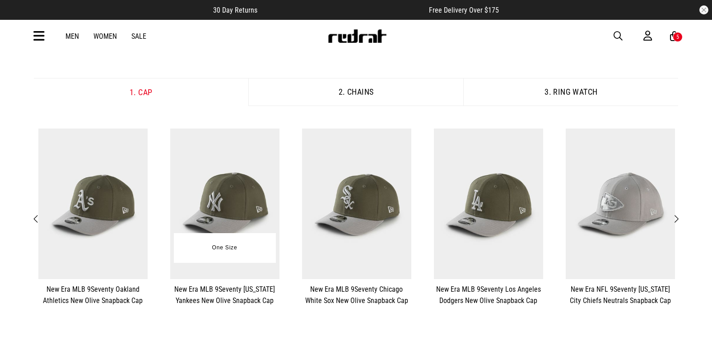
click at [247, 200] on img at bounding box center [224, 204] width 109 height 151
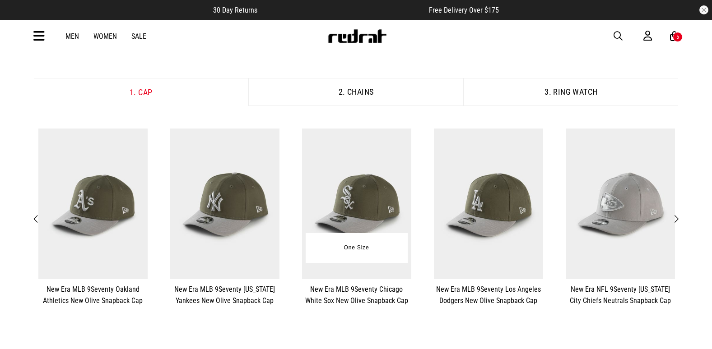
click at [358, 189] on img at bounding box center [356, 204] width 109 height 151
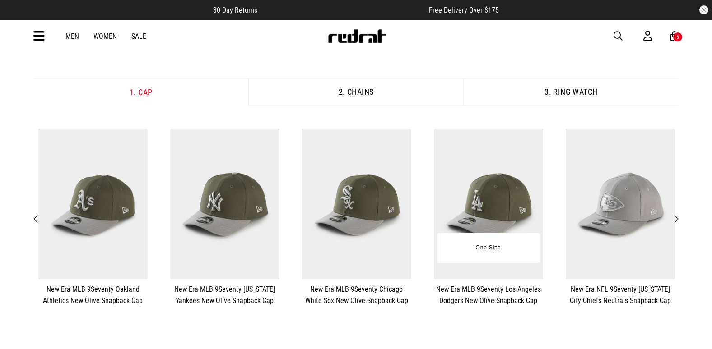
click at [496, 197] on img at bounding box center [488, 204] width 109 height 151
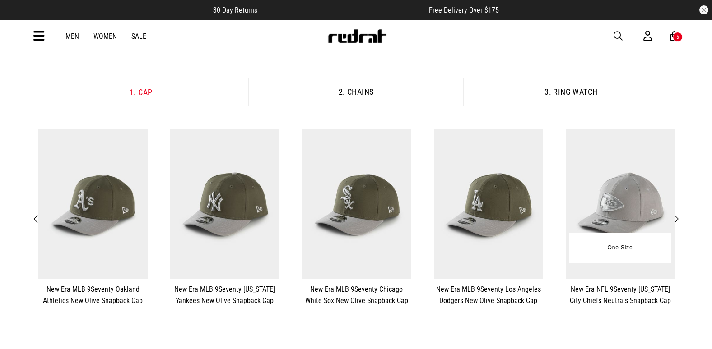
click at [617, 180] on img at bounding box center [620, 204] width 109 height 151
click at [679, 220] on span "Next" at bounding box center [676, 219] width 6 height 11
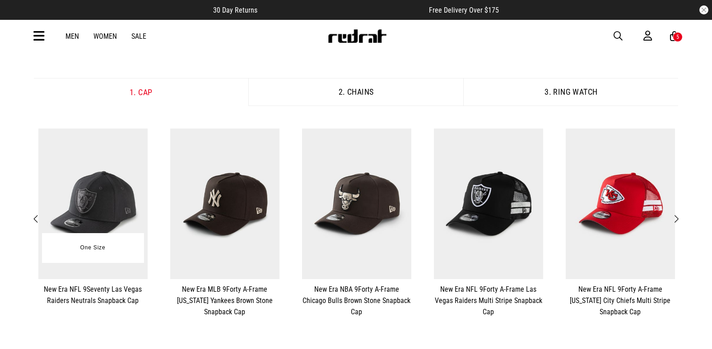
click at [116, 194] on img at bounding box center [92, 204] width 109 height 151
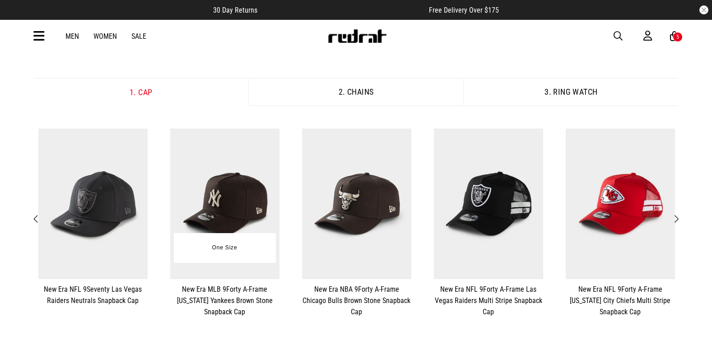
click at [251, 200] on img at bounding box center [224, 204] width 109 height 151
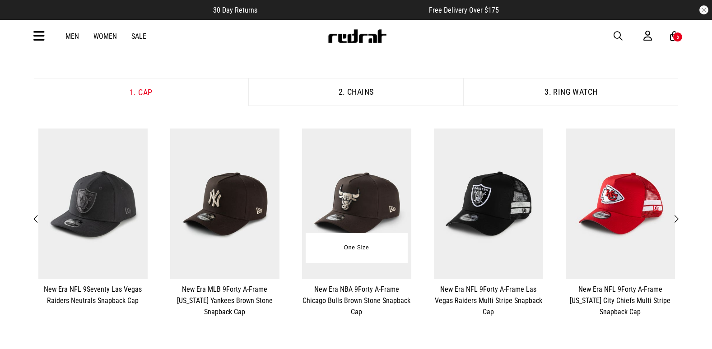
click at [371, 190] on img at bounding box center [356, 204] width 109 height 151
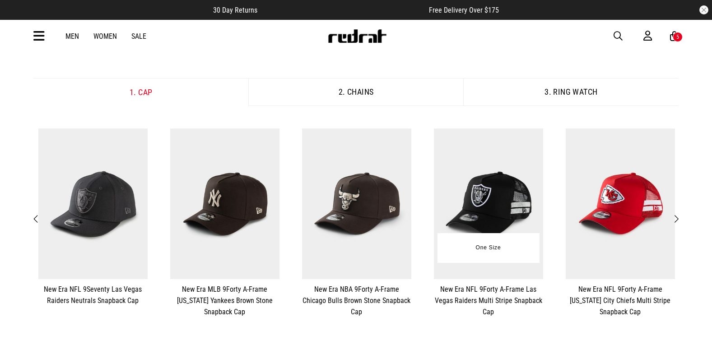
click at [502, 195] on img at bounding box center [488, 204] width 109 height 151
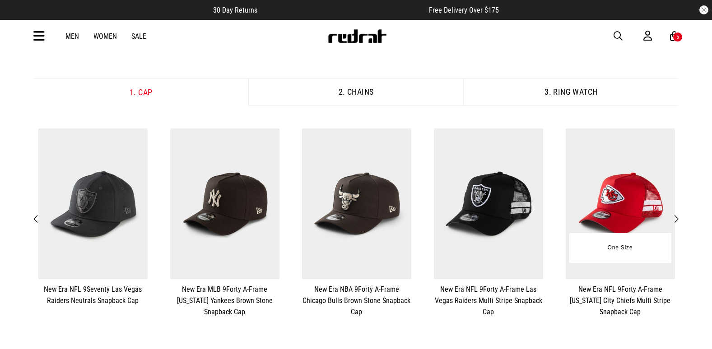
click at [608, 175] on img at bounding box center [620, 204] width 109 height 151
click at [679, 219] on span "Next" at bounding box center [676, 219] width 6 height 11
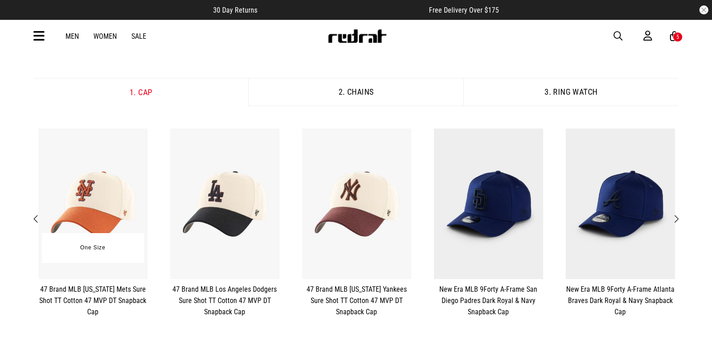
click at [139, 197] on img at bounding box center [92, 204] width 109 height 151
click at [213, 190] on img at bounding box center [224, 204] width 109 height 151
click at [344, 178] on img at bounding box center [356, 204] width 109 height 151
click at [484, 188] on img at bounding box center [488, 204] width 109 height 151
click at [628, 183] on img at bounding box center [620, 204] width 109 height 151
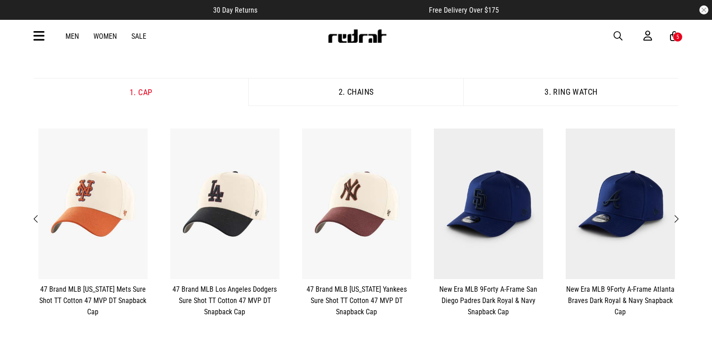
click at [678, 221] on span "Next" at bounding box center [676, 219] width 6 height 11
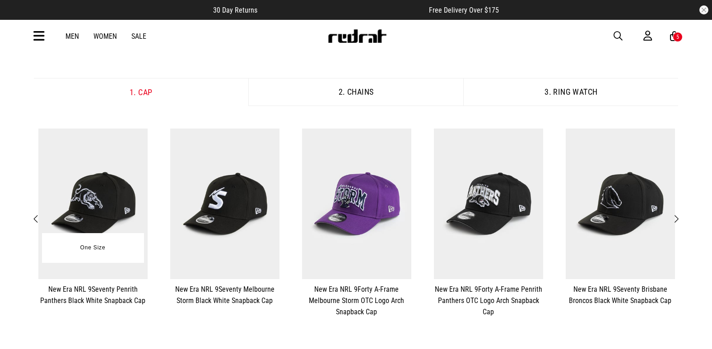
click at [110, 204] on img at bounding box center [92, 204] width 109 height 151
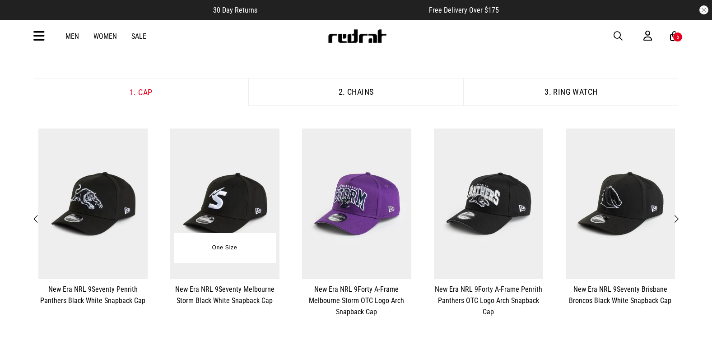
click at [193, 205] on img at bounding box center [224, 204] width 109 height 151
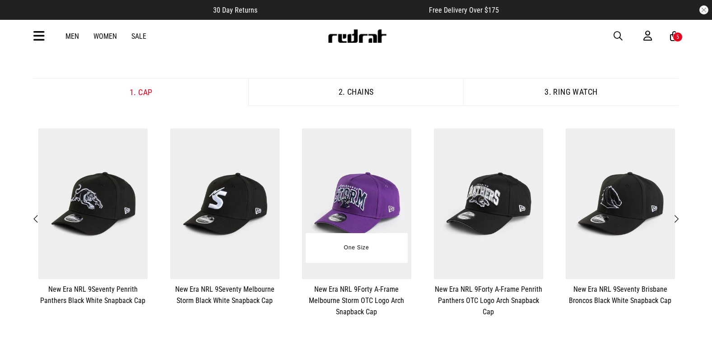
click at [332, 192] on img at bounding box center [356, 204] width 109 height 151
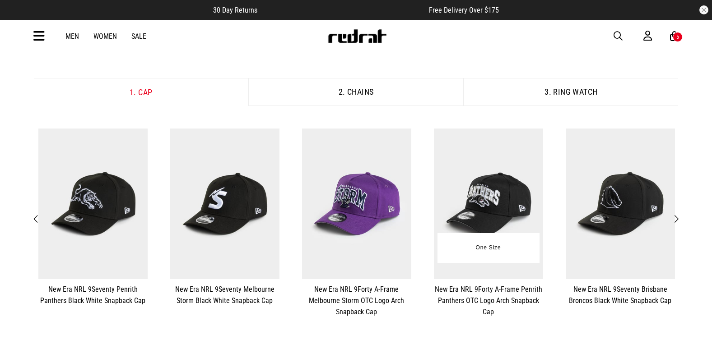
click at [503, 184] on img at bounding box center [488, 204] width 109 height 151
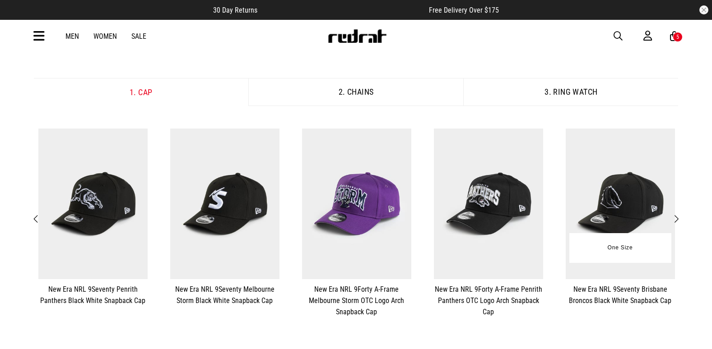
click at [627, 183] on img at bounding box center [620, 204] width 109 height 151
click at [682, 217] on button "**********" at bounding box center [620, 217] width 132 height 187
click at [678, 219] on span "Next" at bounding box center [676, 219] width 6 height 11
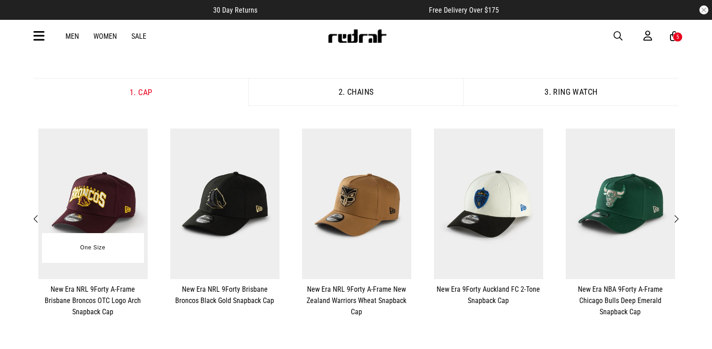
click at [89, 205] on img at bounding box center [92, 204] width 109 height 151
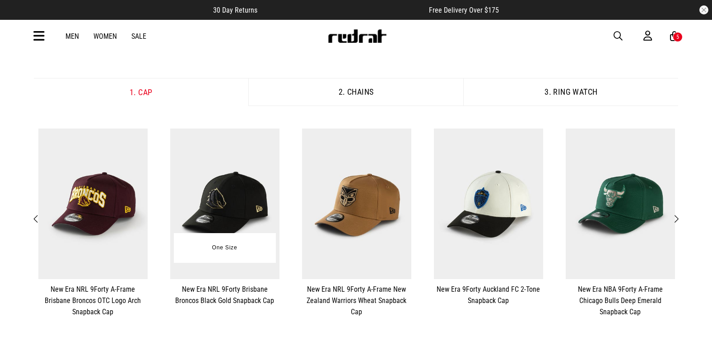
click at [187, 193] on img at bounding box center [224, 204] width 109 height 151
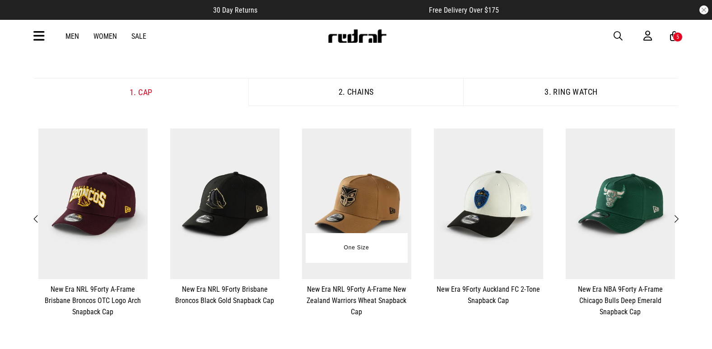
click at [333, 196] on img at bounding box center [356, 204] width 109 height 151
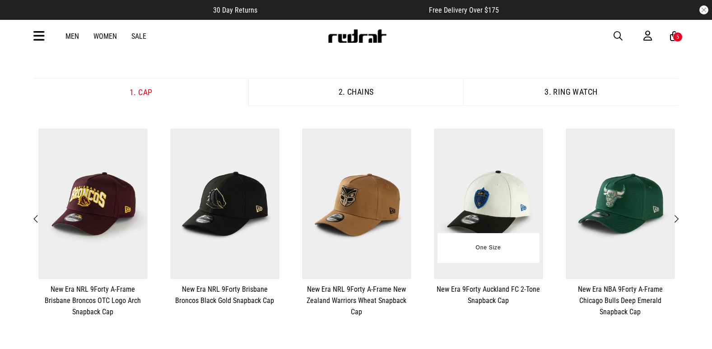
click at [520, 168] on img at bounding box center [488, 204] width 109 height 151
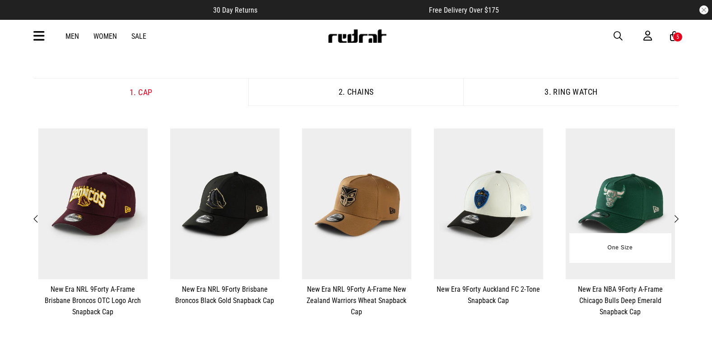
click at [604, 184] on img at bounding box center [620, 204] width 109 height 151
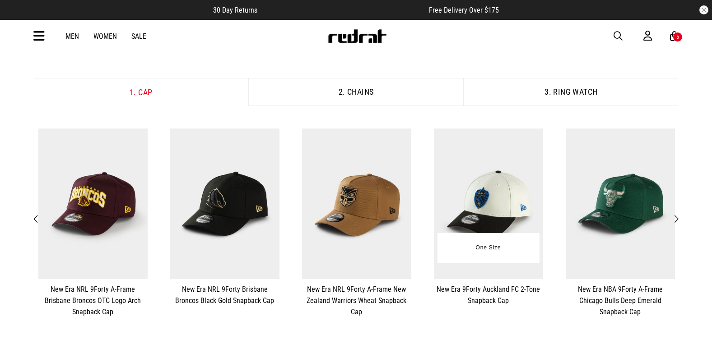
click at [506, 171] on img at bounding box center [488, 204] width 109 height 151
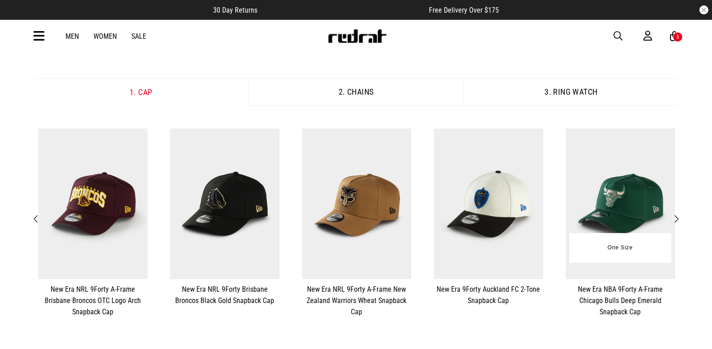
click at [608, 166] on img at bounding box center [620, 204] width 109 height 151
click at [684, 218] on button "**********" at bounding box center [620, 223] width 132 height 198
click at [676, 219] on span "Next" at bounding box center [676, 219] width 6 height 11
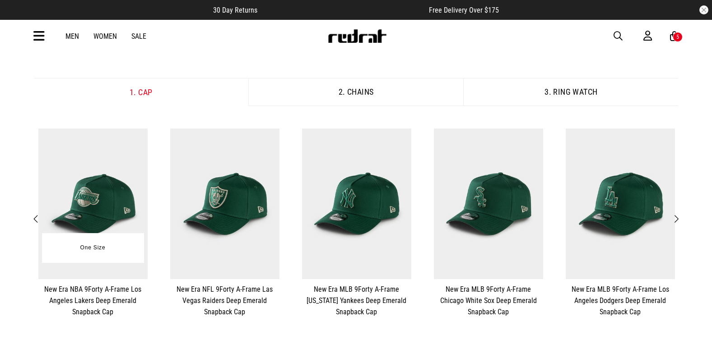
click at [91, 184] on img at bounding box center [92, 204] width 109 height 151
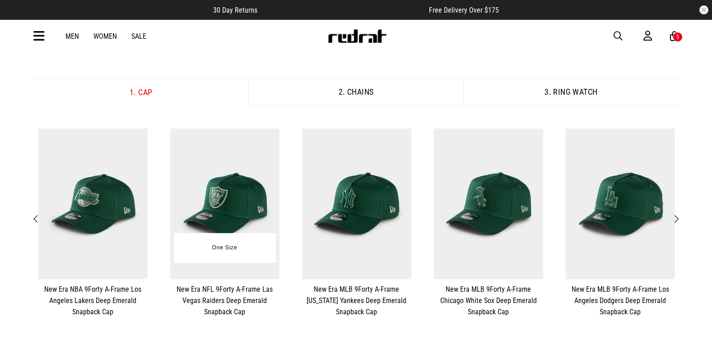
click at [193, 192] on img at bounding box center [224, 204] width 109 height 151
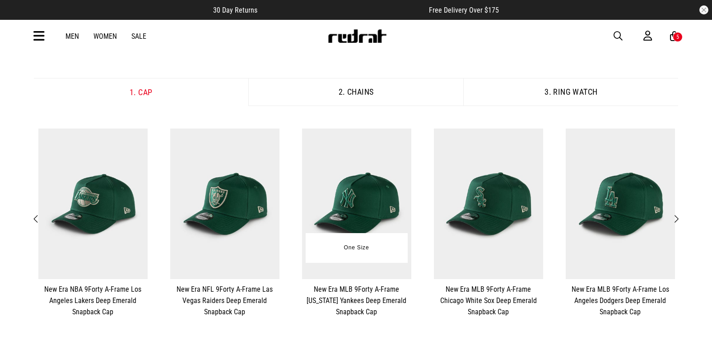
click at [356, 182] on img at bounding box center [356, 204] width 109 height 151
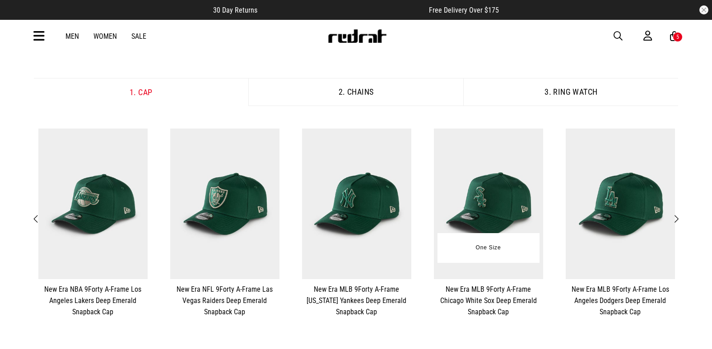
click at [494, 186] on img at bounding box center [488, 204] width 109 height 151
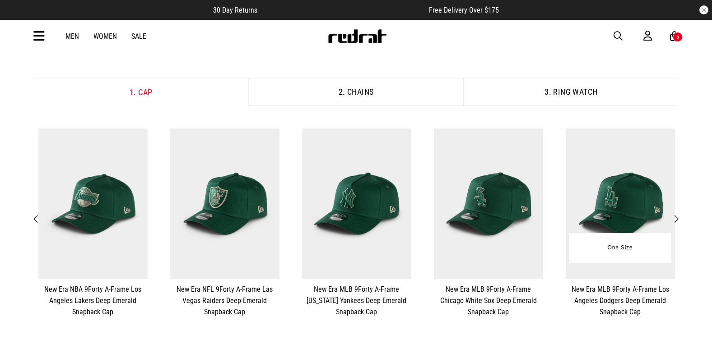
click at [627, 180] on img at bounding box center [620, 204] width 109 height 151
click at [682, 219] on button "**********" at bounding box center [620, 223] width 132 height 198
click at [678, 218] on span "Next" at bounding box center [676, 219] width 6 height 11
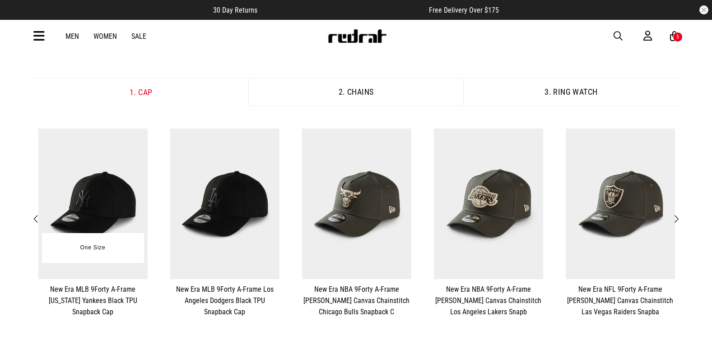
click at [91, 182] on img at bounding box center [92, 204] width 109 height 151
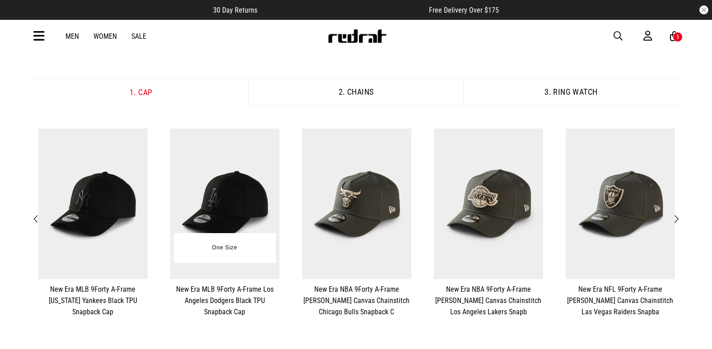
click at [202, 191] on img at bounding box center [224, 204] width 109 height 151
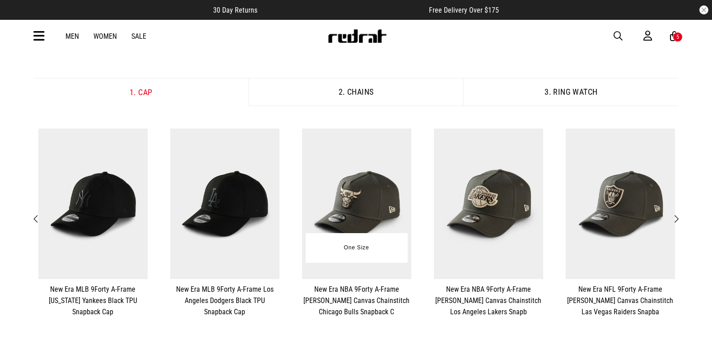
click at [349, 182] on img at bounding box center [356, 204] width 109 height 151
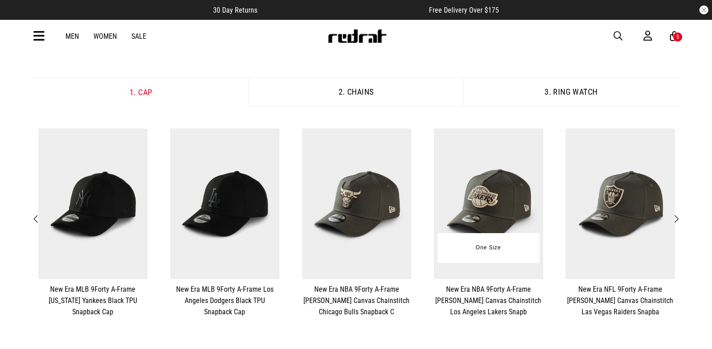
click at [515, 178] on img at bounding box center [488, 204] width 109 height 151
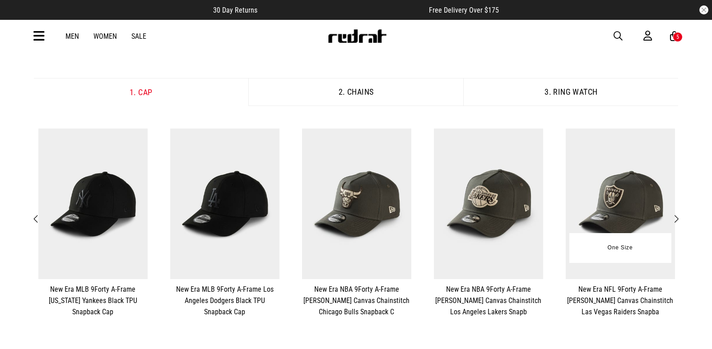
click at [591, 186] on img at bounding box center [620, 204] width 109 height 151
click at [678, 220] on span "Next" at bounding box center [676, 219] width 6 height 11
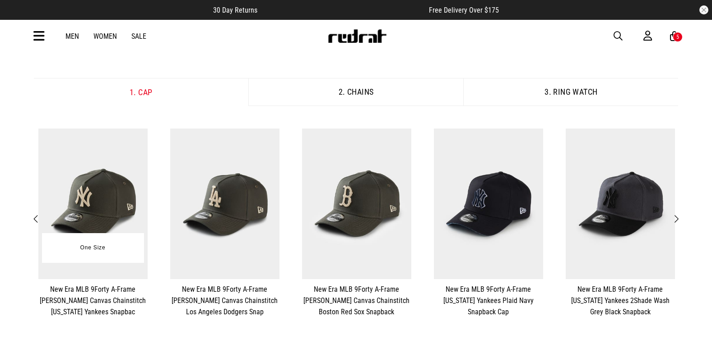
click at [107, 204] on img at bounding box center [92, 204] width 109 height 151
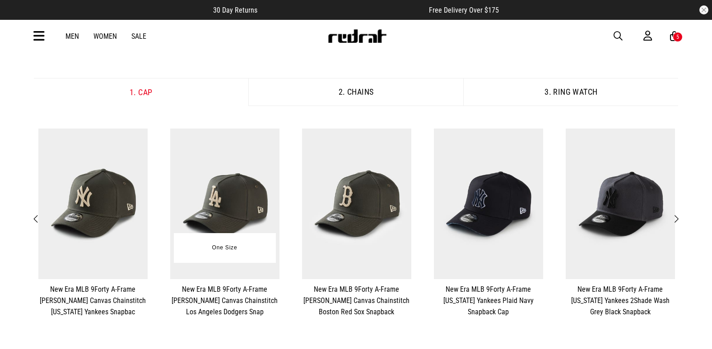
click at [241, 190] on img at bounding box center [224, 204] width 109 height 151
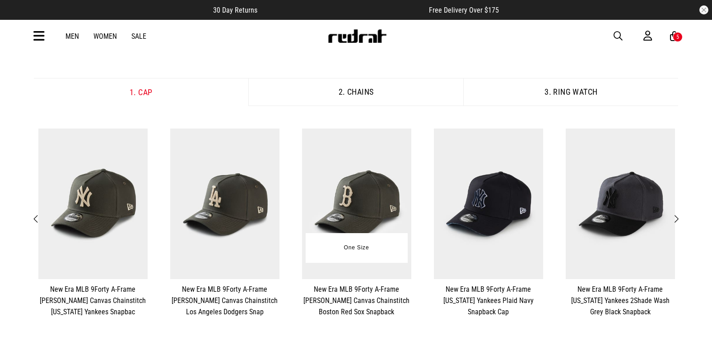
click at [345, 177] on img at bounding box center [356, 204] width 109 height 151
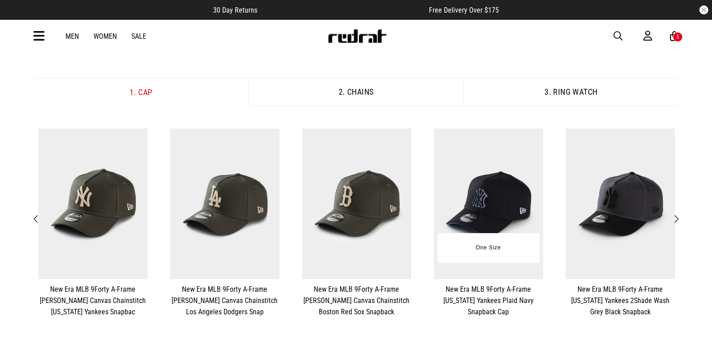
click at [498, 181] on img at bounding box center [488, 204] width 109 height 151
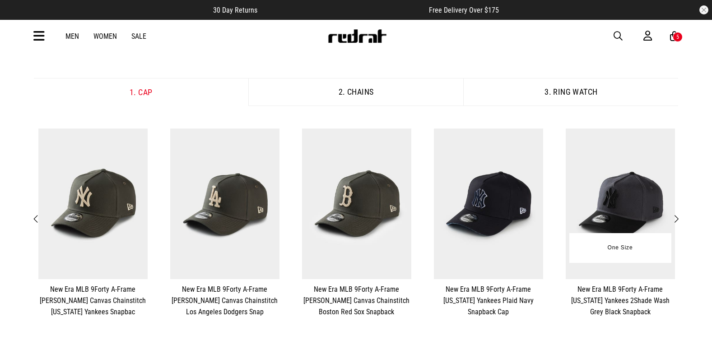
click at [628, 176] on img at bounding box center [620, 204] width 109 height 151
click at [673, 219] on span "Next" at bounding box center [676, 219] width 6 height 11
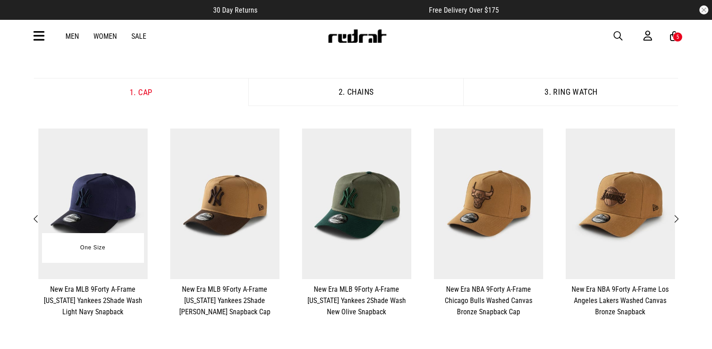
click at [86, 186] on img at bounding box center [92, 204] width 109 height 151
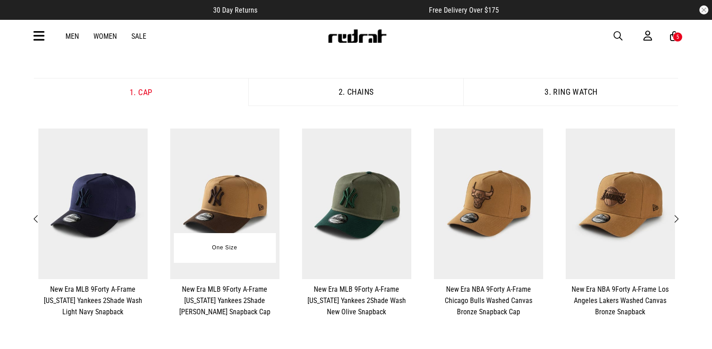
click at [242, 173] on img at bounding box center [224, 204] width 109 height 151
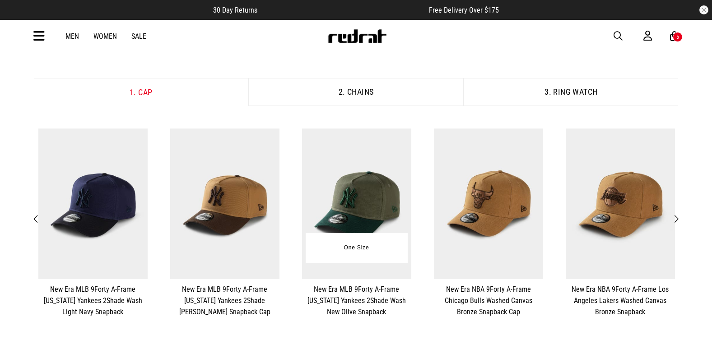
click at [329, 191] on img at bounding box center [356, 204] width 109 height 151
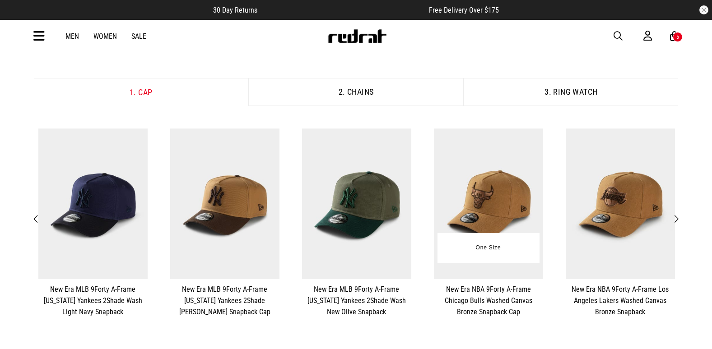
click at [516, 185] on img at bounding box center [488, 204] width 109 height 151
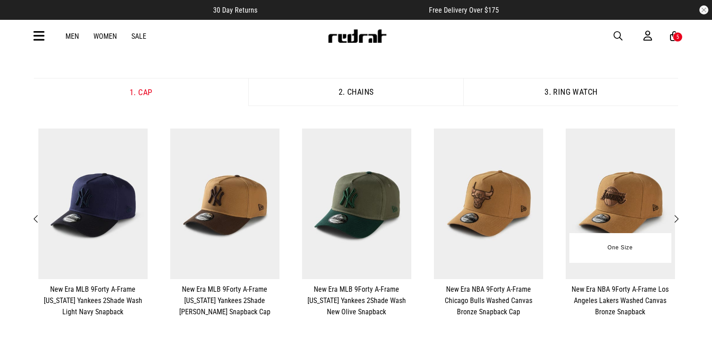
click at [623, 208] on img at bounding box center [620, 204] width 109 height 151
click at [681, 219] on button "Next" at bounding box center [676, 220] width 11 height 12
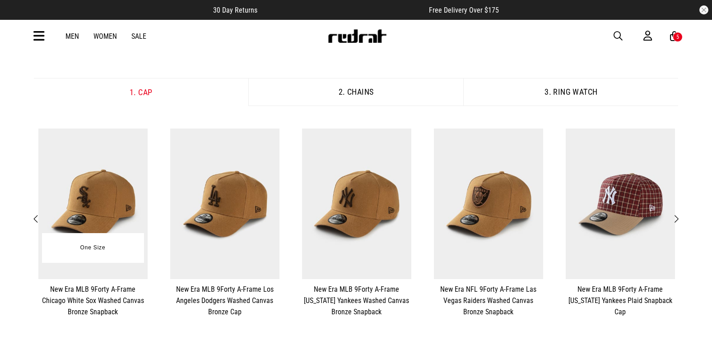
click at [93, 197] on img at bounding box center [92, 204] width 109 height 151
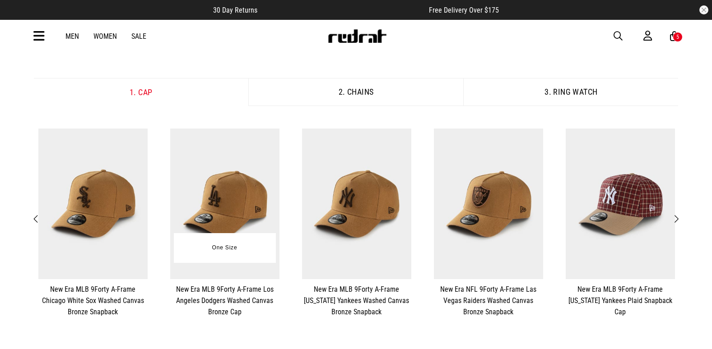
click at [207, 194] on img at bounding box center [224, 204] width 109 height 151
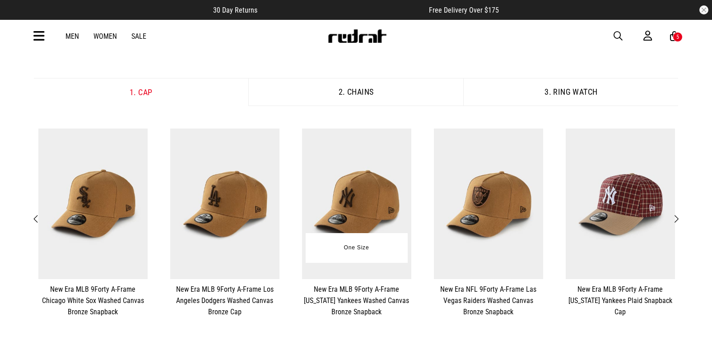
click at [388, 186] on img at bounding box center [356, 204] width 109 height 151
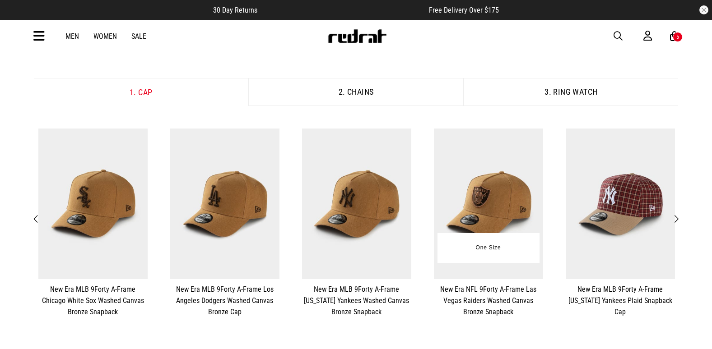
click at [514, 182] on img at bounding box center [488, 204] width 109 height 151
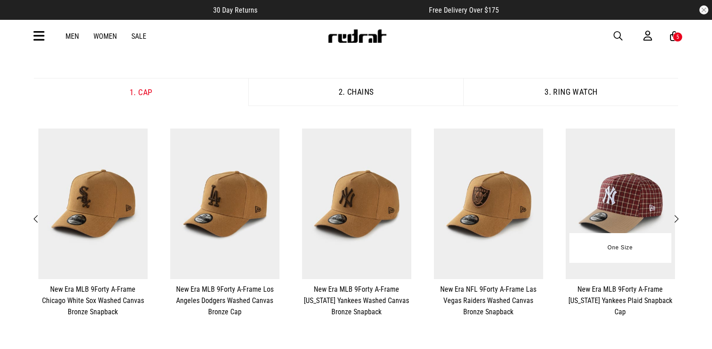
click at [616, 205] on img at bounding box center [620, 204] width 109 height 151
click at [676, 220] on span "Next" at bounding box center [676, 219] width 6 height 11
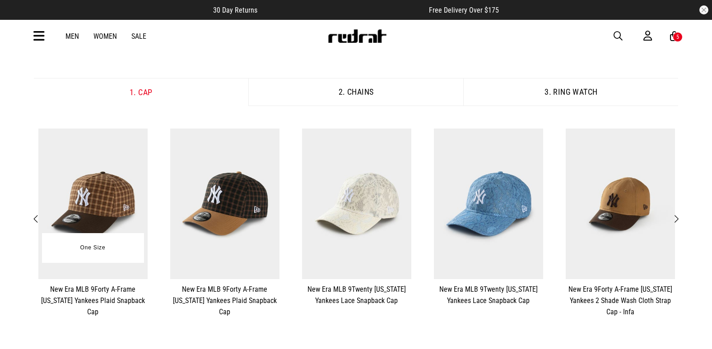
click at [83, 184] on img at bounding box center [92, 204] width 109 height 151
